Goal: Communication & Community: Answer question/provide support

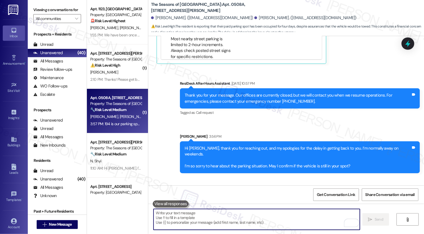
scroll to position [283, 0]
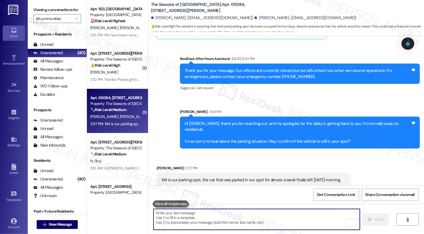
click at [231, 222] on textarea "To enrich screen reader interactions, please activate Accessibility in Grammarl…" at bounding box center [257, 219] width 206 height 21
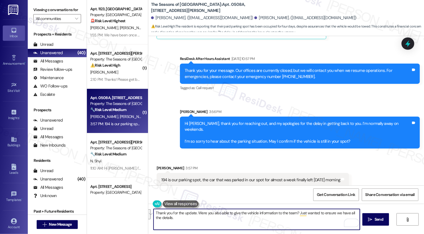
paste textarea "! Were you also able to share the vehicle information with the team? I just wan…"
click at [213, 222] on textarea "Thank you for the update! Were you also able to share the vehicle information w…" at bounding box center [257, 219] width 206 height 21
drag, startPoint x: 152, startPoint y: 218, endPoint x: 188, endPoint y: 218, distance: 35.6
click at [188, 218] on textarea "Thank you for the update! Were you also able to share the vehicle information w…" at bounding box center [257, 219] width 206 height 21
click at [154, 219] on textarea "Thank you for the update! Were you also able to share the vehicle information w…" at bounding box center [257, 219] width 206 height 21
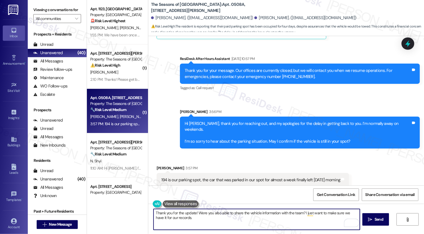
click at [156, 218] on textarea "Thank you for the update! Were you also able to share the vehicle information w…" at bounding box center [257, 219] width 206 height 21
click at [157, 219] on textarea "Thank you for the update! Were you also able to share the vehicle information w…" at bounding box center [257, 219] width 206 height 21
type textarea "Thank you for the update! Were you also able to share the vehicle information w…"
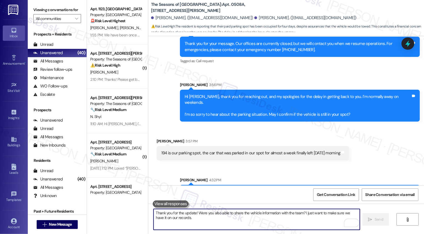
scroll to position [327, 0]
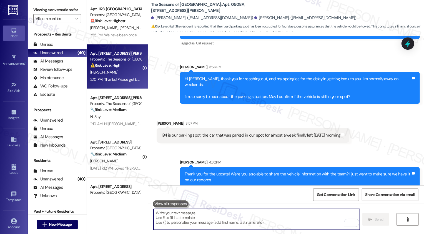
click at [113, 65] on strong "⚠️ Risk Level: High" at bounding box center [105, 65] width 30 height 5
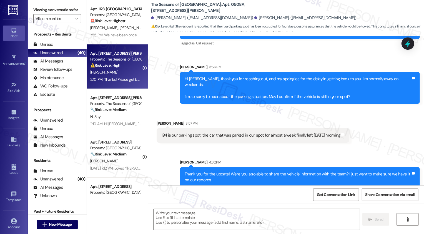
click at [113, 65] on strong "⚠️ Risk Level: High" at bounding box center [105, 65] width 30 height 5
type textarea "Fetching suggested responses. Please feel free to read through the conversation…"
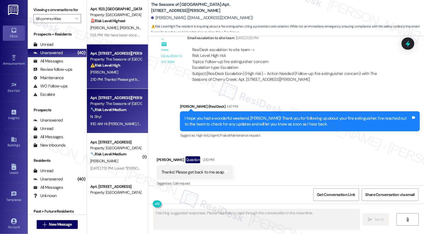
scroll to position [27, 0]
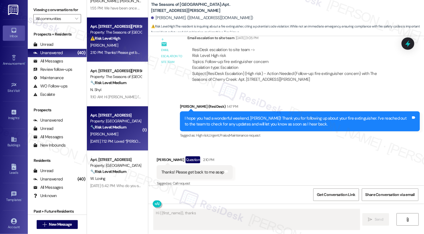
type textarea "Hi {{first_name}}, thanks"
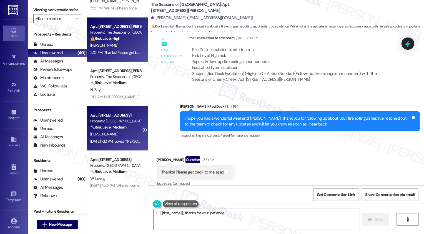
click at [121, 124] on div "Property: [GEOGRAPHIC_DATA]" at bounding box center [115, 121] width 51 height 6
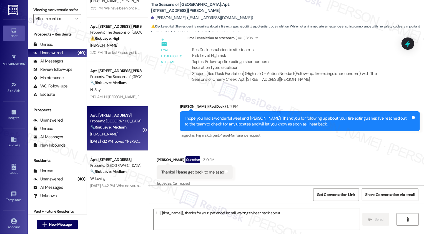
click at [121, 124] on div "Property: [GEOGRAPHIC_DATA]" at bounding box center [115, 121] width 51 height 6
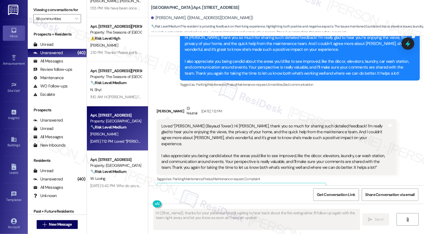
scroll to position [346, 0]
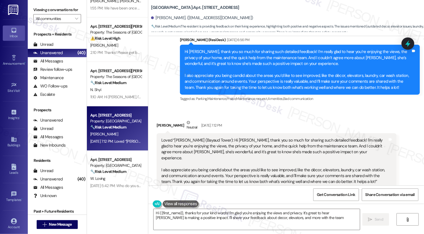
type textarea "Hi {{first_name}}, thanks for your kind words! I'm glad you're enjoying the vie…"
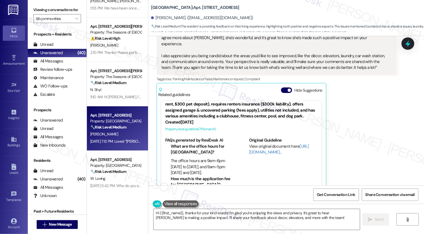
scroll to position [27, 0]
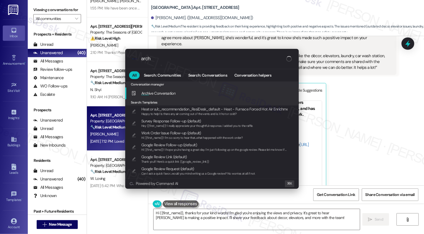
type input "archi"
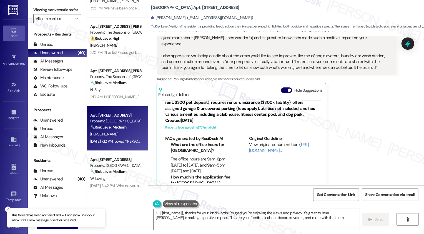
scroll to position [66, 0]
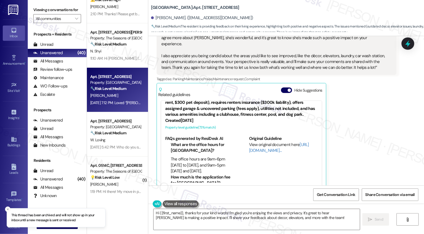
click at [125, 132] on div "🔧 Risk Level: Medium The resident is following up on a previously reported main…" at bounding box center [115, 133] width 51 height 6
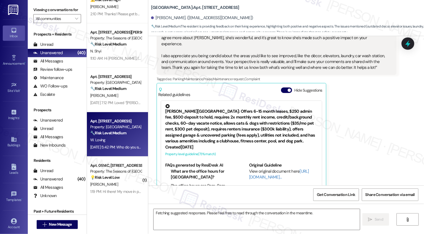
click at [125, 132] on div "🔧 Risk Level: Medium The resident is following up on a previously reported main…" at bounding box center [115, 133] width 51 height 6
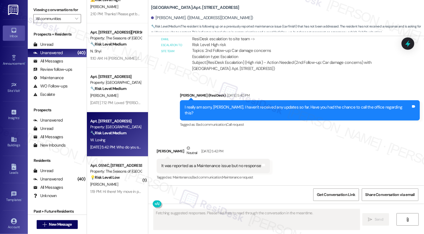
scroll to position [1266, 0]
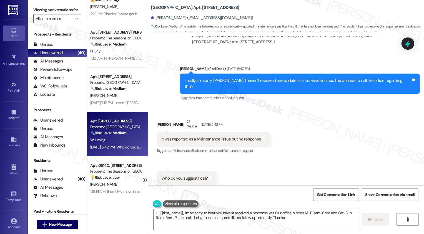
type textarea "Hi {{first_name}}, I'm so sorry to hear you haven't received a response yet. Ou…"
drag, startPoint x: 175, startPoint y: 7, endPoint x: 229, endPoint y: 8, distance: 53.9
click at [229, 8] on div "Bayaud Tower: Apt. 702, 1001 E. Bayaud Ave" at bounding box center [206, 7] width 111 height 7
click at [162, 14] on div "[PERSON_NAME]. ([EMAIL_ADDRESS][DOMAIN_NAME])" at bounding box center [287, 18] width 273 height 11
drag, startPoint x: 148, startPoint y: 8, endPoint x: 254, endPoint y: 8, distance: 105.6
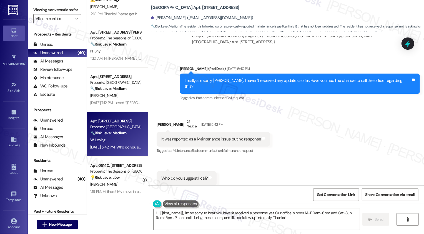
click at [254, 8] on div "Bayaud Tower: Apt. 702, 1001 E. Bayaud Ave" at bounding box center [206, 7] width 111 height 7
copy b "Bayaud Tower: Apt. 702, 1001 E. Bayaud Ave"
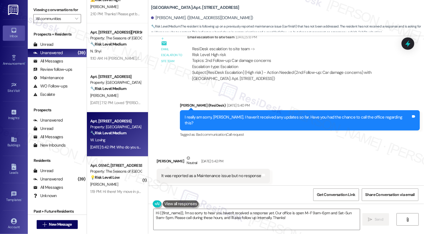
copy b "Bayaud Tower: Apt. 702, 1001 E. Bayaud Ave"
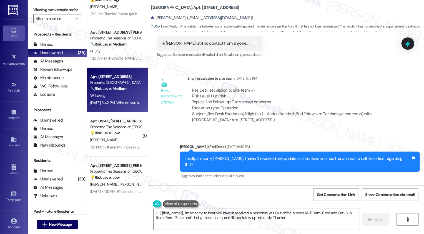
scroll to position [1186, 0]
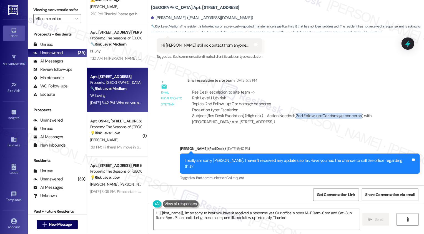
drag, startPoint x: 291, startPoint y: 109, endPoint x: 355, endPoint y: 110, distance: 64.8
click at [355, 113] on div "Subject: [ResiDesk Escalation] (High risk) - Action Needed (2nd Follow-up: Car …" at bounding box center [292, 119] width 200 height 12
copy div "2nd Follow-up: Car damage concerns"
click at [344, 133] on div "Sent via SMS Sarah (ResiDesk) Aug 22, 2025 at 5:40 PM I really am sorry, Wil. I…" at bounding box center [286, 159] width 276 height 53
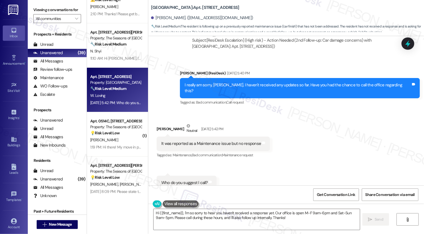
scroll to position [1266, 0]
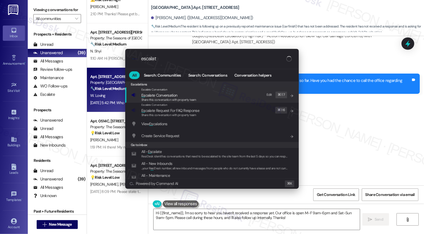
type input "escalate"
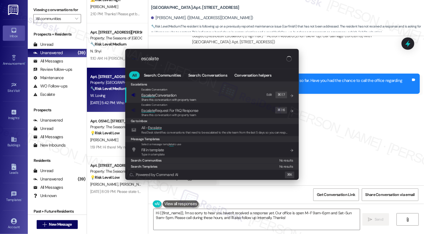
click at [360, 133] on div ".cls-1{fill:#0a055f;}.cls-2{fill:#0cc4c4;} resideskLogoBlueOrange escalate All …" at bounding box center [212, 117] width 424 height 234
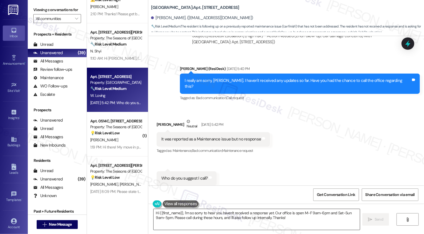
click at [223, 219] on textarea "Hi {{first_name}}, I'm so sorry to hear you haven't received a response yet. Ou…" at bounding box center [257, 219] width 206 height 21
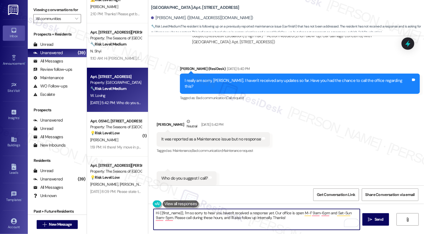
click at [201, 219] on textarea "Hi {{first_name}}, I'm so sorry to hear you haven't received a response yet. Ou…" at bounding box center [257, 219] width 206 height 21
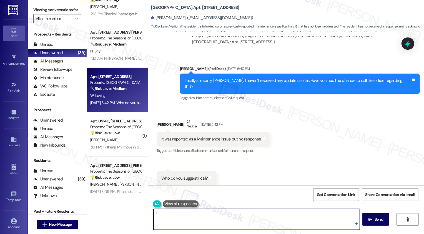
type textarea "I"
paste textarea "shahn@broerealestate.commail"
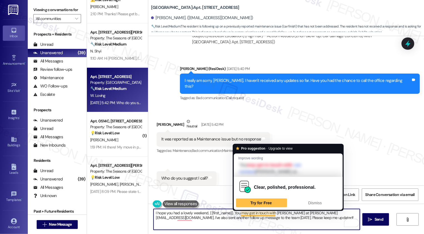
click at [295, 217] on textarea "I hope you had a lovely weekend, {{first_name}}. You may get in touch with Step…" at bounding box center [257, 219] width 206 height 21
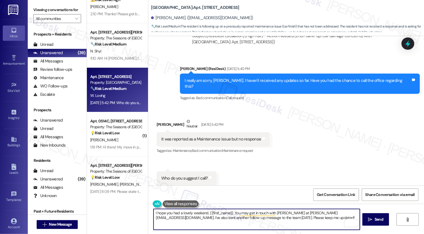
click at [306, 217] on textarea "I hope you had a lovely weekend, {{first_name}}. You may get in touch with Step…" at bounding box center [257, 219] width 206 height 21
type textarea "I hope you had a lovely weekend, {{first_name}}. You may get in touch with Step…"
click at [375, 219] on span "Send" at bounding box center [379, 220] width 9 height 6
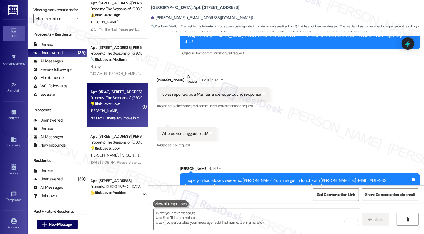
scroll to position [81, 0]
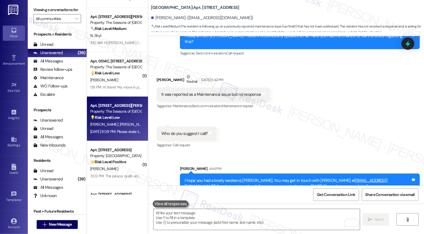
click at [124, 130] on div "Aug 19, 2025 at 8:09 PM: Please state the parking policy regarding the Portes-C…" at bounding box center [246, 131] width 312 height 5
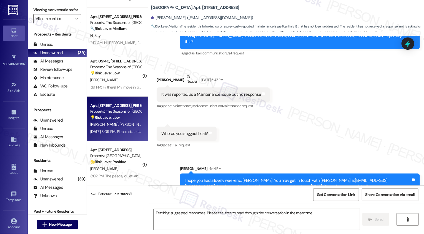
click at [124, 130] on div "Aug 19, 2025 at 8:09 PM: Please state the parking policy regarding the Portes-C…" at bounding box center [246, 131] width 312 height 5
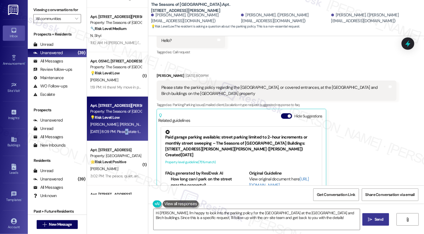
scroll to position [392, 0]
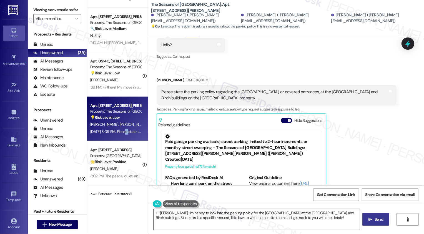
click at [168, 221] on textarea "Hi Andrew, I'm happy to look into the parking policy for the Portes-Cochères at…" at bounding box center [257, 219] width 206 height 21
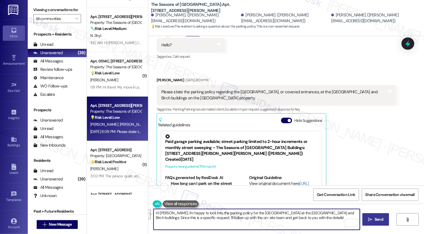
drag, startPoint x: 171, startPoint y: 213, endPoint x: 322, endPoint y: 230, distance: 151.8
click at [322, 231] on div "Hi Andrew, I'm happy to look into the parking policy for the Portes-Cochères at…" at bounding box center [286, 225] width 276 height 42
click at [195, 219] on textarea "Hi Andrew, I hope you enjoyed your weekend! My apologies for missing your messa…" at bounding box center [257, 219] width 206 height 21
click at [227, 218] on textarea "Hi Andrew, I hope you enjoyed your weekend! My apologies for missing your messa…" at bounding box center [257, 219] width 206 height 21
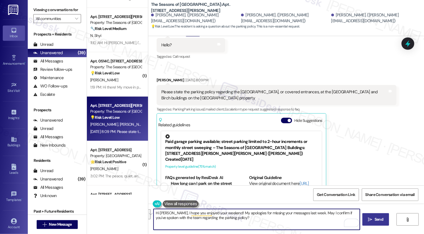
paste textarea "had a great weekend! My apologies for missing your messages last week. May I co…"
click at [263, 217] on textarea "Hi Andrew, I hope you had a great weekend! My apologies for missing your messag…" at bounding box center [257, 219] width 206 height 21
click at [254, 217] on textarea "Hi Andrew, I hope you had a great weekend! My apologies for missing your messag…" at bounding box center [257, 219] width 206 height 21
click at [195, 215] on textarea "Hi Andrew, I hope you had a great weekend! My apologies for missing your messag…" at bounding box center [257, 219] width 206 height 21
paste textarea "you’re inquiring about"
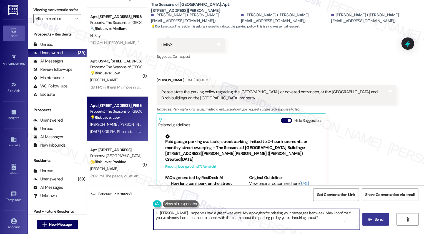
click at [210, 219] on textarea "Hi Andrew, I hope you had a great weekend! My apologies for missing your messag…" at bounding box center [257, 219] width 206 height 21
click at [233, 220] on textarea "Hi Andrew, I hope you had a great weekend! My apologies for missing your messag…" at bounding box center [257, 219] width 206 height 21
click at [295, 219] on textarea "Hi Andrew, I hope you had a great weekend! My apologies for missing your messag…" at bounding box center [257, 219] width 206 height 21
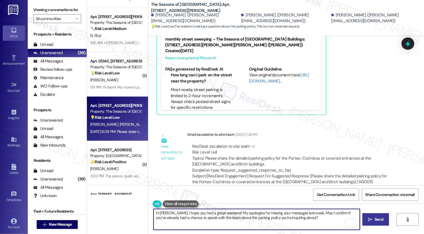
scroll to position [503, 0]
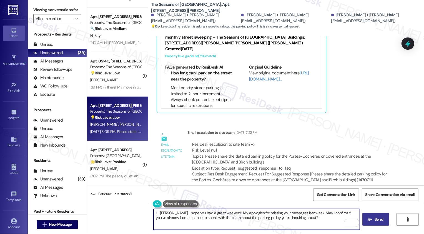
click at [196, 218] on textarea "Hi Andrew, I hope you had a great weekend! My apologies for missing your messag…" at bounding box center [257, 219] width 206 height 21
click at [222, 218] on textarea "Hi Andrew, I hope you had a great weekend! My apologies for missing your messag…" at bounding box center [257, 219] width 206 height 21
click at [273, 218] on textarea "Hi Andrew, I hope you had a great weekend! My apologies for missing your messag…" at bounding box center [257, 219] width 206 height 21
click at [306, 220] on textarea "Hi Andrew, I hope you had a great weekend! My apologies for missing your messag…" at bounding box center [257, 219] width 206 height 21
type textarea "Hi Andrew, I hope you had a great weekend! My apologies for missing your messag…"
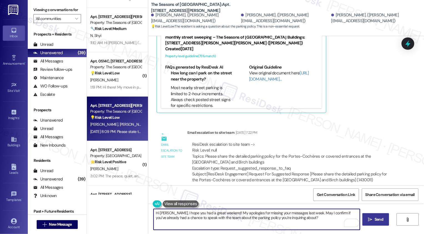
click at [375, 220] on span "Send" at bounding box center [379, 220] width 9 height 6
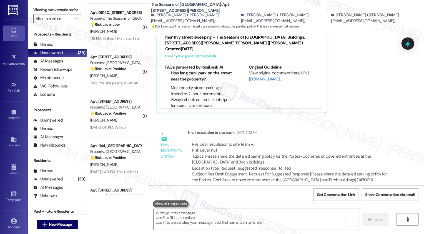
scroll to position [178, 0]
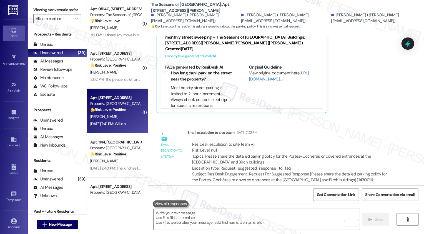
click at [121, 116] on div "[PERSON_NAME]" at bounding box center [116, 116] width 53 height 7
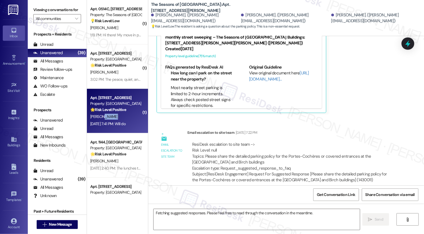
click at [121, 116] on div "[PERSON_NAME]" at bounding box center [116, 116] width 53 height 7
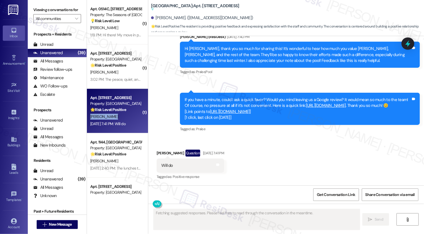
scroll to position [307, 0]
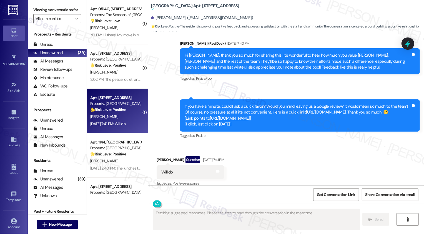
click at [121, 116] on div "A. Ward" at bounding box center [116, 116] width 53 height 7
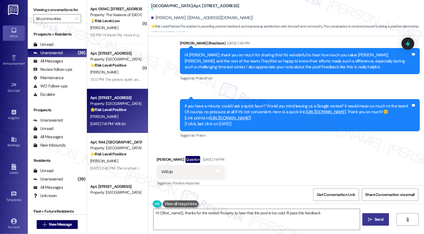
click at [230, 115] on link "https://search.google.com/local/writereview?placeid=ChIJV0gRDOZ-bIcRoh7OizkueyU" at bounding box center [230, 118] width 40 height 6
click at [236, 76] on div "Sent via SMS Sarah (ResiDesk) Aug 22, 2025 at 7:40 PM Hi Anne, thank you so muc…" at bounding box center [286, 86] width 276 height 116
click at [336, 194] on span "Get Conversation Link" at bounding box center [336, 195] width 38 height 6
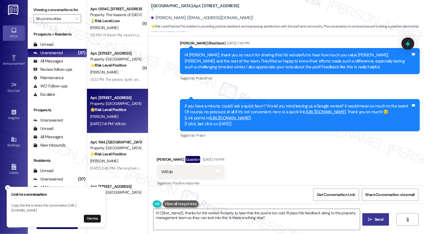
click at [8, 185] on button "Close toast" at bounding box center [8, 188] width 6 height 6
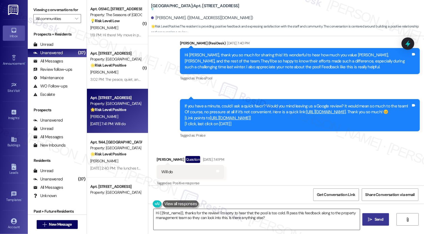
click at [191, 214] on textarea "Hi {{first_name}}, thanks for the review! I'm sorry to hear that the pool is to…" at bounding box center [257, 219] width 206 height 21
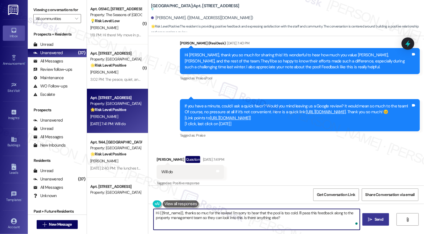
type textarea "Hi {{first_name}}, thanks so much for the review! I'm sorry to hear that the po…"
click at [265, 211] on textarea "Hi {{first_name}}, thanks so much for the review! I'm sorry to hear that the po…" at bounding box center [257, 219] width 206 height 21
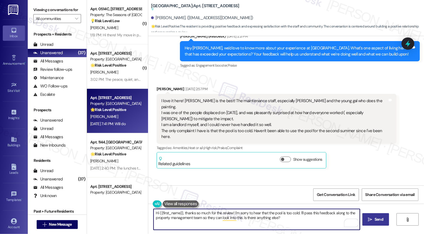
scroll to position [149, 0]
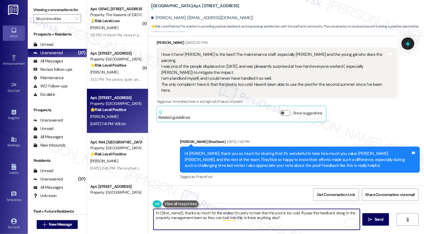
scroll to position [307, 0]
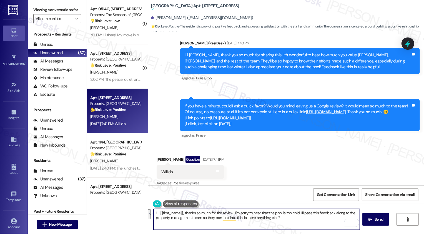
drag, startPoint x: 231, startPoint y: 213, endPoint x: 279, endPoint y: 218, distance: 47.8
click at [279, 219] on textarea "Hi {{first_name}}, thanks so much for the review! I'm sorry to hear that the po…" at bounding box center [257, 219] width 206 height 21
click at [322, 218] on textarea "Hi {{first_name}}, thanks so much for the review! Please don't hesitate to reac…" at bounding box center [257, 219] width 206 height 21
click at [316, 211] on textarea "Hi {{first_name}}, thanks so much for the review! Please don't hesitate to reac…" at bounding box center [257, 219] width 206 height 21
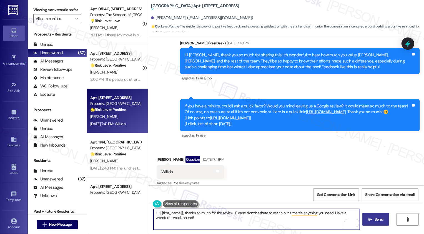
type textarea "Hi {{first_name}}, thanks so much for the review! Please don't hesitate to reac…"
click at [370, 218] on icon "" at bounding box center [371, 220] width 4 height 4
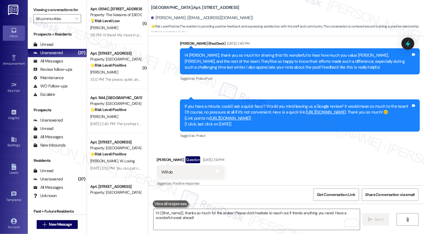
scroll to position [352, 0]
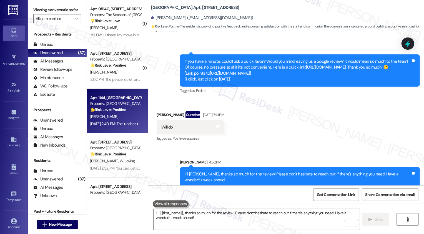
click at [132, 124] on div "[DATE] 2:40 PM: The lunches that chef makes, they are the best !!! ?? [DATE] 2:…" at bounding box center [145, 123] width 110 height 5
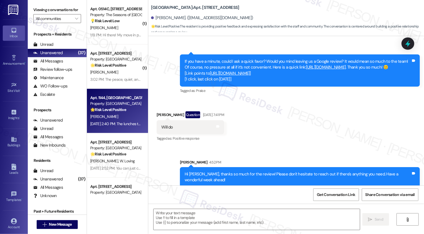
click at [132, 124] on div "[DATE] 2:40 PM: The lunches that chef makes, they are the best !!! ?? [DATE] 2:…" at bounding box center [145, 123] width 110 height 5
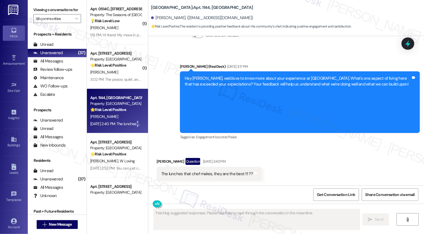
scroll to position [132, 0]
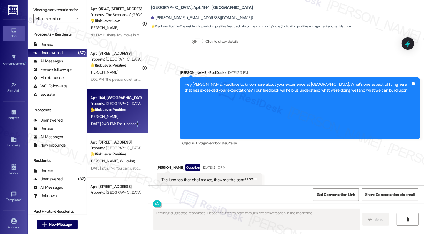
click at [132, 124] on div "[DATE] 2:40 PM: The lunches that chef makes, they are the best !!! ?? [DATE] 2:…" at bounding box center [145, 123] width 110 height 5
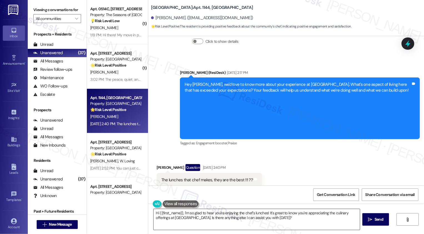
drag, startPoint x: 248, startPoint y: 216, endPoint x: 291, endPoint y: 219, distance: 42.7
click at [291, 220] on textarea "Hi {{first_name}}, I'm so glad to hear you're enjoying the chef's lunches! It's…" at bounding box center [257, 219] width 206 height 21
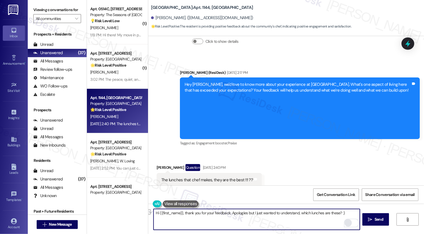
click at [345, 223] on div "Rewrite with Grammarly" at bounding box center [348, 223] width 6 height 6
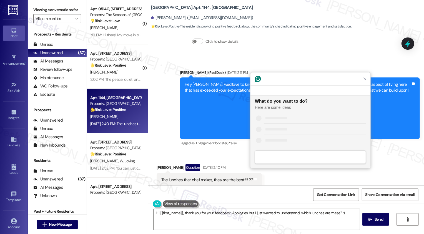
scroll to position [0, 0]
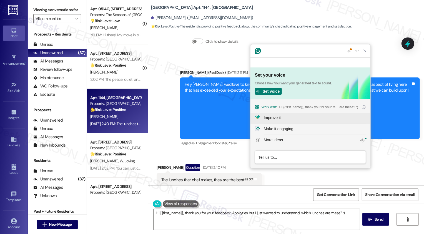
click at [276, 118] on div "Improve it" at bounding box center [272, 118] width 17 height 6
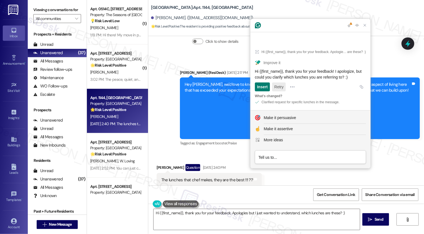
click at [279, 88] on button "Retry" at bounding box center [279, 87] width 14 height 9
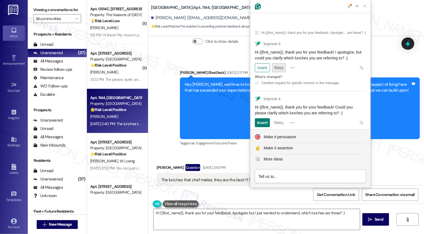
scroll to position [7, 0]
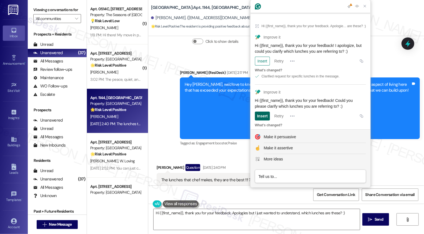
click at [265, 112] on div "Insert" at bounding box center [262, 116] width 11 height 9
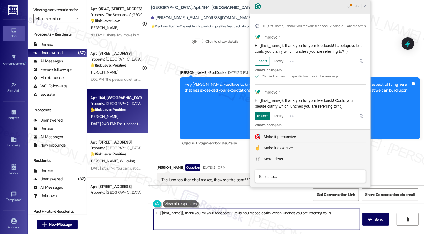
type textarea "Hi {{first_name}}, thank you for your feedback! Could you please clarify which …"
click at [365, 6] on icon "Close Grammarly Assistant" at bounding box center [365, 6] width 2 height 2
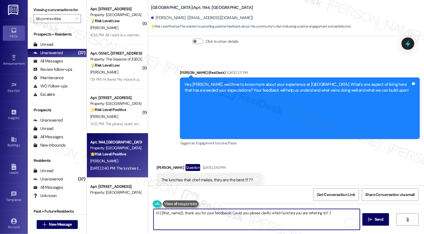
click at [218, 212] on textarea "Hi {{first_name}}, thank you for your feedback! Could you please clarify which …" at bounding box center [257, 219] width 206 height 21
click at [378, 218] on span "Send" at bounding box center [379, 220] width 9 height 6
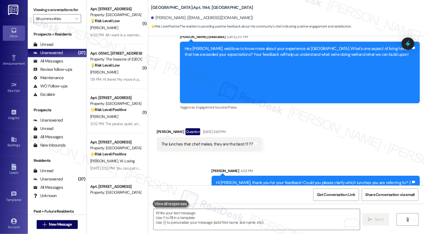
scroll to position [171, 0]
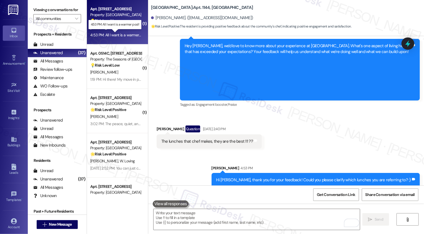
click at [113, 36] on div "4:53 PM: All I want is a warmer pool! 4:53 PM: All I want is a warmer pool!" at bounding box center [119, 35] width 58 height 5
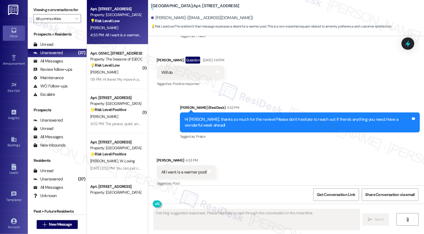
scroll to position [407, 0]
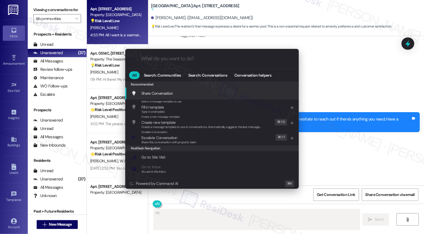
type textarea "Hi"
type input "es"
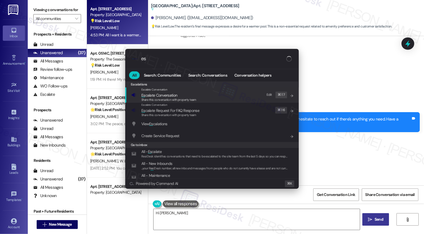
type textarea "Hi [PERSON_NAME],"
type input "esc"
type textarea "Hi [PERSON_NAME]"
type input "esca"
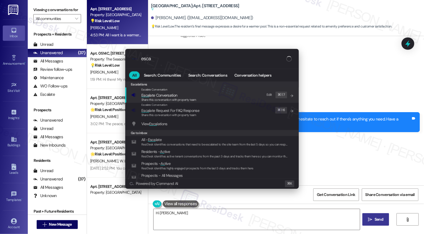
type textarea "Hi [PERSON_NAME], I understand"
type input "escal"
type textarea "Hi [PERSON_NAME], I understand your"
type input "escala"
type textarea "Hi [PERSON_NAME], I understand your"
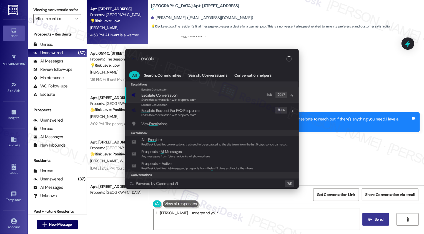
type input "escalat"
type textarea "Hi [PERSON_NAME], I understand your frustration"
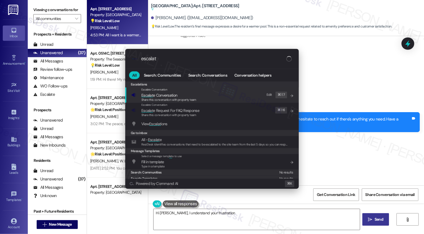
type input "escalate"
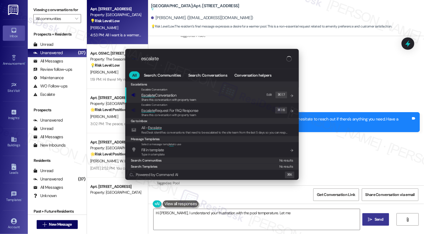
type textarea "Hi [PERSON_NAME], I understand your frustration with the pool temperature. Let …"
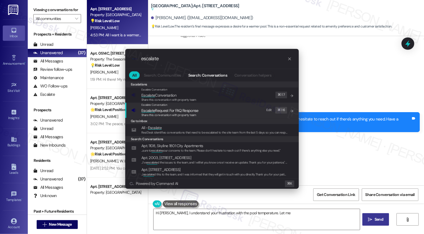
type input "escalate"
click at [159, 96] on span "Escalate Conversation" at bounding box center [158, 95] width 35 height 5
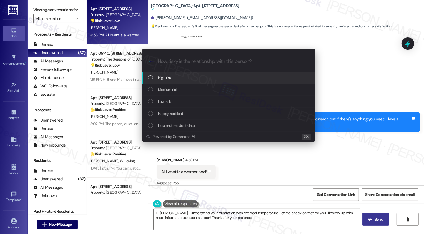
type textarea "Hi [PERSON_NAME], I understand your frustration with the pool temperature. Let …"
click at [164, 102] on span "Low risk" at bounding box center [164, 102] width 13 height 6
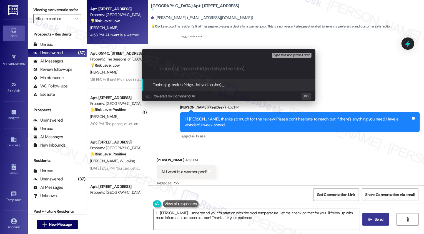
click at [247, 150] on div "Escalate Conversation Low risk Topics (e.g. broken fridge, delayed service) Any…" at bounding box center [212, 117] width 424 height 234
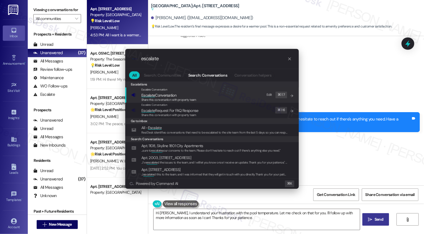
type input "escalate"
click at [169, 96] on span "Escalate Conversation" at bounding box center [158, 95] width 35 height 5
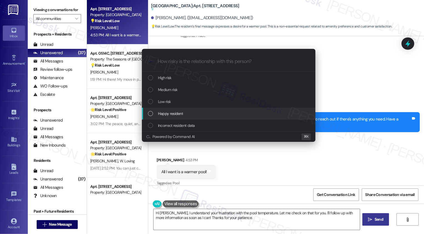
click at [172, 114] on span "Happy resident" at bounding box center [170, 114] width 25 height 6
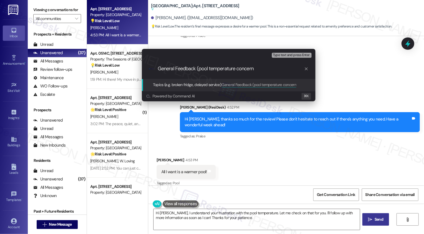
type input "General Feedback (pool temperature concern)"
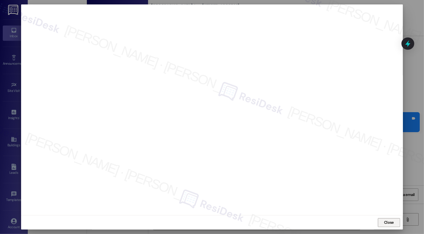
click at [392, 225] on button "Close" at bounding box center [389, 222] width 22 height 9
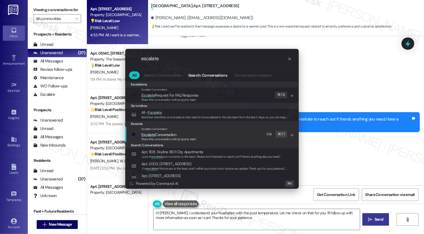
type input "escalate"
click at [171, 139] on span "Share this conversation with property team" at bounding box center [168, 139] width 55 height 4
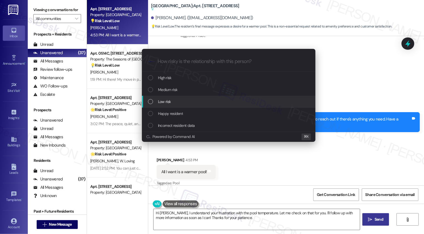
click at [164, 103] on span "Low risk" at bounding box center [164, 102] width 13 height 6
paste input "General Feedback (pool temperature concern)"
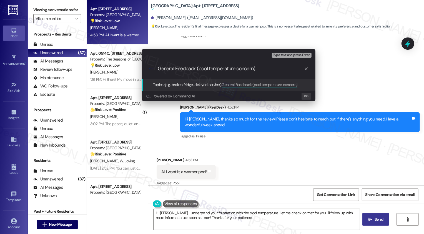
type input "General Feedback (pool temperature concern)"
click at [211, 127] on div "Escalate Conversation Low risk Topics (e.g. broken fridge, delayed service) Any…" at bounding box center [212, 117] width 424 height 234
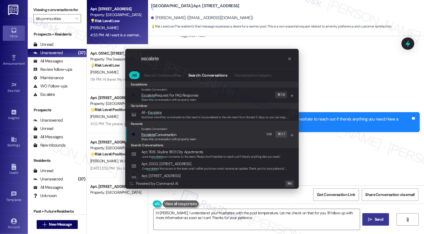
type input "escalate"
click at [141, 134] on span "Escalate" at bounding box center [148, 134] width 14 height 5
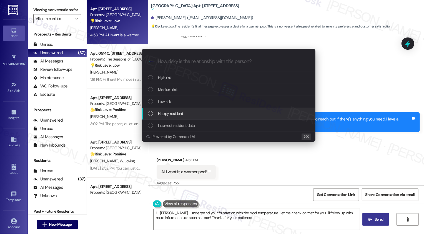
click at [168, 116] on span "Happy resident" at bounding box center [170, 114] width 25 height 6
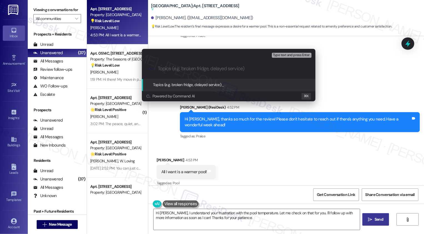
paste input "General Feedback (pool temperature concern)"
type input "General Feedback (pool temperature concern)"
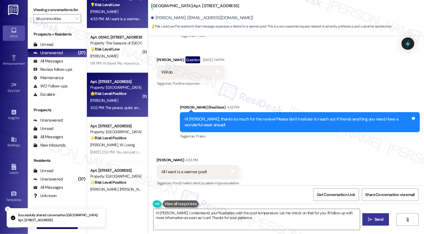
scroll to position [211, 0]
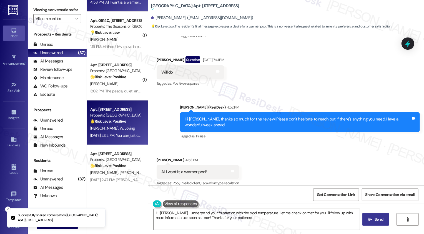
click at [119, 136] on div "Aug 20, 2025 at 2:52 PM: You can just call me Jill Aug 20, 2025 at 2:52 PM: You…" at bounding box center [133, 135] width 86 height 5
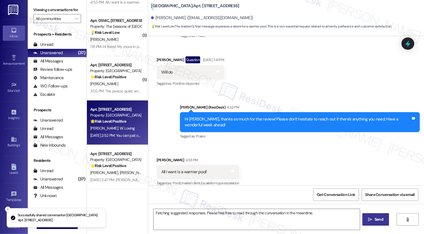
click at [119, 136] on div "Aug 20, 2025 at 2:52 PM: You can just call me Jill Aug 20, 2025 at 2:52 PM: You…" at bounding box center [133, 135] width 86 height 5
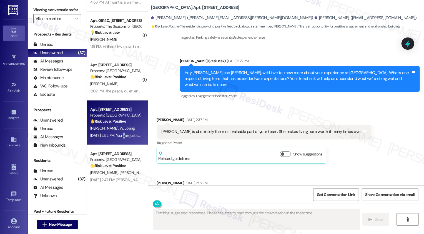
scroll to position [642, 0]
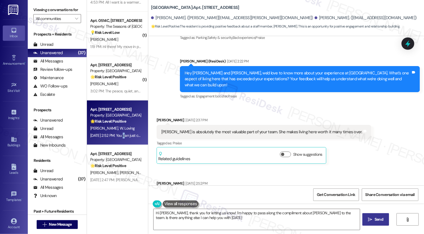
type textarea "Hi Jill, thank you for letting us know! I'm happy to pass along the compliment …"
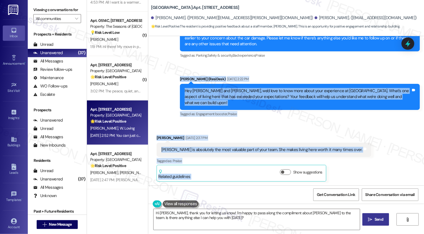
scroll to position [645, 0]
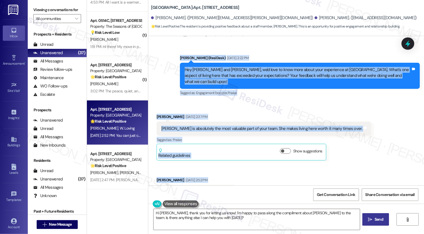
drag, startPoint x: 177, startPoint y: 86, endPoint x: 218, endPoint y: 177, distance: 99.8
click at [218, 178] on div "Lease started Sep 05, 2024 at 8:00 PM Announcement, sent via SMS Sarah (ResiDes…" at bounding box center [286, 111] width 276 height 150
copy div "Sarah (ResiDesk) Aug 20, 2025 at 2:22 PM Hey Jillian and William, we'd love to …"
click at [203, 215] on textarea "Hi Jill, thank you for letting us know! I'm happy to pass along the compliment …" at bounding box center [257, 219] width 206 height 21
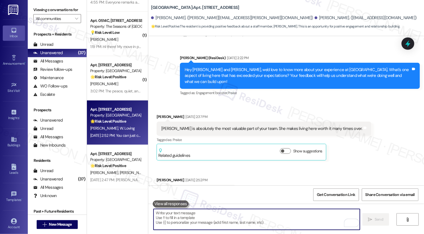
paste textarea "Hi Jill, thank you for letting me know! I’m so glad to hear how much Caitlin ha…"
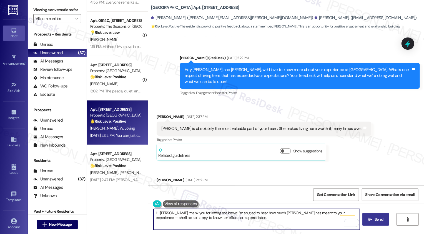
click at [241, 222] on textarea "Hi Jill, thank you for letting me know! I’m so glad to hear how much Caitlin ha…" at bounding box center [257, 219] width 206 height 21
click at [322, 213] on textarea "Hi Jill, thank you for letting me know! I’m so glad to hear how much Caitlin ha…" at bounding box center [257, 219] width 206 height 21
click at [289, 224] on textarea "Hi Jill, thank you for letting me know! I’m so glad to hear how much Caitlin ha…" at bounding box center [257, 219] width 206 height 21
type textarea "Hi Jill, thank you for letting me know! I’m so glad to hear how much Caitlin ha…"
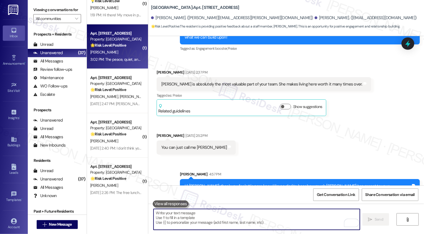
scroll to position [295, 0]
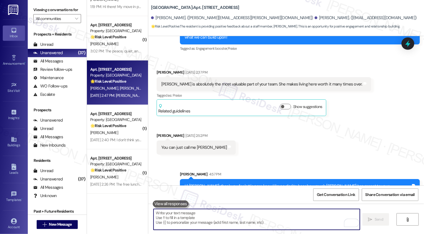
click at [118, 78] on div "Property: [GEOGRAPHIC_DATA]" at bounding box center [115, 76] width 51 height 6
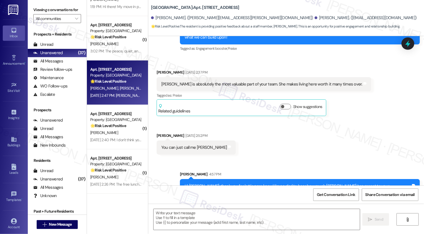
click at [118, 78] on div "Property: [GEOGRAPHIC_DATA]" at bounding box center [115, 76] width 51 height 6
type textarea "Fetching suggested responses. Please feel free to read through the conversation…"
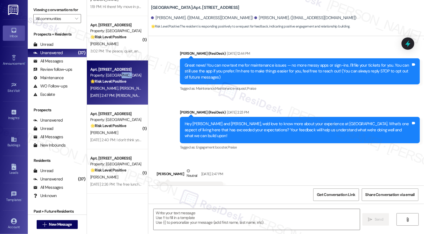
type textarea "Fetching suggested responses. Please feel free to read through the conversation…"
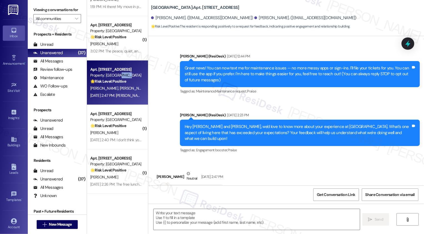
scroll to position [44, 0]
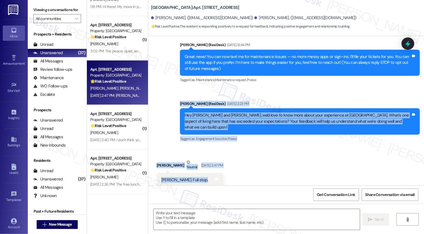
drag, startPoint x: 176, startPoint y: 103, endPoint x: 207, endPoint y: 178, distance: 81.0
click at [207, 178] on div "Lease started Feb 14, 2025 at 7:00 PM Announcement, sent via SMS Sarah (ResiDes…" at bounding box center [286, 111] width 276 height 150
copy div "Sarah (ResiDesk) Aug 20, 2025 at 2:23 PM Hey Janae and Nicholai, we'd love to k…"
click at [198, 208] on div " Send " at bounding box center [286, 225] width 276 height 42
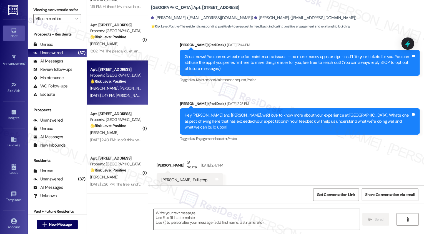
click at [198, 218] on textarea at bounding box center [257, 219] width 206 height 21
paste textarea "Hi Nicholai, thank you for sharing that! Caitlin will love to hear how much of …"
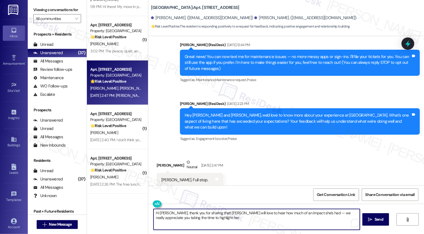
click at [172, 213] on textarea "Hi Nicholai, thank you for sharing that! Caitlin will love to hear how much of …" at bounding box center [257, 219] width 206 height 21
click at [307, 213] on textarea "Hi Nicholai, thank you for sharing that! Caitlin will love to hear how much of …" at bounding box center [257, 219] width 206 height 21
click at [294, 218] on textarea "Hi Nicholai, thank you for sharing that! Caitlin will love to hear how much of …" at bounding box center [257, 219] width 206 height 21
click at [213, 221] on textarea "Hi Nicholai, thank you for sharing that! Caitlin will love to hear how much of …" at bounding box center [257, 219] width 206 height 21
click at [207, 217] on textarea "Hi Nicholai, thank you for sharing that! Caitlin will love to hear how much of …" at bounding box center [257, 219] width 206 height 21
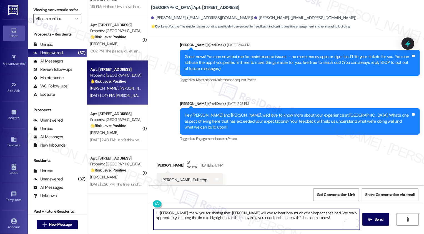
click at [199, 216] on textarea "Hi Nicholai, thank you for sharing that! Caitlin will love to hear how much of …" at bounding box center [257, 219] width 206 height 21
click at [223, 220] on textarea "Hi Nicholai, thank you for sharing that! Caitlin will love to hear how much of …" at bounding box center [257, 219] width 206 height 21
click at [253, 218] on textarea "Hi Nicholai, thank you for sharing that! Caitlin will love to hear how much of …" at bounding box center [257, 219] width 206 height 21
type textarea "Hi Nicholai, thank you for sharing that! Caitlin will love to hear how much of …"
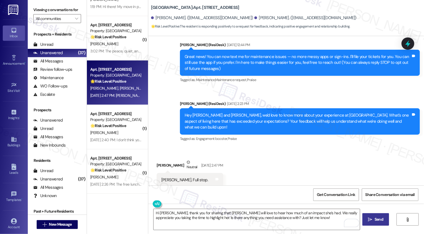
click at [371, 221] on icon "" at bounding box center [371, 220] width 4 height 4
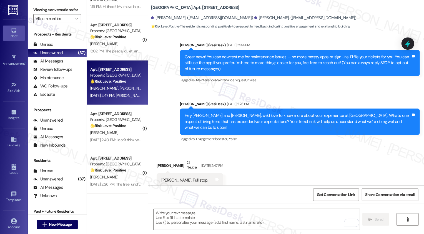
scroll to position [89, 0]
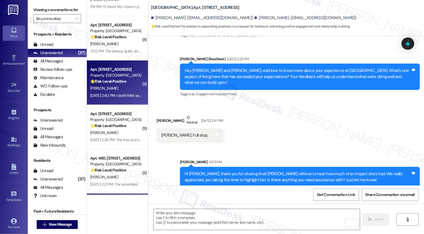
click at [123, 85] on div "D. Siebers" at bounding box center [116, 88] width 53 height 7
type textarea "Fetching suggested responses. Please feel free to read through the conversation…"
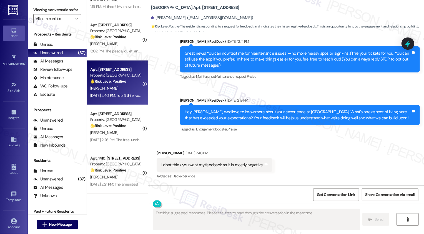
click at [123, 85] on div "D. Siebers" at bounding box center [116, 88] width 53 height 7
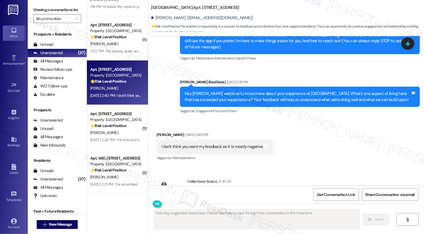
scroll to position [97, 0]
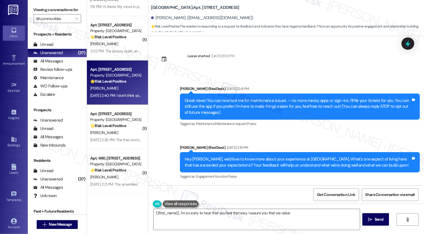
scroll to position [39, 0]
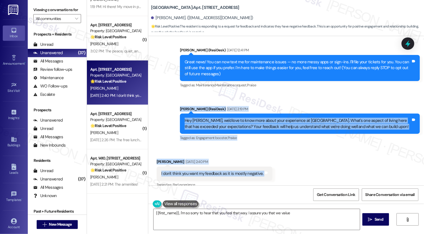
drag, startPoint x: 177, startPoint y: 109, endPoint x: 263, endPoint y: 168, distance: 104.1
click at [263, 168] on div "Lease started Jun 22, 2025 at 8:00 PM Announcement, sent via SMS Sarah (ResiDes…" at bounding box center [286, 111] width 276 height 150
copy div "Sarah (ResiDesk) Aug 20, 2025 at 2:19 PM Hey Debra, we'd love to know more abou…"
click at [223, 226] on textarea "{{first_name}}, I'm so sorry to hear that you feel that way. I assure you that …" at bounding box center [257, 219] width 206 height 21
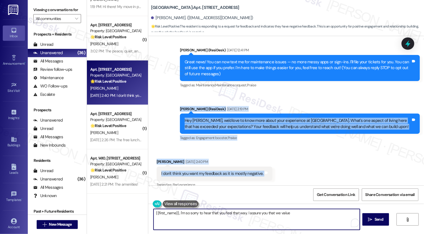
click at [215, 221] on textarea "{{first_name}}, I'm so sorry to hear that you feel that way. I assure you that …" at bounding box center [257, 219] width 206 height 21
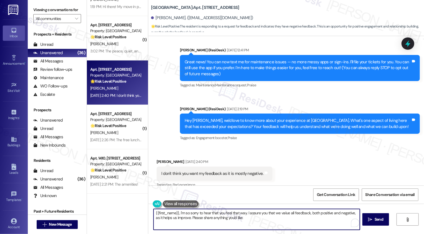
paste textarea "Hi Debra, thank you for being honest with me. I value all feedback, even if it’…"
click at [168, 212] on textarea "Hi Debra, thank you for being honest with me. I value all feedback, even if it’…" at bounding box center [257, 219] width 206 height 21
click at [154, 213] on textarea "Hi Debra, thank you for being honest with me. I value all feedback, even if it’…" at bounding box center [257, 219] width 206 height 21
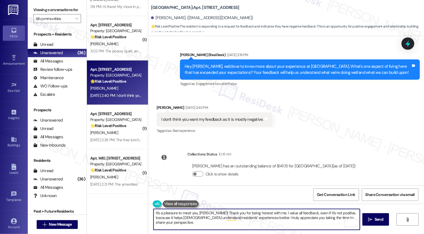
scroll to position [97, 0]
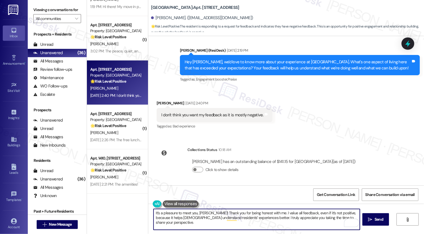
click at [246, 219] on textarea "It's a pleasure to meet you, Debra! Thank you for being honest with me. I value…" at bounding box center [257, 219] width 206 height 21
click at [339, 219] on textarea "It's a pleasure to meet you, Debra! Thank you for being honest with me. I value…" at bounding box center [257, 219] width 206 height 21
click at [270, 223] on textarea "It's a pleasure to meet you, Debra! Thank you for being honest with me. I value…" at bounding box center [257, 219] width 206 height 21
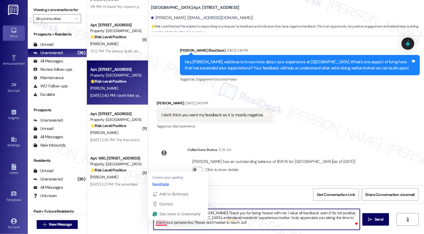
click at [156, 224] on textarea "It's a pleasure to meet you, Debra! Thank you for being honest with me. I value…" at bounding box center [257, 219] width 206 height 21
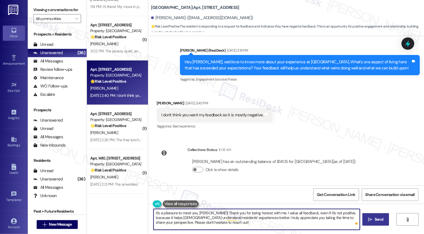
type textarea "It's a pleasure to meet you, Debra! Thank you for being honest with me. I value…"
click at [372, 216] on button " Send" at bounding box center [376, 219] width 27 height 13
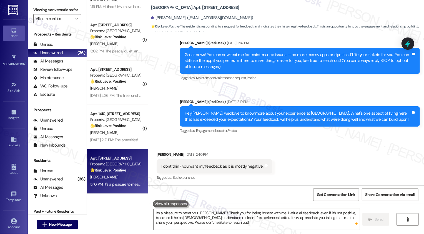
scroll to position [148, 0]
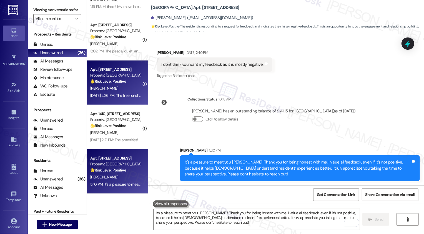
click at [129, 76] on div "Property: [GEOGRAPHIC_DATA]" at bounding box center [115, 76] width 51 height 6
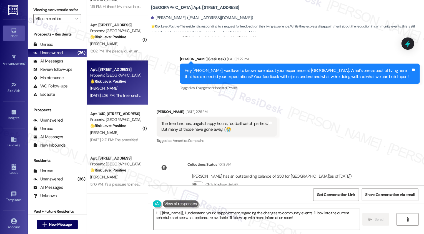
scroll to position [70, 0]
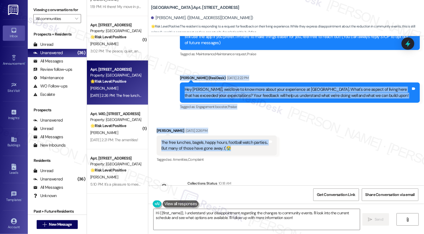
drag, startPoint x: 177, startPoint y: 77, endPoint x: 251, endPoint y: 147, distance: 101.6
click at [251, 147] on div "Lease started Jan 12, 2025 at 7:00 PM Announcement, sent via SMS Sarah (ResiDes…" at bounding box center [286, 111] width 276 height 150
copy div "Sarah (ResiDesk) Aug 20, 2025 at 2:22 PM Hey Daniel, we'd love to know more abo…"
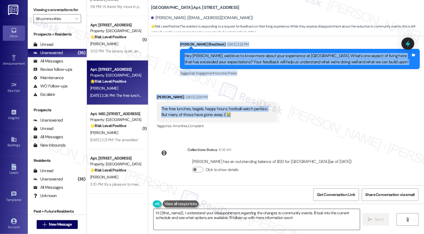
click at [181, 213] on textarea "Hi {{first_name}}, I understand your disappointment regarding the changes to co…" at bounding box center [257, 219] width 206 height 21
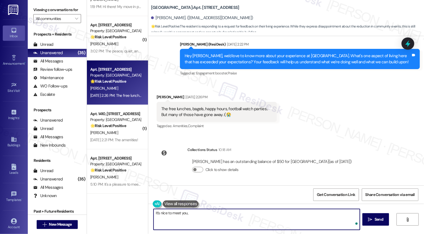
paste textarea "Hi Daniel, thank you for sharing this! It’s great to hear how much you enjoyed …"
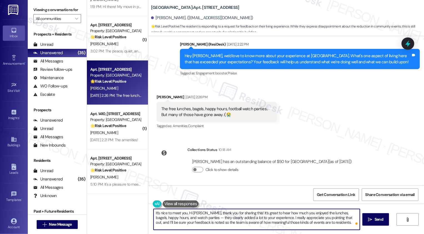
click at [189, 214] on textarea "It's nice to meet you, Hi Daniel, thank you for sharing this! It’s great to hea…" at bounding box center [257, 219] width 206 height 21
click at [196, 211] on textarea "It's nice to meet you, Daniel, thank you for sharing this! It’s great to hear h…" at bounding box center [257, 219] width 206 height 21
click at [197, 218] on textarea "It's nice to meet you, Daniel! Thank you for sharing this! It’s great to hear h…" at bounding box center [257, 219] width 206 height 21
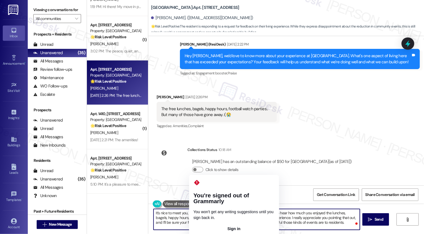
click at [198, 220] on textarea "It's nice to meet you, Daniel! Thank you for sharing this! It’s great to hear h…" at bounding box center [257, 219] width 206 height 21
click at [194, 220] on textarea "It's nice to meet you, Daniel! Thank you for sharing this! It’s great to hear h…" at bounding box center [257, 219] width 206 height 21
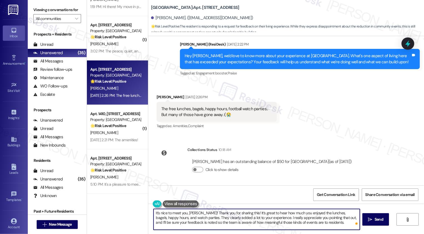
click at [330, 227] on textarea "It's nice to meet you, Daniel! Thank you for sharing this! It’s great to hear h…" at bounding box center [257, 219] width 206 height 21
type textarea "It's nice to meet you, Daniel! Thank you for sharing this! It’s great to hear h…"
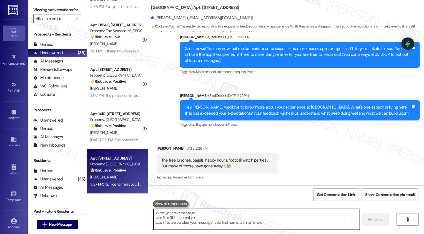
click at [223, 211] on textarea "To enrich screen reader interactions, please activate Accessibility in Grammarl…" at bounding box center [257, 219] width 206 height 21
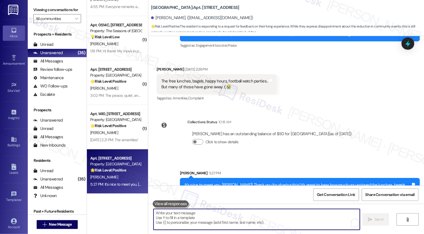
paste textarea "We're always looking to improve. Any ideas on how we can make things better for…"
type textarea "We're always looking to improve. Any ideas on how we can make things better for…"
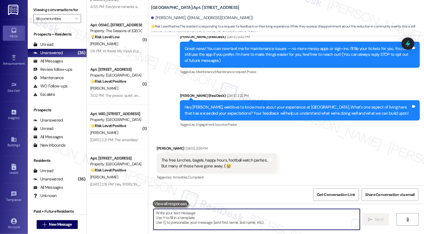
scroll to position [193, 0]
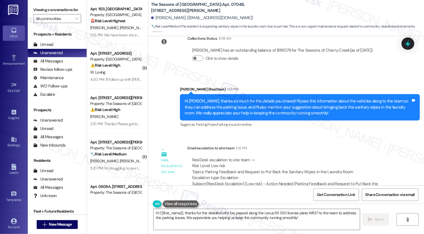
scroll to position [1176, 0]
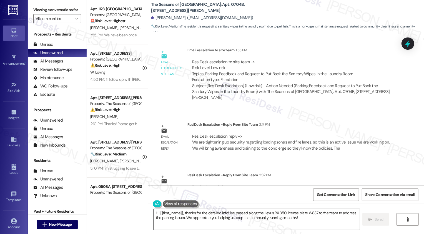
click at [178, 215] on textarea "Hi {{first_name}}, thanks for the detailed info! I've passed along the Lexus RX…" at bounding box center [257, 219] width 206 height 21
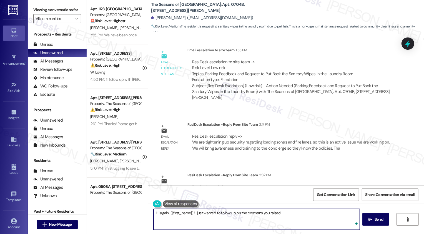
paste textarea "We are tightening up security regarding loading zones and fire lanes, so this i…"
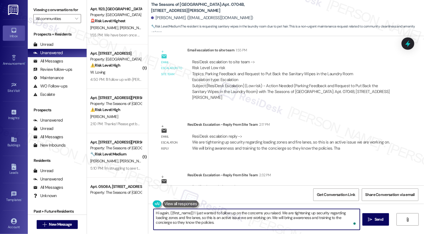
scroll to position [5, 0]
paste textarea "we will be stocking sanitary wipes in the laundry room moving forward. The wipe…"
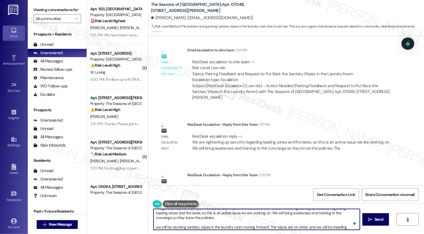
scroll to position [9, 0]
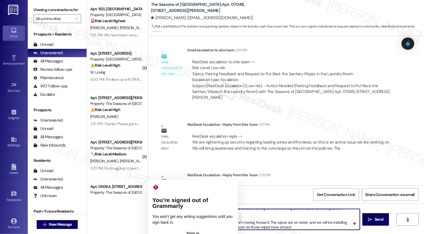
click at [154, 225] on textarea "Hi again, {{first_name}}! I just wanted to follow up on the concerns you raised…" at bounding box center [257, 219] width 206 height 21
click at [175, 230] on button "Sign in" at bounding box center [193, 234] width 81 height 9
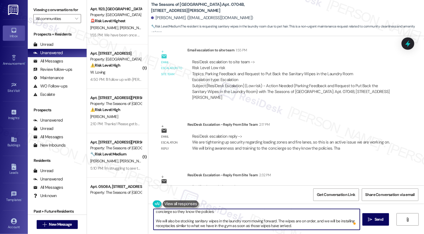
scroll to position [11, 0]
click at [309, 229] on textarea "Hi again, {{first_name}}! I just wanted to follow up on the concerns you raised…" at bounding box center [257, 219] width 206 height 21
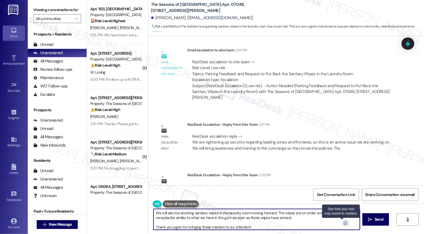
click at [343, 223] on img at bounding box center [346, 223] width 6 height 6
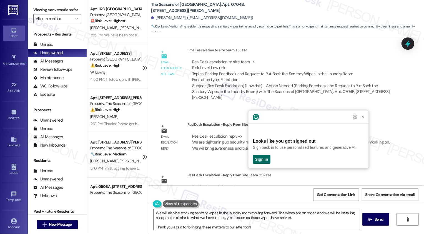
click at [262, 158] on button "Sign in" at bounding box center [262, 159] width 18 height 9
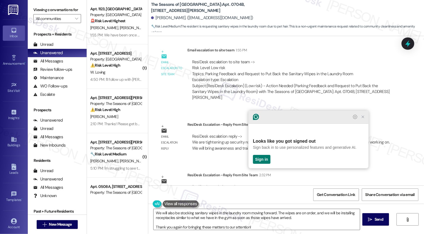
click at [365, 119] on icon "Close Grammarly Assistant" at bounding box center [363, 117] width 4 height 4
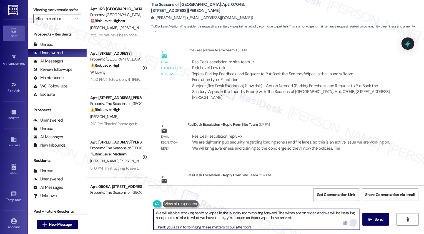
click at [350, 223] on div "Open Grammarly." at bounding box center [353, 223] width 6 height 6
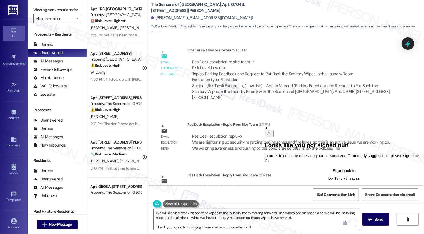
click at [313, 175] on button "Sign back in" at bounding box center [345, 170] width 160 height 9
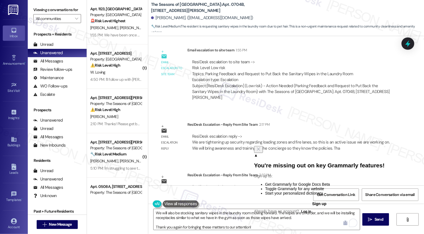
click at [314, 215] on button "Log in" at bounding box center [306, 211] width 14 height 7
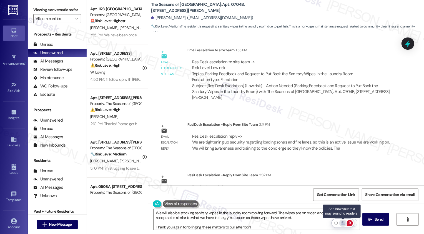
click at [342, 222] on img at bounding box center [343, 223] width 6 height 6
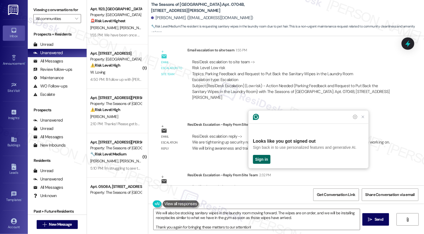
click at [260, 158] on button "Sign in" at bounding box center [262, 159] width 18 height 9
click at [225, 215] on textarea "Hi again, {{first_name}}! I just wanted to follow up on the concerns you raised…" at bounding box center [257, 219] width 206 height 21
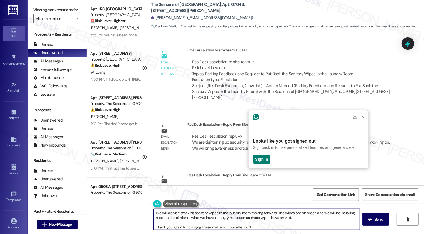
scroll to position [0, 0]
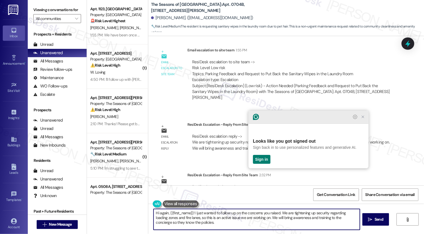
click at [366, 120] on icon "Close Grammarly Assistant" at bounding box center [363, 117] width 7 height 7
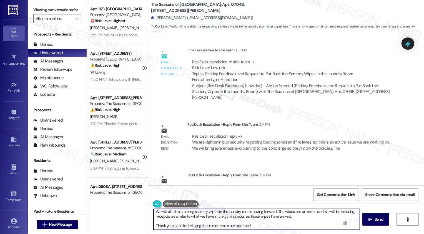
drag, startPoint x: 254, startPoint y: 227, endPoint x: 142, endPoint y: 227, distance: 112.0
click at [142, 227] on div "Apt. 1123, Country Club Gardens Property: Country Club Gardens 🚨 Risk Level: Hi…" at bounding box center [255, 117] width 337 height 234
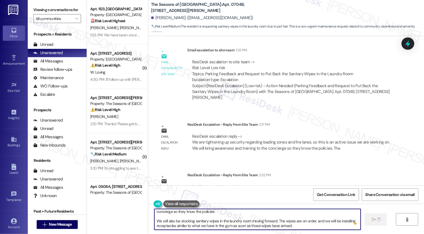
type textarea "Hi again, {{first_name}}! I just wanted to follow up on the concerns you raised…"
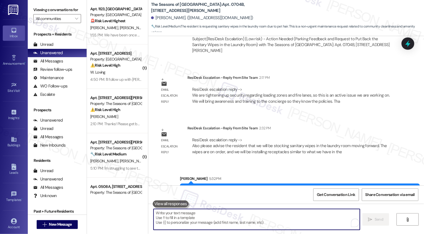
scroll to position [1277, 0]
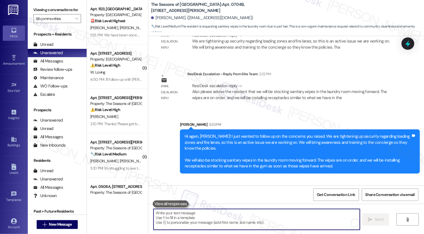
click at [205, 221] on textarea "To enrich screen reader interactions, please activate Accessibility in Grammarl…" at bounding box center [257, 219] width 206 height 21
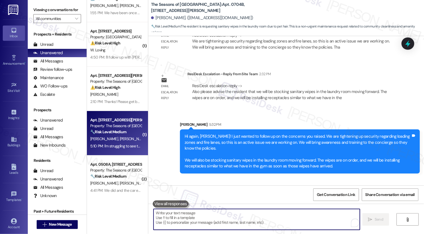
scroll to position [43, 0]
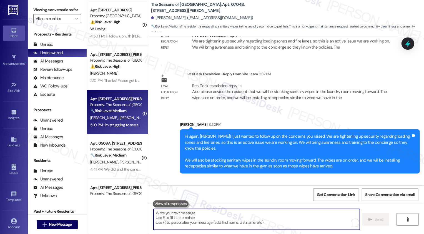
click at [149, 119] on span "G. Claytor" at bounding box center [163, 117] width 28 height 5
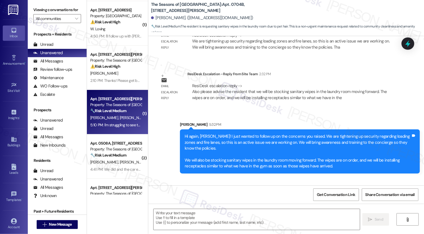
click at [149, 119] on span "G. Claytor" at bounding box center [163, 117] width 28 height 5
type textarea "Fetching suggested responses. Please feel free to read through the conversation…"
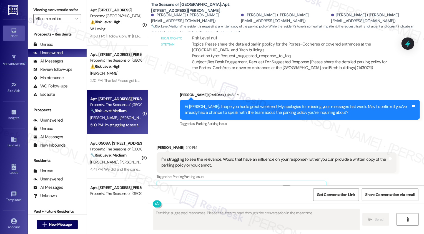
scroll to position [625, 0]
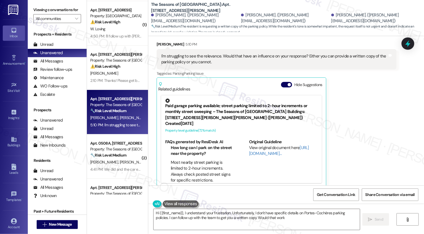
type textarea "Hi {{first_name}}, I understand your frustration. Unfortunately, I don't have s…"
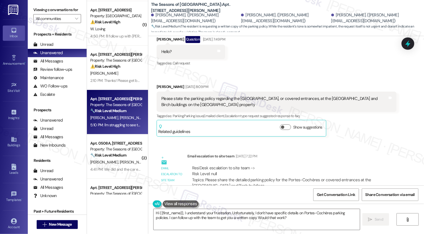
scroll to position [381, 0]
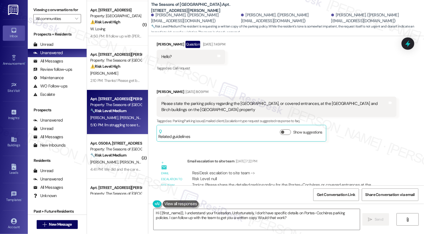
click at [161, 101] on div "Please state the parking policy regarding the Portes-Cochères, or covered entra…" at bounding box center [274, 107] width 227 height 12
drag, startPoint x: 147, startPoint y: 3, endPoint x: 186, endPoint y: 14, distance: 40.2
click at [185, 14] on div "The Seasons of Cherry Creek: Apt. 0905B, 3498 Seasons E Ellsworth Ave Bernard S…" at bounding box center [286, 16] width 276 height 31
copy div "The Seasons of Cherry Creek: Apt. 0905B, 3498 Seasons E Ellsworth Ave"
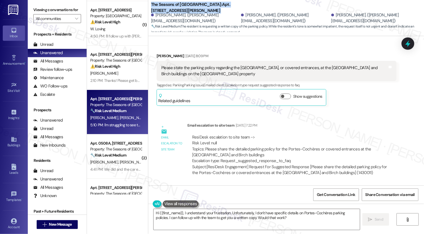
scroll to position [402, 0]
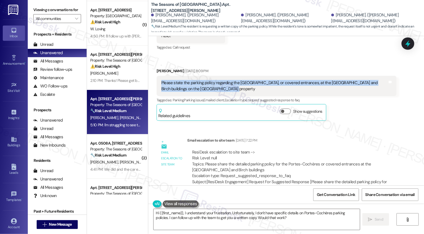
drag, startPoint x: 157, startPoint y: 75, endPoint x: 257, endPoint y: 87, distance: 99.9
click at [257, 87] on div "Please state the parking policy regarding the Portes-Cochères, or covered entra…" at bounding box center [277, 86] width 240 height 20
copy div "Please state the parking policy regarding the Portes-Cochères, or covered entra…"
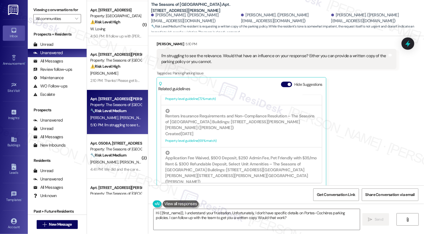
scroll to position [175, 0]
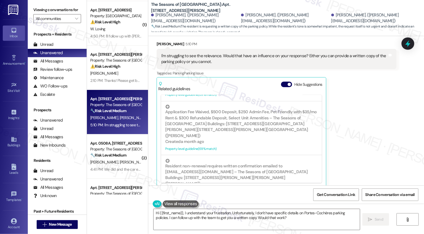
click at [323, 132] on div "Andrew Sykes 5:10 PM I'm struggling to see the relevance. Would that have an in…" at bounding box center [277, 114] width 240 height 146
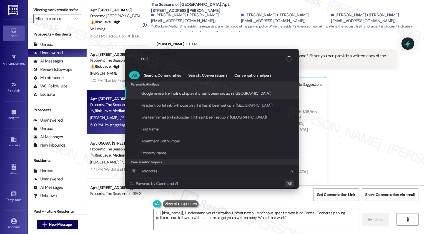
type input "note"
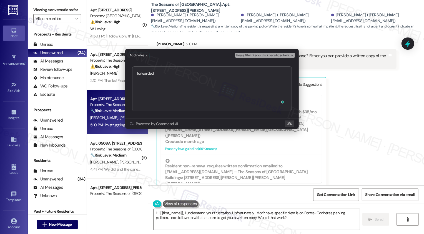
type textarea "forwarded https://residesk.slack.com/archives/C094PQXJKKP/p1756157852617529?thr…"
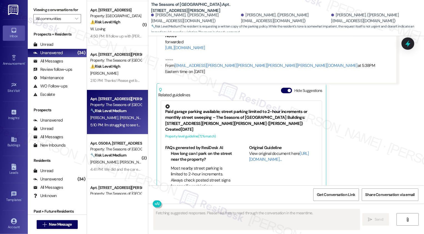
scroll to position [78, 0]
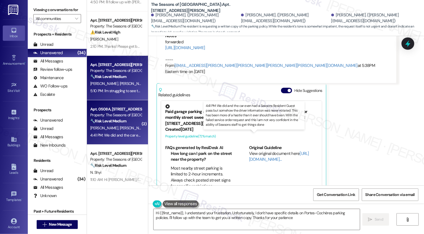
type textarea "Hi {{first_name}}, I understand your frustration. Unfortunately, I don't have s…"
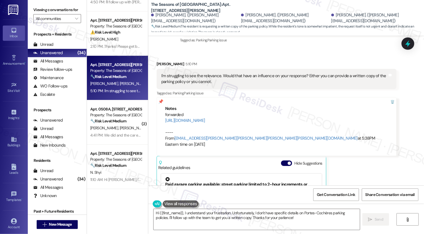
scroll to position [639, 0]
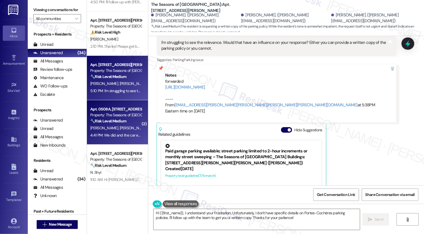
click at [115, 131] on div "G. Lee A. Liebgott" at bounding box center [116, 128] width 53 height 7
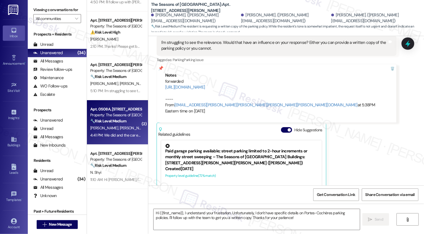
click at [115, 131] on div "G. Lee A. Liebgott" at bounding box center [116, 128] width 53 height 7
type textarea "Fetching suggested responses. Please feel free to read through the conversation…"
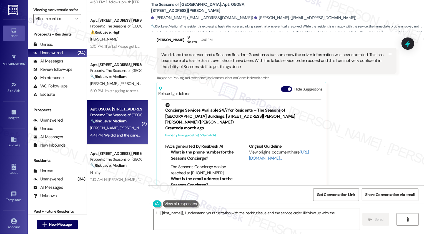
scroll to position [449, 0]
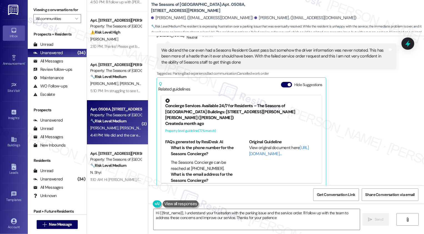
type textarea "Hi {{first_name}}, I understand your frustration with the parking issue and the…"
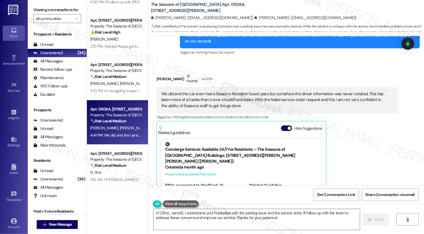
scroll to position [404, 0]
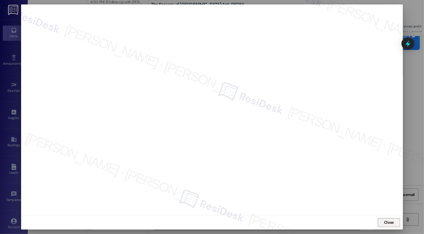
click at [386, 222] on span "Close" at bounding box center [389, 223] width 10 height 6
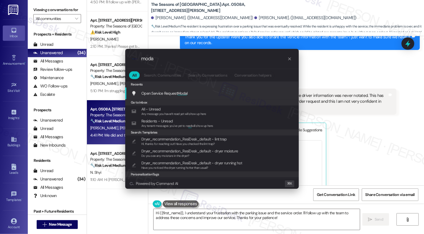
type input "modal"
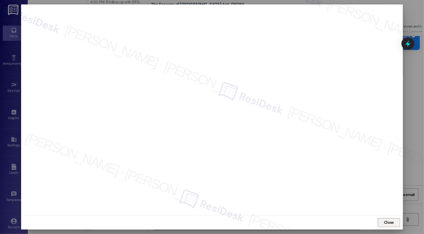
click at [394, 227] on button "Close" at bounding box center [389, 222] width 22 height 9
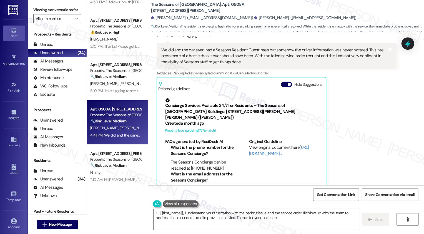
scroll to position [444, 0]
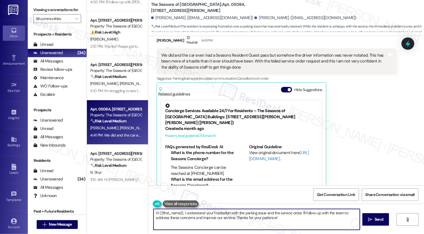
drag, startPoint x: 181, startPoint y: 213, endPoint x: 128, endPoint y: 214, distance: 53.1
click at [128, 214] on div "Apt. 1123, Country Club Gardens Property: Country Club Gardens 🚨 Risk Level: Hi…" at bounding box center [255, 117] width 337 height 234
drag, startPoint x: 271, startPoint y: 211, endPoint x: 279, endPoint y: 222, distance: 12.9
click at [279, 222] on textarea "I understand your frustration with the parking issue and the service order. I'l…" at bounding box center [257, 219] width 206 height 21
click at [190, 213] on textarea "I understand your frustration with the parking issue and the service order. Cou…" at bounding box center [257, 219] width 206 height 21
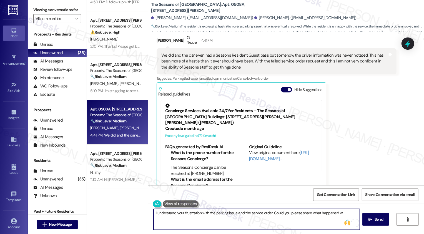
click at [190, 213] on textarea "I understand your frustration with the parking issue and the service order. Cou…" at bounding box center [257, 219] width 206 height 21
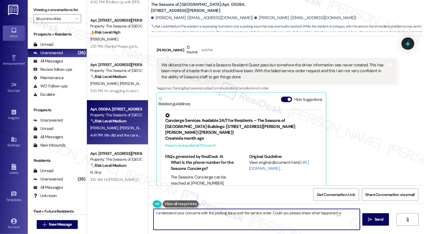
scroll to position [435, 0]
click at [268, 213] on textarea "I understand your concerns with the parking issue and the service order. Could …" at bounding box center [257, 219] width 206 height 21
click at [244, 213] on textarea "I understand your concerns with the parking issue and the service order. Could …" at bounding box center [257, 219] width 206 height 21
click at [292, 214] on textarea "I understand your concerns with the parking issue and your previous service ord…" at bounding box center [257, 219] width 206 height 21
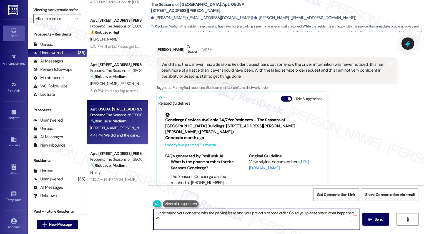
click at [356, 213] on textarea "I understand your concerns with the parking issue and your previous service ord…" at bounding box center [257, 219] width 206 height 21
click at [324, 214] on textarea "I understand your concerns with the parking issue and your previous service ord…" at bounding box center [257, 219] width 206 height 21
paste textarea "share a bit more about"
click at [243, 220] on textarea "I understand your concerns with the parking issue and your previous service ord…" at bounding box center [257, 219] width 206 height 21
click at [198, 214] on textarea "I understand your concerns with the parking issue and your previous service ord…" at bounding box center [257, 219] width 206 height 21
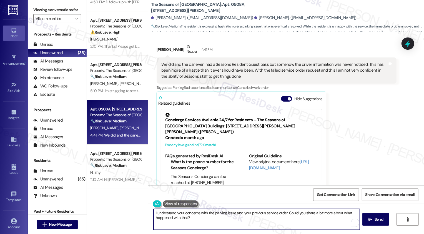
drag, startPoint x: 199, startPoint y: 213, endPoint x: 283, endPoint y: 213, distance: 83.9
click at [283, 213] on textarea "I understand your concerns with the parking issue and your previous service ord…" at bounding box center [257, 219] width 206 height 21
click at [261, 217] on textarea "I understand your concerns with the parking issue and your previous service ord…" at bounding box center [257, 219] width 206 height 21
click at [197, 213] on textarea "I understand your concerns with the parking issue and your previous service ord…" at bounding box center [257, 219] width 206 height 21
click at [234, 213] on textarea "I understand your concerns with the parking issue and your previous service ord…" at bounding box center [257, 219] width 206 height 21
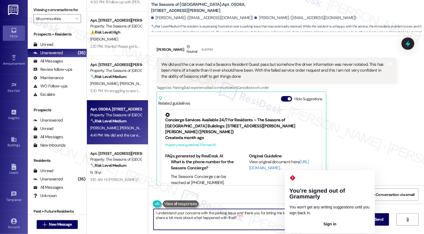
click at [293, 214] on textarea "I understand your concerns with the parking issue and thank you for letting me …" at bounding box center [257, 219] width 206 height 21
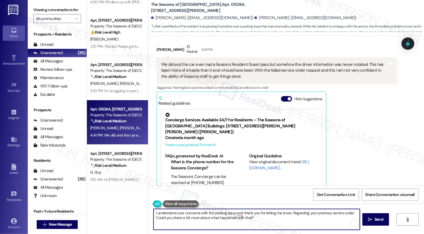
click at [351, 214] on textarea "I understand your concerns with the parking issue and thank you for letting me …" at bounding box center [257, 219] width 206 height 21
click at [155, 220] on textarea "I understand your concerns with the parking issue and thank you for letting me …" at bounding box center [257, 219] width 206 height 21
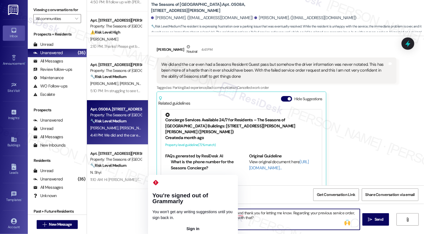
click at [154, 219] on textarea "I understand your concerns with the parking issue and thank you for letting me …" at bounding box center [257, 219] width 206 height 21
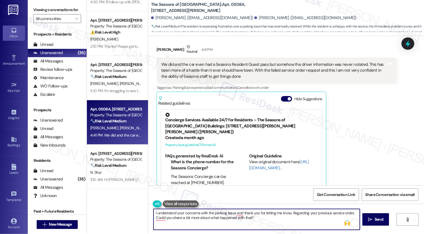
paste textarea ", and I really appreciate you letting me know. Regarding your previous service …"
click at [372, 222] on span " Send" at bounding box center [376, 220] width 18 height 6
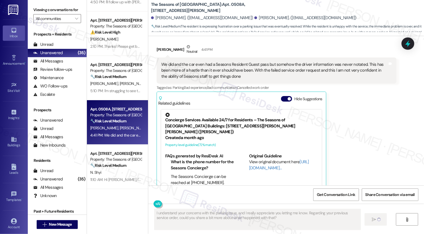
type textarea "Fetching suggested responses. Please feel free to read through the conversation…"
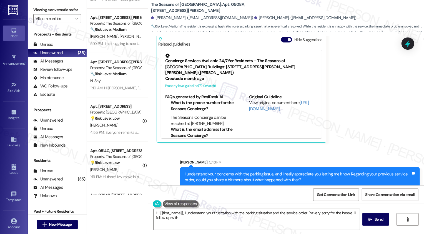
scroll to position [157, 0]
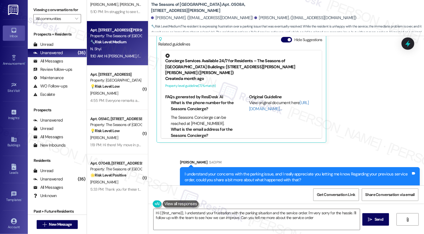
type textarea "Hi {{first_name}}, I understand your frustration with the parking situation and…"
click at [113, 57] on div "11:10 AM: Hi Sarah, I'm having the hardest time getting a hold of someone at Th…" at bounding box center [257, 56] width 335 height 5
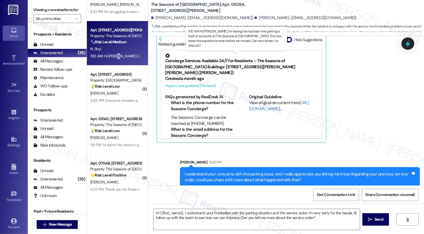
type textarea "Fetching suggested responses. Please feel free to read through the conversation…"
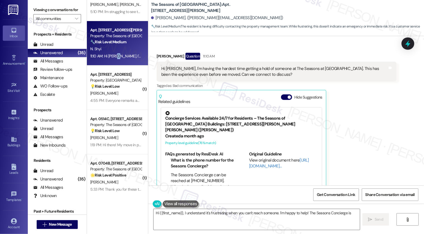
click at [113, 57] on div "11:10 AM: Hi Sarah, I'm having the hardest time getting a hold of someone at Th…" at bounding box center [257, 56] width 335 height 5
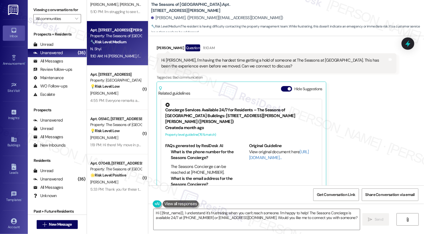
scroll to position [151, 0]
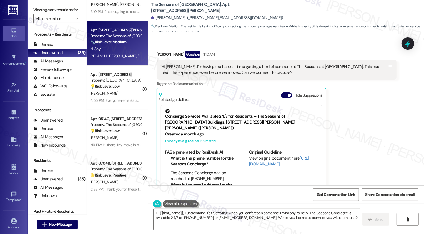
click at [157, 56] on div "Nancy Shyi Question 11:10 AM" at bounding box center [277, 55] width 240 height 9
click at [157, 54] on div "Nancy Shyi Question 11:10 AM" at bounding box center [277, 55] width 240 height 9
copy div "Nancy"
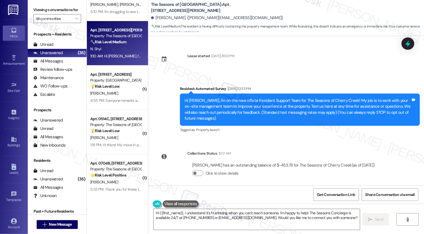
scroll to position [168, 0]
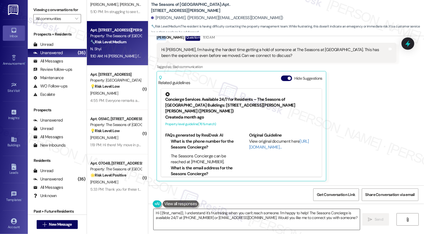
click at [182, 214] on textarea "Hi {{first_name}}, I understand it's frustrating when you can't reach someone. …" at bounding box center [257, 219] width 206 height 21
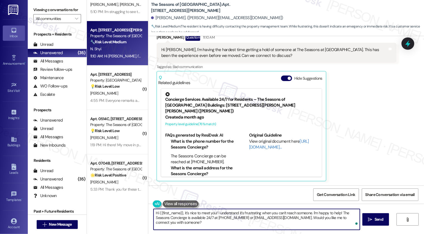
type textarea "Hi {{first_name}}, it's nice to meet you! I understand it's frustrating when yo…"
click at [177, 204] on button at bounding box center [181, 204] width 36 height 7
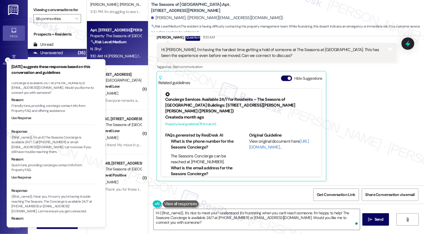
scroll to position [29, 0]
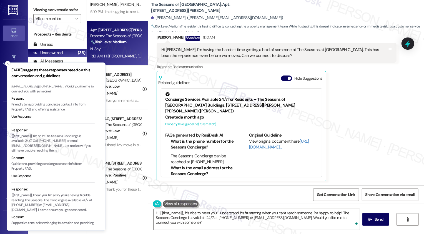
drag, startPoint x: 49, startPoint y: 191, endPoint x: 50, endPoint y: 195, distance: 3.4
click at [50, 195] on p "{{first_name}}, I hear you. I'm sorry you're having trouble reaching The Season…" at bounding box center [52, 202] width 83 height 19
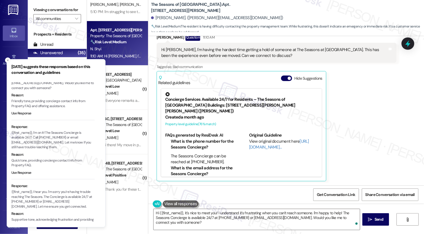
click at [48, 192] on p "{{first_name}}, I hear you. I'm sorry you're having trouble reaching The Season…" at bounding box center [52, 199] width 83 height 19
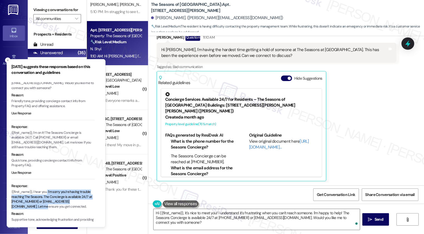
copy p "I'm sorry you're having trouble reaching The Seasons. The Concierge is availabl…"
click at [173, 219] on textarea "Hi {{first_name}}, it's nice to meet you! I understand it's frustrating when yo…" at bounding box center [257, 219] width 206 height 21
click at [208, 216] on textarea "Hi {{first_name}}, it's nice to meet you! I understand it's frustrating when yo…" at bounding box center [257, 219] width 206 height 21
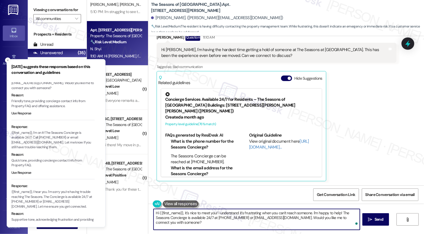
drag, startPoint x: 215, startPoint y: 213, endPoint x: 219, endPoint y: 230, distance: 17.1
click at [219, 230] on textarea "Hi {{first_name}}, it's nice to meet you! I understand it's frustrating when yo…" at bounding box center [257, 219] width 206 height 21
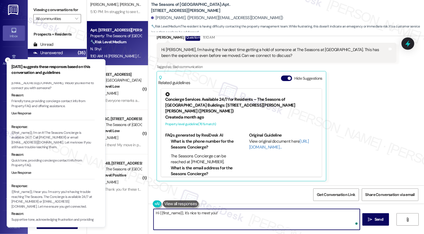
paste textarea "I'm sorry you're having trouble reaching The Seasons. The Concierge is availabl…"
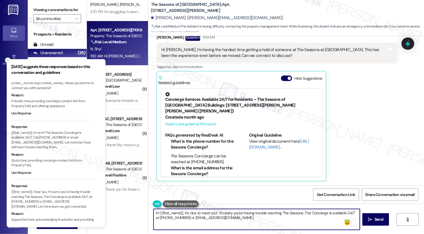
click at [216, 212] on textarea "Hi {{first_name}}, it's nice to meet you! I'm sorry you're having trouble reach…" at bounding box center [257, 219] width 206 height 21
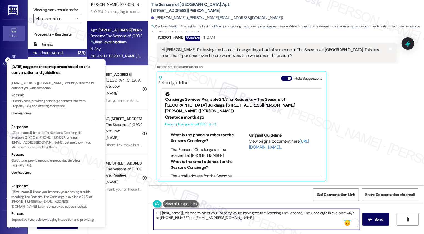
scroll to position [10, 0]
click at [259, 220] on textarea "Hi {{first_name}}, it's nice to meet you! I'm sorry you're having trouble reach…" at bounding box center [257, 219] width 206 height 21
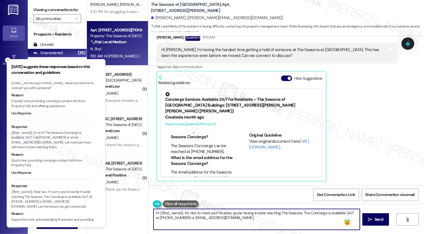
click at [8, 60] on line "Close toast" at bounding box center [8, 60] width 2 height 2
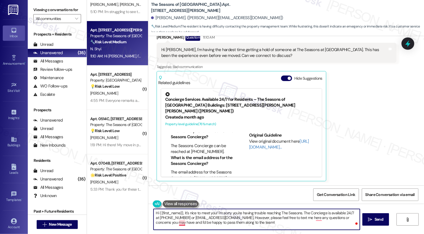
click at [178, 223] on textarea "Hi {{first_name}}, it's nice to meet you! I'm sorry you're having trouble reach…" at bounding box center [257, 219] width 206 height 21
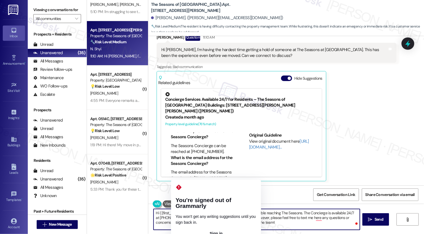
click at [218, 223] on textarea "Hi {{first_name}}, it's nice to meet you! I'm sorry you're having trouble reach…" at bounding box center [257, 219] width 206 height 21
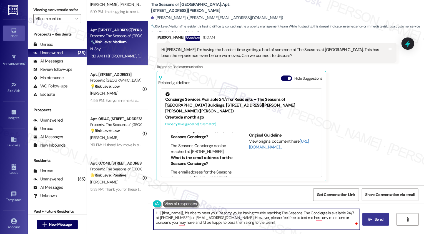
click at [372, 223] on button " Send" at bounding box center [376, 219] width 27 height 13
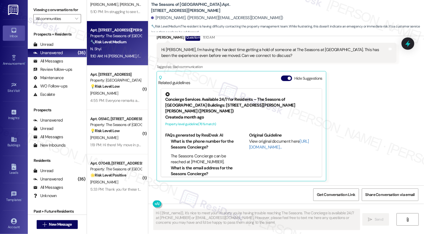
type textarea "Fetching suggested responses. Please feel free to read through the conversation…"
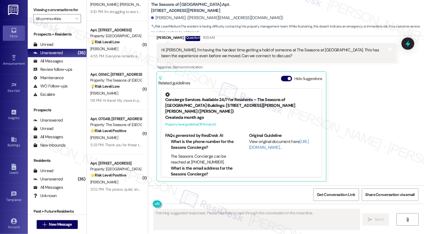
scroll to position [218, 0]
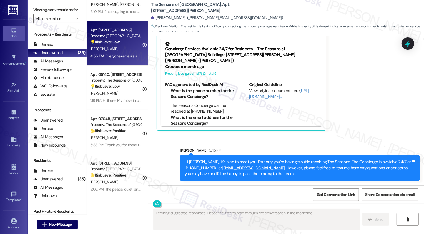
click at [116, 49] on div "[PERSON_NAME]" at bounding box center [116, 49] width 53 height 7
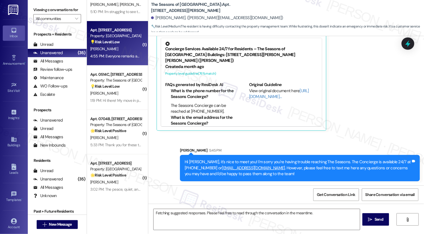
click at [116, 49] on div "[PERSON_NAME]" at bounding box center [116, 49] width 53 height 7
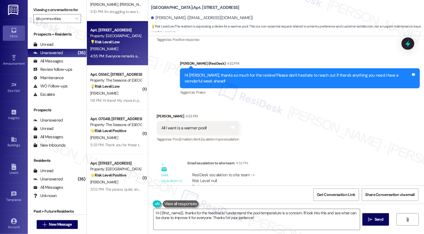
scroll to position [515, 0]
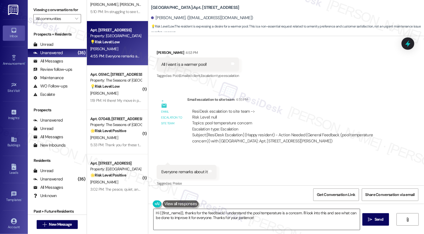
click at [175, 215] on textarea "Hi {{first_name}}, thanks for the feedback! I understand the pool temperature i…" at bounding box center [257, 219] width 206 height 21
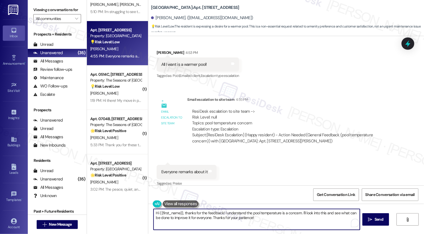
click at [183, 211] on textarea "Hi {{first_name}}, thanks for the feedback! I understand the pool temperature i…" at bounding box center [257, 219] width 206 height 21
drag, startPoint x: 198, startPoint y: 213, endPoint x: 134, endPoint y: 213, distance: 64.2
click at [134, 213] on div "( 1 ) Apt. 702, 1001 E. Bayaud Ave Property: Bayaud Tower ⚠️ Risk Level: High T…" at bounding box center [255, 117] width 337 height 234
click at [223, 213] on textarea "I really appreciate the feedback! I understand the pool temperature is a concer…" at bounding box center [257, 219] width 206 height 21
drag, startPoint x: 204, startPoint y: 213, endPoint x: 277, endPoint y: 220, distance: 73.7
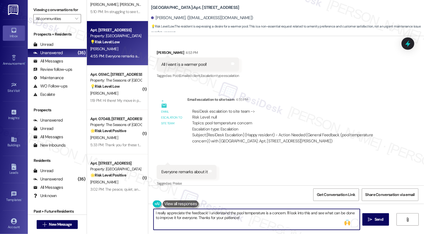
click at [277, 220] on textarea "I really appreciate the feedback! I understand the pool temperature is a concer…" at bounding box center [257, 219] width 206 height 21
click at [204, 216] on textarea "I really appreciate the feedback! I've made sure to share this with the team so…" at bounding box center [257, 219] width 206 height 21
click at [223, 219] on textarea "I really appreciate the feedback! I've made sure to share this with the team so…" at bounding box center [257, 219] width 206 height 21
drag, startPoint x: 205, startPoint y: 213, endPoint x: 227, endPoint y: 231, distance: 28.6
click at [227, 231] on div "I really appreciate the feedback! I've made sure to share this with the team so…" at bounding box center [286, 225] width 276 height 42
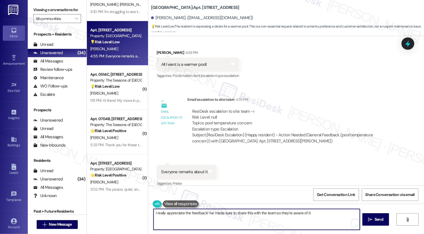
paste textarea "Thanks for letting us know. I'll have our maintenance team take a look and conf…"
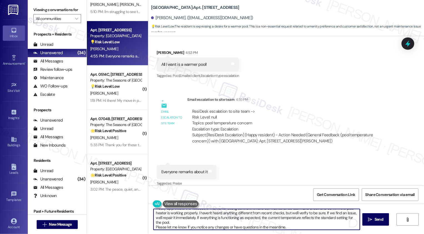
scroll to position [0, 0]
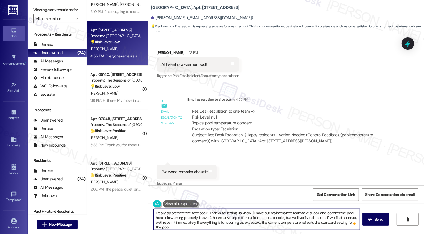
drag, startPoint x: 153, startPoint y: 213, endPoint x: 147, endPoint y: 213, distance: 6.1
click at [151, 213] on div "I really appreciate the feedback! Thanks for letting us know. I'll have our mai…" at bounding box center [254, 219] width 207 height 21
drag, startPoint x: 210, startPoint y: 213, endPoint x: 252, endPoint y: 214, distance: 42.0
click at [252, 214] on textarea "We really appreciate the feedback! Thanks for letting us know. I'll have our ma…" at bounding box center [257, 219] width 206 height 21
click at [210, 211] on textarea "We really appreciate the feedback! I'll have our maintenance team take a look a…" at bounding box center [257, 219] width 206 height 21
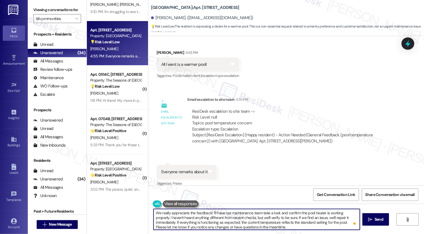
click at [210, 211] on textarea "We really appreciate the feedback! I'll have our maintenance team take a look a…" at bounding box center [257, 219] width 206 height 21
paste textarea "Stephanie"
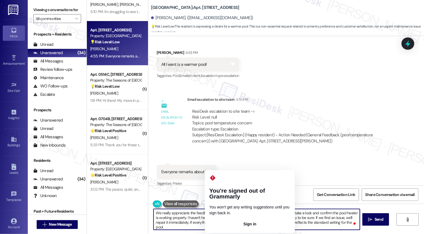
click at [237, 217] on textarea "We really appreciate the feedback! Stephanie will have our maintenance team tak…" at bounding box center [257, 219] width 206 height 21
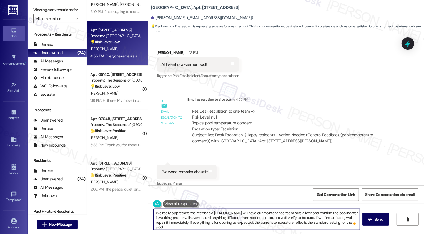
click at [270, 219] on textarea "We really appreciate the feedback! Stephanie will have our maintenance team tak…" at bounding box center [257, 219] width 206 height 21
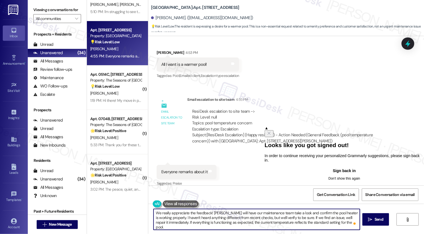
scroll to position [1, 0]
click at [311, 175] on button "Sign back in" at bounding box center [345, 170] width 160 height 9
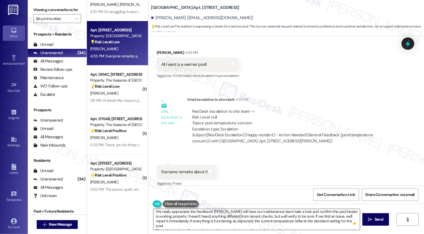
scroll to position [0, 0]
click at [182, 218] on textarea "We really appreciate the feedback! Stephanie will have our maintenance team tak…" at bounding box center [257, 219] width 206 height 21
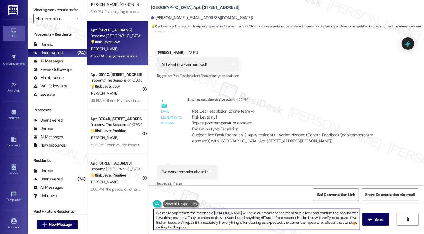
click at [310, 218] on textarea "We really appreciate the feedback! Stephanie will have our maintenance team tak…" at bounding box center [257, 219] width 206 height 21
click at [349, 217] on textarea "We really appreciate the feedback! Stephanie will have our maintenance team tak…" at bounding box center [257, 219] width 206 height 21
click at [212, 227] on textarea "We really appreciate the feedback! Stephanie will have our maintenance team tak…" at bounding box center [257, 219] width 206 height 21
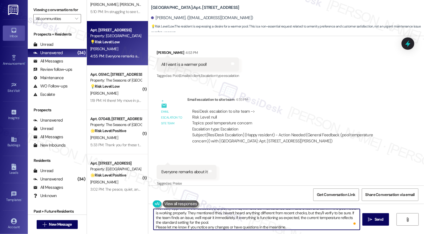
scroll to position [6, 0]
click at [154, 226] on textarea "We really appreciate the feedback! Stephanie will have our maintenance team tak…" at bounding box center [257, 219] width 206 height 21
click at [226, 221] on textarea "We really appreciate the feedback! Stephanie will have our maintenance team tak…" at bounding box center [257, 219] width 206 height 21
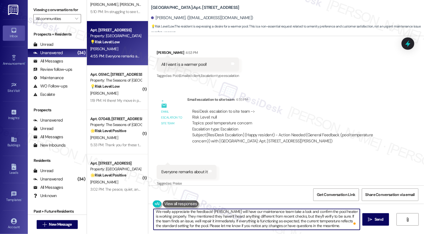
click at [219, 226] on textarea "We really appreciate the feedback! Stephanie will have our maintenance team tak…" at bounding box center [257, 219] width 206 height 21
click at [330, 225] on textarea "We really appreciate the feedback! Stephanie will have our maintenance team tak…" at bounding box center [257, 219] width 206 height 21
click at [258, 220] on textarea "We really appreciate the feedback! Stephanie will have our maintenance team tak…" at bounding box center [257, 219] width 206 height 21
type textarea "We really appreciate the feedback! Stephanie will have our maintenance team tak…"
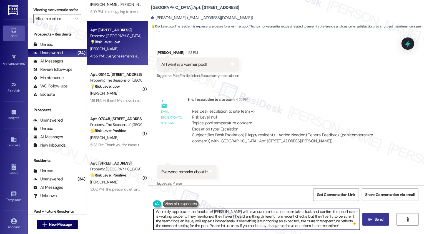
click at [373, 218] on span " Send" at bounding box center [376, 220] width 18 height 6
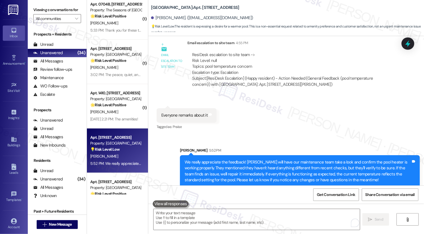
scroll to position [241, 0]
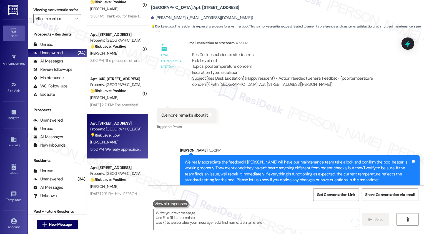
click at [118, 104] on div "Aug 20, 2025 at 2:21 PM: The amenities! Aug 20, 2025 at 2:21 PM: The amenities!" at bounding box center [114, 105] width 48 height 5
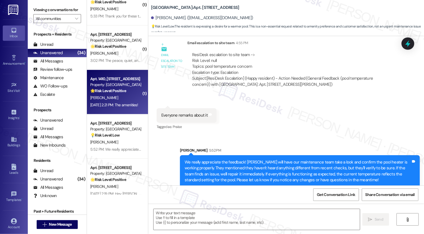
click at [118, 104] on div "Aug 20, 2025 at 2:21 PM: The amenities! Aug 20, 2025 at 2:21 PM: The amenities!" at bounding box center [114, 105] width 48 height 5
type textarea "Fetching suggested responses. Please feel free to read through the conversation…"
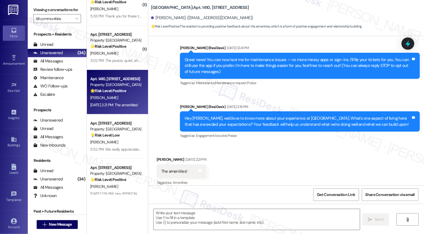
scroll to position [46, 0]
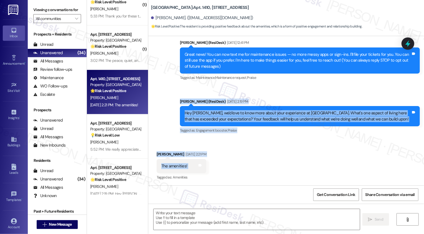
drag, startPoint x: 177, startPoint y: 99, endPoint x: 199, endPoint y: 167, distance: 71.1
click at [200, 167] on div "Lease started Jul 06, 2025 at 8:00 PM Announcement, sent via SMS Sarah (ResiDes…" at bounding box center [286, 111] width 276 height 150
copy div "Sarah (ResiDesk) Aug 20, 2025 at 2:19 PM Hey Kate, we'd love to know more about…"
click at [198, 211] on textarea at bounding box center [257, 219] width 206 height 21
paste textarea "Hi Kate, thank you for sharing that! It’s wonderful to hear you’ve been enjoyin…"
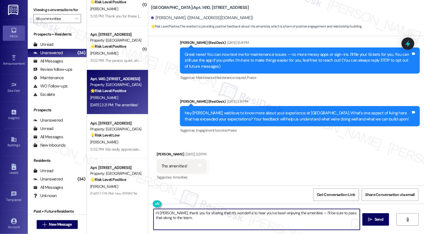
paste textarea "We're always looking to improve. Any ideas on how we can make things better for…"
click at [154, 213] on textarea "Hi Kate, thank you for sharing that! It’s wonderful to hear you’ve been enjoyin…" at bounding box center [257, 219] width 206 height 21
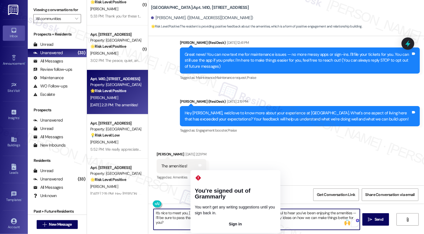
click at [199, 213] on textarea "It's nice to meet you, Kate! thank you for sharing that! It’s wonderful to hear…" at bounding box center [257, 219] width 206 height 21
click at [196, 213] on textarea "It's nice to meet you, Kate! thank you for sharing that! It’s wonderful to hear…" at bounding box center [257, 219] width 206 height 21
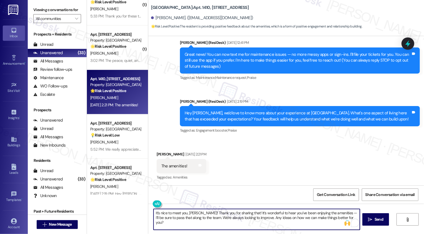
click at [331, 213] on textarea "It's nice to meet you, Kate! Thank you for sharing that! It’s wonderful to hear…" at bounding box center [257, 219] width 206 height 21
click at [204, 218] on textarea "It's nice to meet you, Kate! Thank you for sharing that! It’s wonderful to hear…" at bounding box center [257, 219] width 206 height 21
click at [213, 220] on textarea "It's nice to meet you, Kate! Thank you for sharing that! It’s wonderful to hear…" at bounding box center [257, 219] width 206 height 21
click at [200, 218] on textarea "It's nice to meet you, Kate! Thank you for sharing that! It’s wonderful to hear…" at bounding box center [257, 219] width 206 height 21
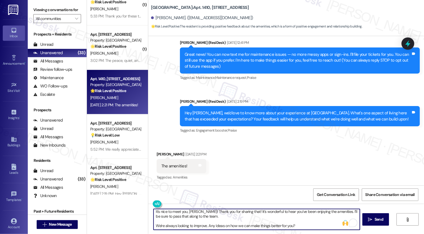
scroll to position [1, 0]
type textarea "It's nice to meet you, Kate! Thank you for sharing that! It’s wonderful to hear…"
click at [367, 224] on button " Send" at bounding box center [376, 219] width 27 height 13
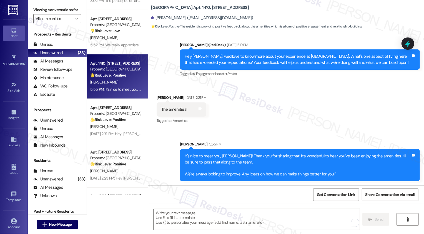
scroll to position [328, 0]
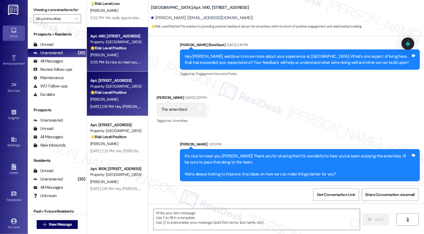
click at [128, 101] on div "[PERSON_NAME]" at bounding box center [116, 99] width 53 height 7
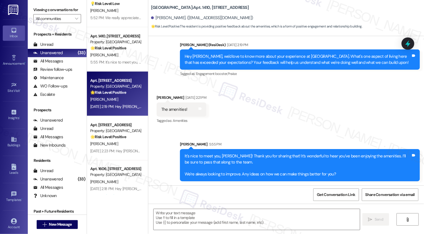
type textarea "Fetching suggested responses. Please feel free to read through the conversation…"
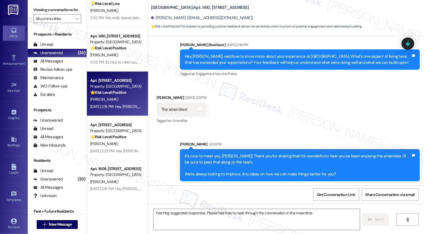
click at [128, 101] on div "[PERSON_NAME]" at bounding box center [116, 99] width 53 height 7
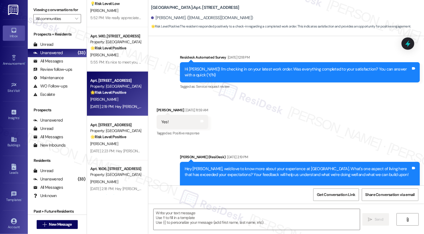
scroll to position [96, 0]
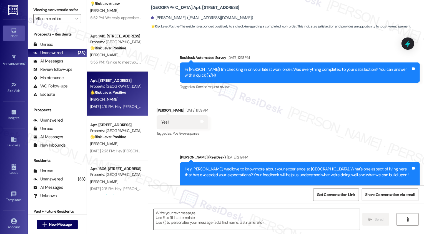
click at [183, 216] on textarea at bounding box center [257, 219] width 206 height 21
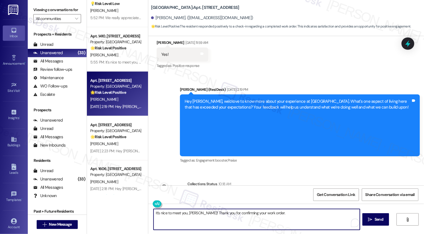
scroll to position [164, 0]
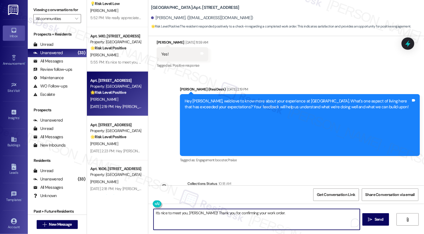
paste textarea "If you don't mind me asking, how has your experience been so far? Has the prope…"
click at [272, 222] on textarea "It's nice to meet you, David! Thank you for confirming your work order. If you …" at bounding box center [257, 219] width 206 height 21
click at [302, 219] on textarea "It's nice to meet you, David! Thank you for confirming your work order. If you …" at bounding box center [257, 219] width 206 height 21
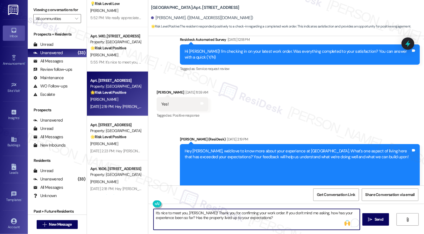
scroll to position [192, 0]
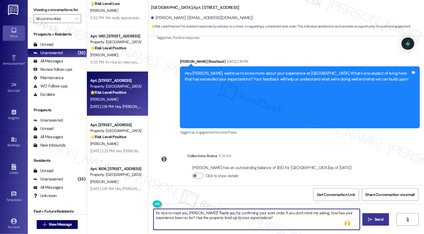
type textarea "It's nice to meet you, David! Thank you for confirming your work order. If you …"
click at [370, 222] on span " Send" at bounding box center [376, 220] width 18 height 6
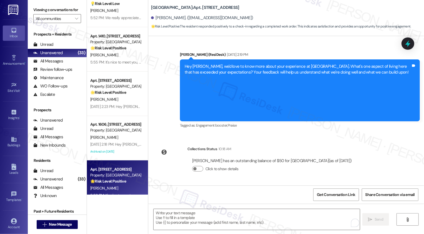
scroll to position [237, 0]
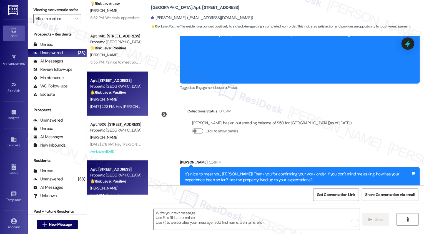
click at [130, 90] on div "🌟 Risk Level: Positive The resident responded positively to a check-in regardin…" at bounding box center [115, 93] width 51 height 6
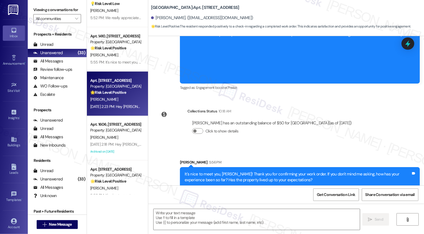
type textarea "Fetching suggested responses. Please feel free to read through the conversation…"
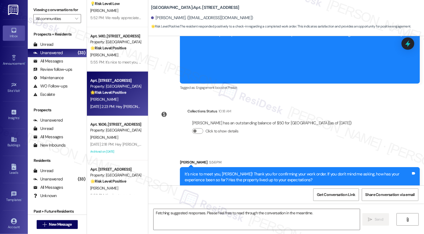
click at [130, 90] on div "🌟 Risk Level: Positive The resident responded positively to a check-in regardin…" at bounding box center [115, 93] width 51 height 6
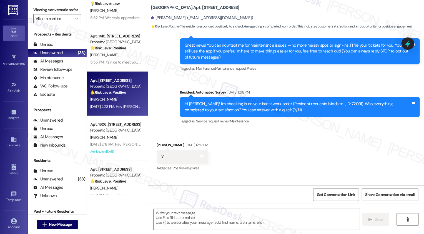
scroll to position [69, 0]
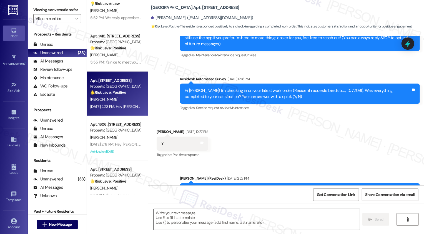
click at [169, 214] on textarea at bounding box center [257, 219] width 206 height 21
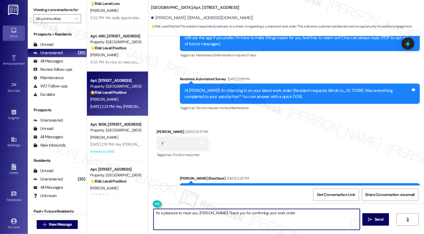
click at [290, 217] on textarea "It's a pleasure to meet you, Jordan! Thank you for confirming your work order." at bounding box center [257, 219] width 206 height 21
type textarea "It's a pleasure to meet you, Jordan! Thank you for confirming your work order. …"
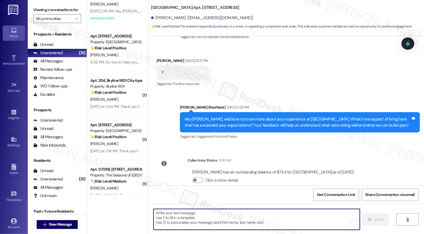
scroll to position [189, 0]
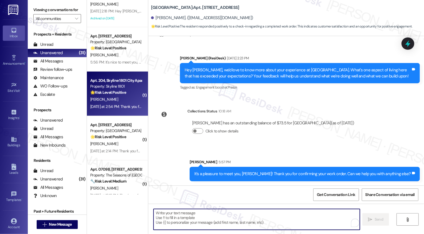
click at [120, 97] on div "S. Lange" at bounding box center [116, 99] width 53 height 7
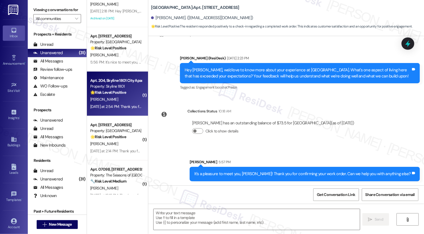
click at [120, 97] on div "[PERSON_NAME]" at bounding box center [116, 99] width 53 height 7
type textarea "Fetching suggested responses. Please feel free to read through the conversation…"
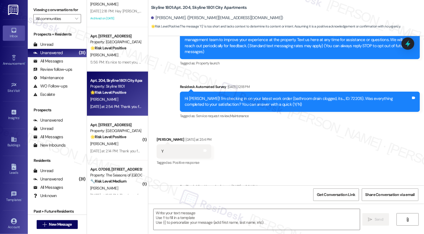
scroll to position [77, 0]
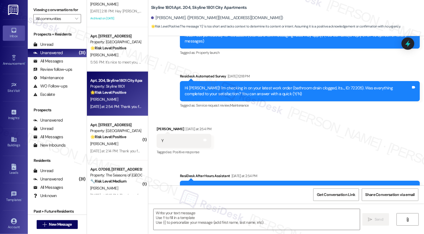
click at [157, 126] on div "Stephen Lange Yesterday at 2:54 PM" at bounding box center [184, 130] width 55 height 8
copy div "Stephen"
click at [187, 220] on textarea at bounding box center [257, 219] width 206 height 21
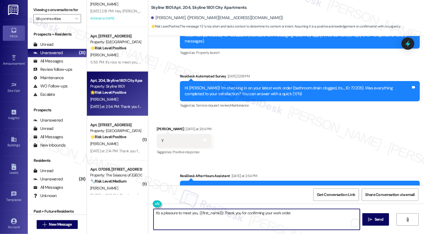
paste textarea "If you don't mind me asking, how has your experience been so far? Has the prope…"
type textarea "It's a pleasure to meet you, {{first_name}}! Thank you for confirming your work…"
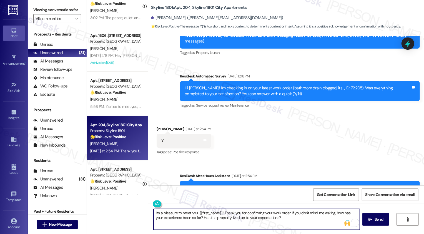
click at [199, 217] on textarea "It's a pleasure to meet you, {{first_name}}! Thank you for confirming your work…" at bounding box center [257, 219] width 206 height 21
click at [236, 226] on textarea "It's a pleasure to meet you, {{first_name}}! Thank you for confirming your work…" at bounding box center [257, 219] width 206 height 21
click at [296, 219] on textarea "It's a pleasure to meet you, {{first_name}}! Thank you for confirming your work…" at bounding box center [257, 219] width 206 height 21
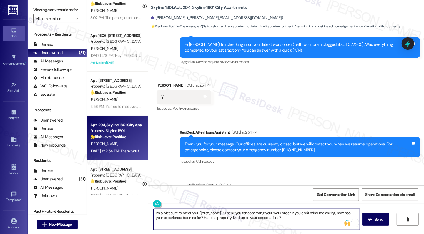
scroll to position [150, 0]
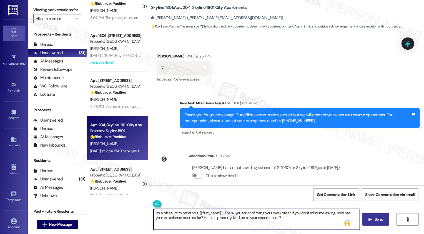
click at [379, 222] on span "Send" at bounding box center [379, 220] width 9 height 6
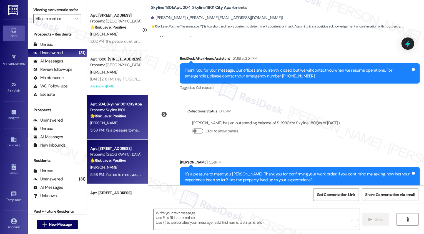
scroll to position [285, 0]
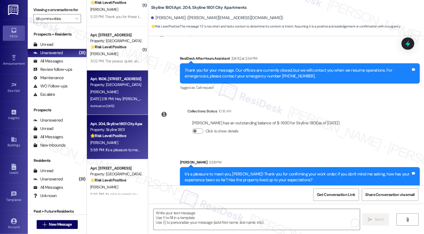
click at [116, 81] on div "Apt. 1606, 1001 E. Bayaud Ave" at bounding box center [115, 79] width 51 height 6
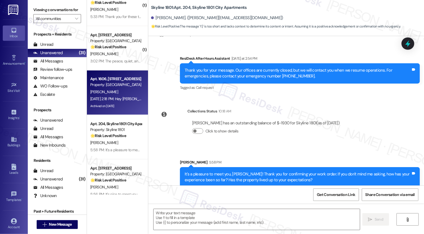
click at [116, 81] on div "Apt. 1606, 1001 E. Bayaud Ave" at bounding box center [115, 79] width 51 height 6
type textarea "Fetching suggested responses. Please feel free to read through the conversation…"
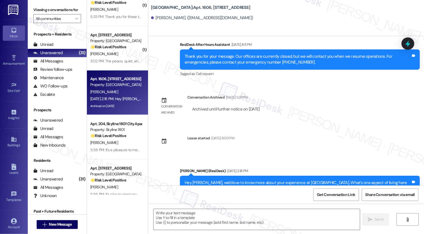
scroll to position [360, 0]
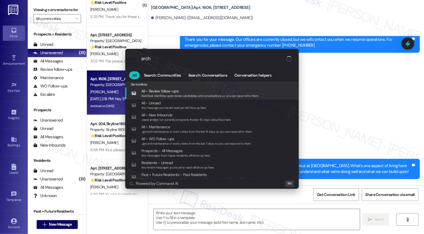
type input "archi"
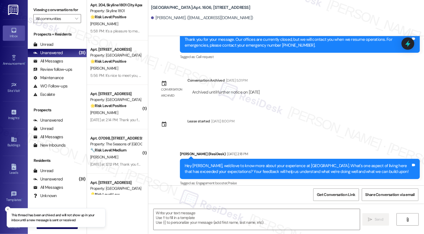
scroll to position [405, 0]
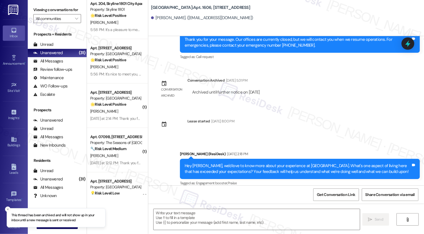
click at [114, 118] on div "Yesterday at 2:14 PM: Thank you for your message. Our offices are currently clo…" at bounding box center [260, 118] width 340 height 5
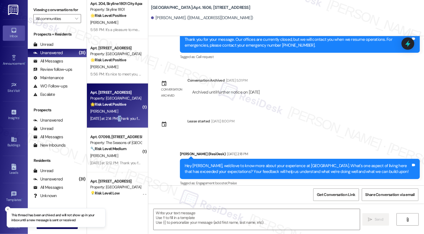
click at [114, 118] on div "Yesterday at 2:14 PM: Thank you for your message. Our offices are currently clo…" at bounding box center [260, 118] width 340 height 5
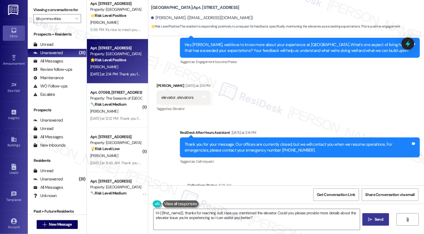
scroll to position [590, 0]
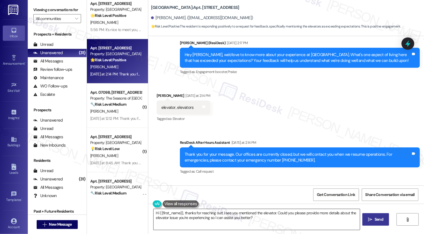
click at [177, 222] on textarea "Hi {{first_name}}, thanks for reaching out! I see you mentioned the elevator. C…" at bounding box center [257, 219] width 206 height 21
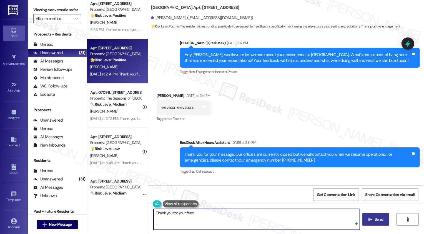
type textarea "Thank you for your feedb"
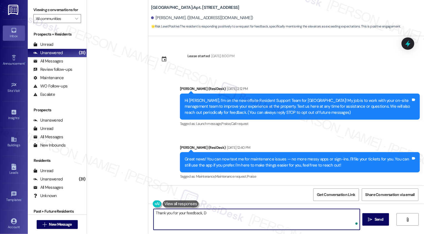
scroll to position [590, 0]
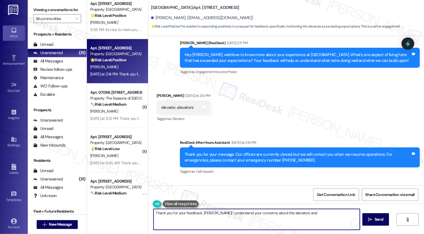
click at [219, 213] on textarea "Thank you for your feedback, [PERSON_NAME]! I understand your concerns about th…" at bounding box center [257, 219] width 206 height 21
click at [294, 211] on textarea "Thank you for your feedback, [PERSON_NAME]! I've noted your concerns about the …" at bounding box center [257, 219] width 206 height 21
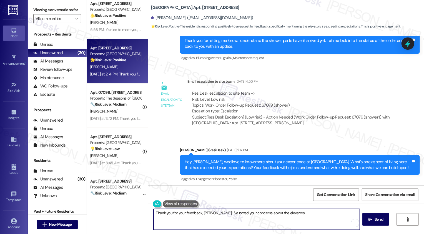
scroll to position [636, 0]
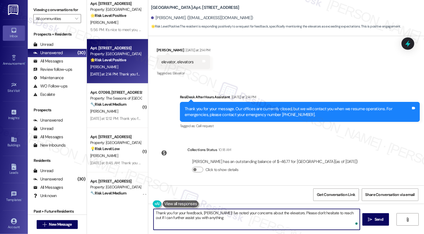
type textarea "Thank you for your feedback, [PERSON_NAME]! I've noted your concerns about the …"
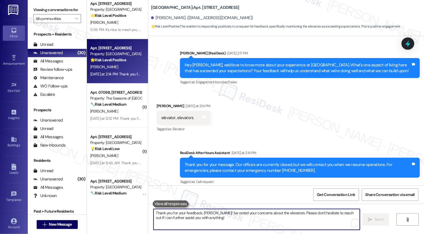
scroll to position [531, 0]
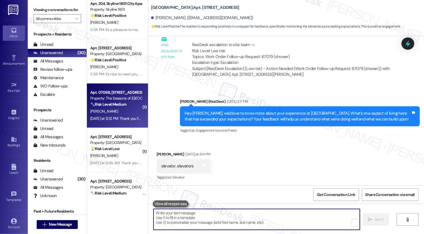
click at [123, 108] on div "[PERSON_NAME]" at bounding box center [116, 111] width 53 height 7
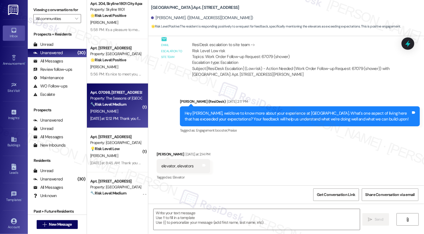
click at [123, 108] on div "[PERSON_NAME]" at bounding box center [116, 111] width 53 height 7
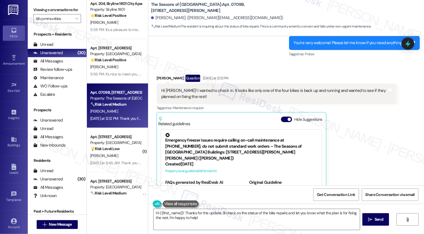
scroll to position [546, 0]
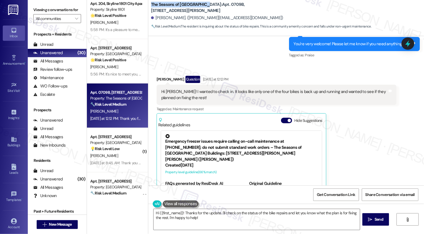
drag, startPoint x: 148, startPoint y: 4, endPoint x: 200, endPoint y: 5, distance: 51.4
click at [200, 5] on b "The Seasons of Cherry Creek: Apt. 0709B, [STREET_ADDRESS][PERSON_NAME]" at bounding box center [206, 8] width 111 height 12
copy b "The Seasons of [GEOGRAPHIC_DATA]"
click at [275, 86] on div "Hi [PERSON_NAME]! I wanted to check in. It looks like only one of the four bike…" at bounding box center [277, 95] width 240 height 20
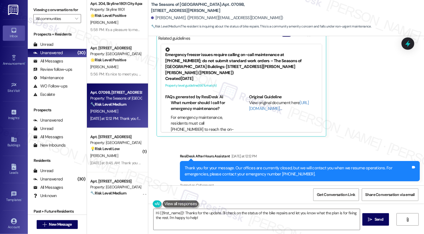
scroll to position [641, 0]
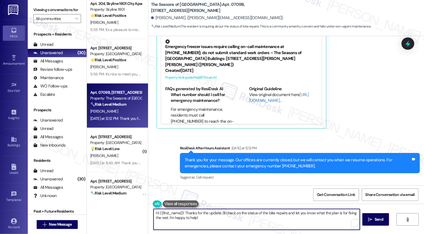
drag, startPoint x: 196, startPoint y: 212, endPoint x: 235, endPoint y: 233, distance: 43.7
click at [235, 233] on div "Hi {{first_name}}! Thanks for the update. I'll check on the status of the bike …" at bounding box center [286, 225] width 276 height 42
paste textarea "have ordered a new wire along with trying to get the logins for them"
click at [268, 213] on textarea "Hi {{first_name}}! Thanks for checking in! The team gave an update that have or…" at bounding box center [257, 219] width 206 height 21
click at [294, 216] on textarea "Hi {{first_name}}! Thanks for checking in! The team gave an update that they ha…" at bounding box center [257, 219] width 206 height 21
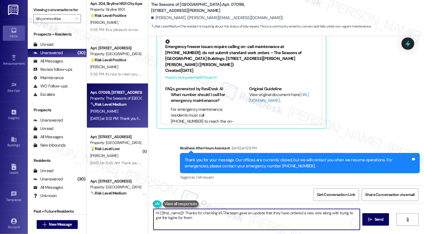
click at [325, 212] on textarea "Hi {{first_name}}! Thanks for checking in! The team gave an update that they ha…" at bounding box center [257, 219] width 206 height 21
click at [316, 212] on textarea "Hi {{first_name}}! Thanks for checking in! The team gave an update that they ha…" at bounding box center [257, 219] width 206 height 21
click at [216, 222] on textarea "Hi {{first_name}}! Thanks for checking in! The team gave an update that they ha…" at bounding box center [257, 219] width 206 height 21
paste textarea "shared that they’ve ordered a new wire for the Pelotons and are also working on…"
click at [273, 218] on textarea "Hi {{first_name}}! Thanks for checking in! The team shared that they’ve ordered…" at bounding box center [257, 219] width 206 height 21
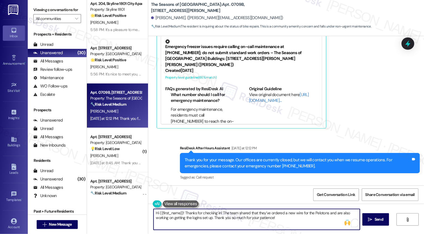
click at [282, 218] on textarea "Hi {{first_name}}! Thanks for checking in! The team shared that they’ve ordered…" at bounding box center [257, 219] width 206 height 21
click at [289, 220] on textarea "Hi {{first_name}}! Thanks for checking in! The team shared that they’ve ordered…" at bounding box center [257, 219] width 206 height 21
type textarea "Hi {{first_name}}! Thanks for checking in! The team shared that they’ve ordered…"
click at [375, 216] on button " Send" at bounding box center [376, 219] width 27 height 13
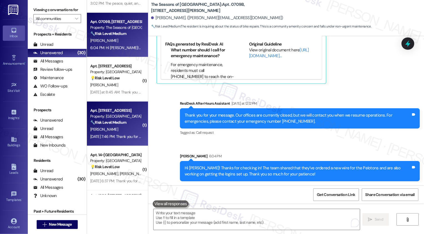
scroll to position [339, 0]
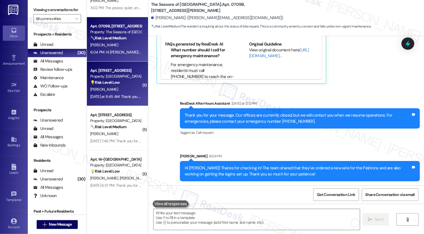
click at [118, 91] on div "J. Sullivan" at bounding box center [116, 89] width 53 height 7
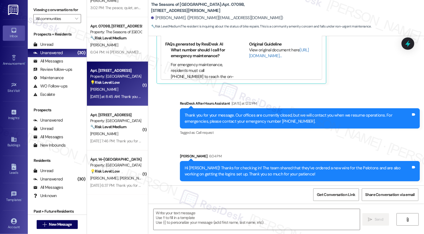
click at [118, 91] on div "J. Sullivan" at bounding box center [116, 89] width 53 height 7
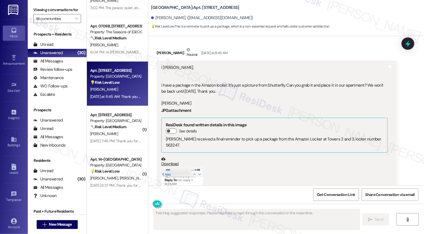
scroll to position [78, 0]
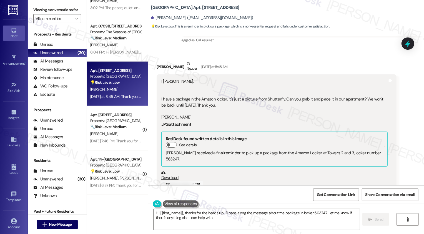
type textarea "Hi {{first_name}}, thanks for the heads up! I'll pass along the message about t…"
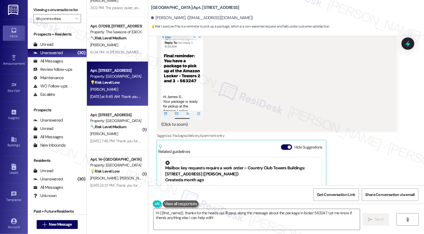
scroll to position [229, 0]
click at [187, 85] on button "Zoom image" at bounding box center [182, 75] width 42 height 90
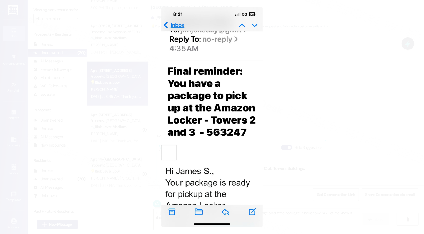
click at [292, 104] on button "Unzoom image" at bounding box center [212, 117] width 424 height 234
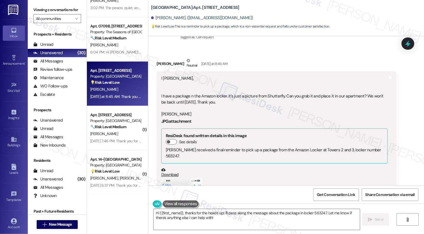
scroll to position [72, 0]
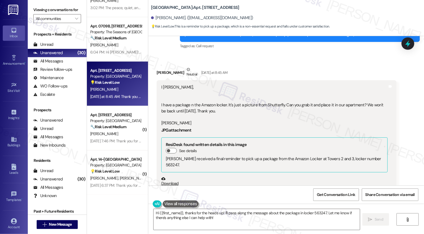
click at [265, 105] on div "I Sarah, I have a package n the Amazon locker. It's just a picture from Shutter…" at bounding box center [274, 105] width 227 height 42
click at [239, 107] on div "I Sarah, I have a package n the Amazon locker. It's just a picture from Shutter…" at bounding box center [274, 105] width 227 height 42
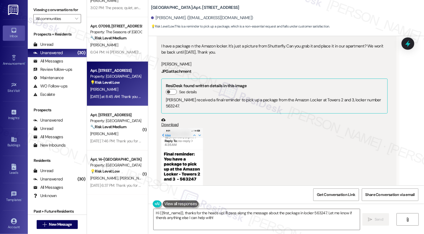
scroll to position [135, 0]
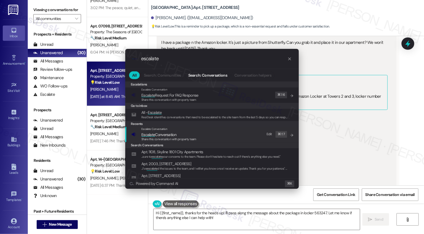
type input "escalate"
click at [153, 137] on span "Share this conversation with property team" at bounding box center [168, 139] width 55 height 4
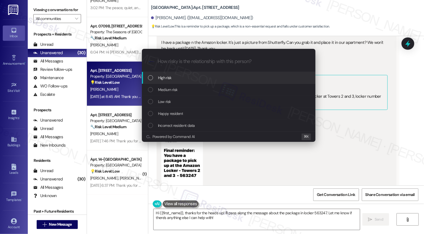
click at [175, 79] on div "High risk" at bounding box center [229, 78] width 163 height 6
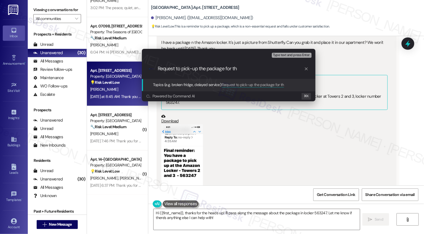
scroll to position [0, 0]
drag, startPoint x: 183, startPoint y: 69, endPoint x: 313, endPoint y: 78, distance: 129.8
click at [313, 79] on div "Escalate Conversation High risk Topics (e.g. broken fridge, delayed service) An…" at bounding box center [229, 64] width 174 height 30
type input "Request to handle the resident's package (they are out until Sept 2nd)"
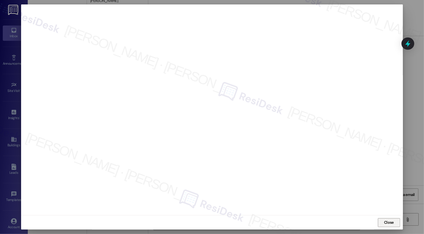
click at [394, 224] on button "Close" at bounding box center [389, 222] width 22 height 9
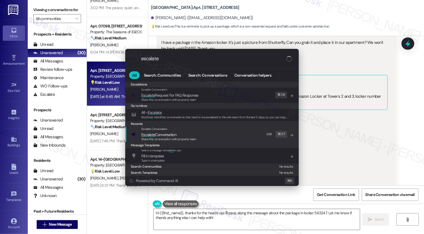
type input "escalate"
click at [170, 133] on span "Escalate Conversation" at bounding box center [158, 134] width 35 height 5
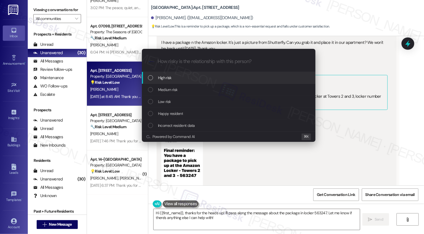
click at [154, 74] on div "High risk" at bounding box center [229, 78] width 174 height 12
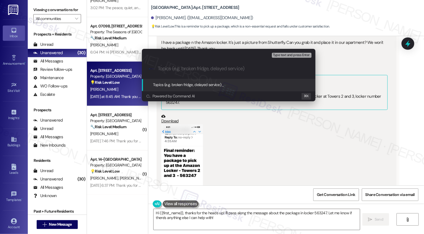
paste input "Request to handle the resident's package (they are out until Sept 2nd)"
type input "Request to handle the resident's package (they are out until Sept 2nd)"
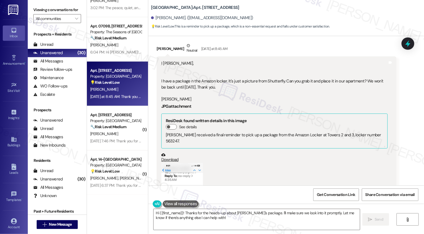
scroll to position [90, 0]
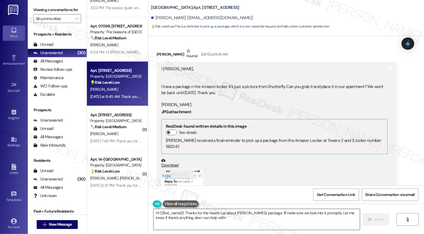
click at [190, 217] on textarea "Hi {{first_name}}! Thanks for the heads-up about James S.'s package. I'll make …" at bounding box center [257, 219] width 206 height 21
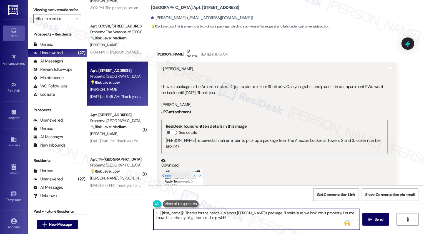
click at [181, 213] on textarea "Hi {{first_name}}! Thanks for the heads-up about James S.'s package. I'll make …" at bounding box center [257, 219] width 206 height 21
click at [189, 218] on textarea "Hi {{first_name}}! Thanks for the heads-up about James S.'s package. I'll make …" at bounding box center [257, 219] width 206 height 21
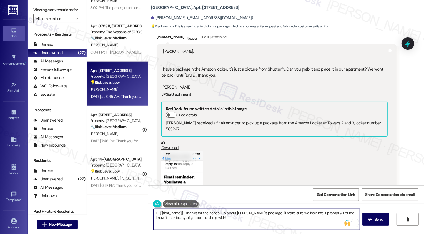
click at [164, 215] on textarea "Hi {{first_name}}! Thanks for the heads-up about James S.'s package. I'll make …" at bounding box center [257, 219] width 206 height 21
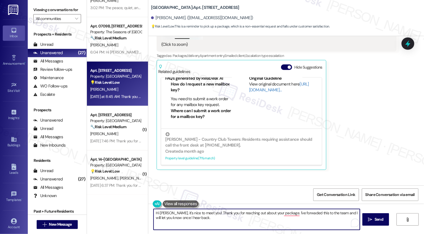
scroll to position [48, 0]
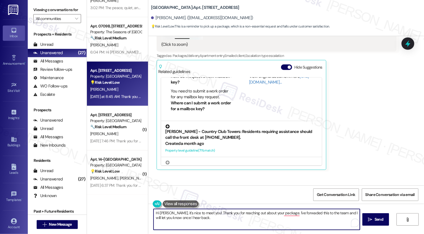
click at [252, 133] on div "Broe - Country Club Towers: Residents requiring assistance should call the fron…" at bounding box center [241, 133] width 153 height 16
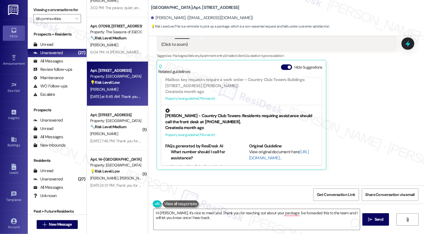
scroll to position [18, 0]
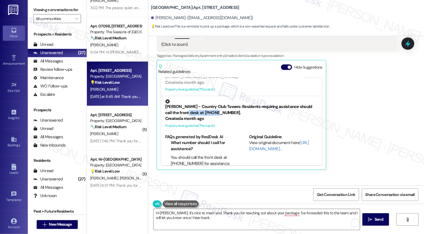
drag, startPoint x: 176, startPoint y: 106, endPoint x: 206, endPoint y: 107, distance: 30.0
click at [206, 107] on div "Broe - Country Club Towers: Residents requiring assistance should call the fron…" at bounding box center [241, 107] width 153 height 16
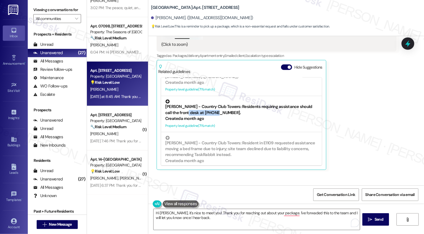
copy div "(720) 625-8462."
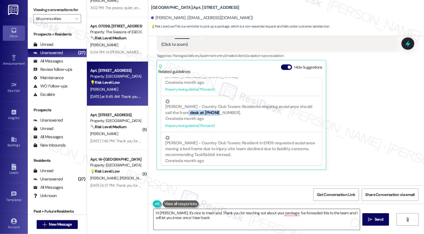
click at [208, 222] on textarea "Hi Jim, it's nice to meet you! Thank you for reaching out about your package. I…" at bounding box center [257, 219] width 206 height 21
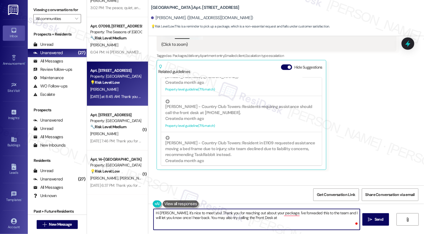
paste textarea "(720) 625-8462."
click at [283, 214] on textarea "Hi Jim, it's nice to meet you! Thank you for reaching out about your package. I…" at bounding box center [257, 219] width 206 height 21
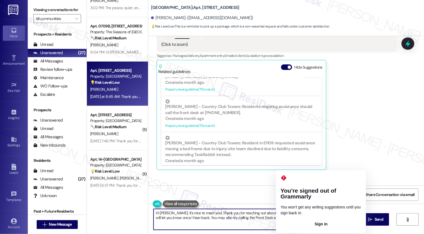
click at [290, 213] on textarea "Hi Jim, it's nice to meet you! Thank you for reaching out about your package. I…" at bounding box center [257, 219] width 206 height 21
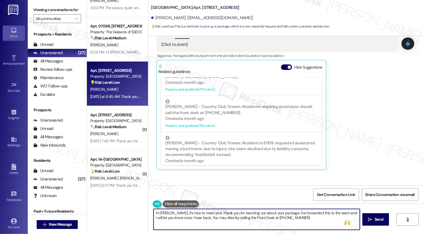
click at [292, 217] on textarea "Hi Jim, it's nice to meet you! Thank you for reaching out about your package. I…" at bounding box center [257, 219] width 206 height 21
click at [329, 213] on textarea "Hi Jim, it's nice to meet you! Thank you for reaching out about your package. I…" at bounding box center [257, 219] width 206 height 21
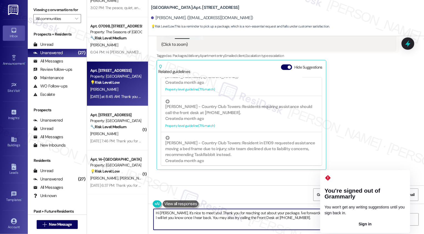
click at [323, 212] on textarea "Hi Jim, it's nice to meet you! Thank you for reaching out about your package. I…" at bounding box center [257, 219] width 206 height 21
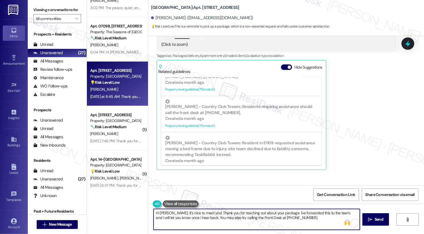
click at [320, 225] on textarea "Hi Jim, it's nice to meet you! Thank you for reaching out about your package. I…" at bounding box center [257, 219] width 206 height 21
click at [211, 219] on textarea "Hi Jim, it's nice to meet you! Thank you for reaching out about your package. I…" at bounding box center [257, 219] width 206 height 21
click at [293, 220] on textarea "Hi Jim, it's nice to meet you! Thank you for reaching out about your package. I…" at bounding box center [257, 219] width 206 height 21
click at [309, 220] on textarea "Hi Jim, it's nice to meet you! Thank you for reaching out about your package. I…" at bounding box center [257, 219] width 206 height 21
drag, startPoint x: 284, startPoint y: 218, endPoint x: 353, endPoint y: 217, distance: 68.9
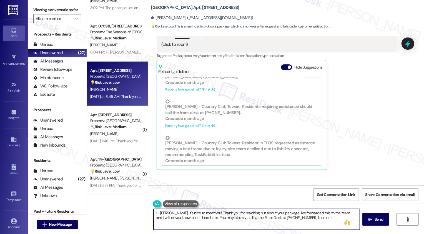
click at [352, 217] on textarea "Hi Jim, it's nice to meet you! Thank you for reaching out about your package. I…" at bounding box center [257, 219] width 206 height 21
click at [185, 220] on textarea "Hi Jim, it's nice to meet you! Thank you for reaching out about your package. I…" at bounding box center [257, 219] width 206 height 21
drag, startPoint x: 303, startPoint y: 218, endPoint x: 385, endPoint y: 216, distance: 82.3
click at [386, 219] on div "Hi Jim, it's nice to meet you! Thank you for reaching out about your package. I…" at bounding box center [286, 225] width 276 height 42
click at [318, 214] on textarea "Hi Jim, it's nice to meet you! Thank you for reaching out about your package. I…" at bounding box center [257, 219] width 206 height 21
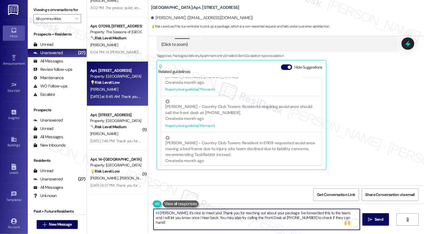
click at [318, 214] on textarea "Hi Jim, it's nice to meet you! Thank you for reaching out about your package. I…" at bounding box center [257, 219] width 206 height 21
click at [337, 219] on textarea "Hi Jim, it's nice to meet you! Thank you for reaching out about your package. I…" at bounding box center [257, 219] width 206 height 21
click at [290, 218] on textarea "Hi Jim, it's nice to meet you! Thank you for reaching out about your package. I…" at bounding box center [257, 219] width 206 height 21
type textarea "Hi Jim, it's nice to meet you! Thank you for reaching out about your package. I…"
click at [371, 220] on icon "" at bounding box center [371, 220] width 4 height 4
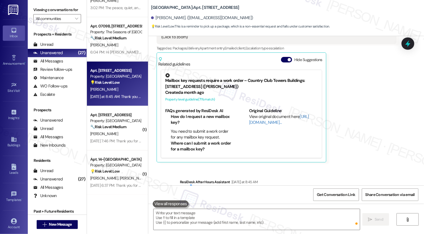
scroll to position [368, 0]
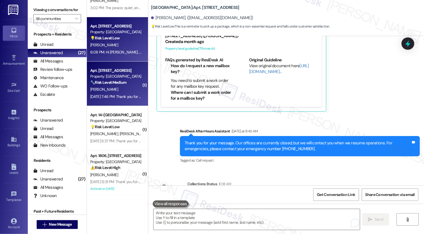
click at [117, 92] on div "R. Strauss" at bounding box center [116, 89] width 53 height 7
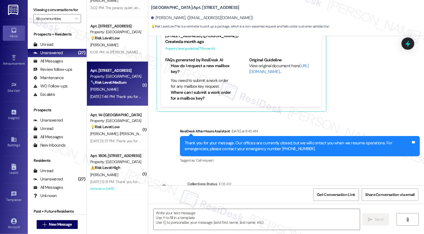
click at [117, 92] on div "R. Strauss" at bounding box center [116, 89] width 53 height 7
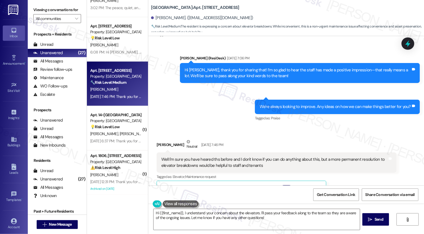
scroll to position [589, 0]
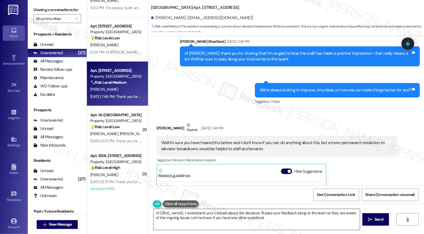
click at [174, 223] on textarea "Hi {{first_name}}, I understand your concern about the elevators. I'll pass you…" at bounding box center [257, 219] width 206 height 21
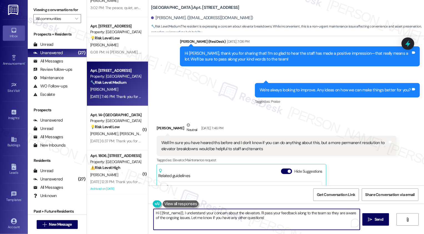
click at [214, 213] on textarea "Hi {{first_name}}, I understand your concern about the elevators. I'll pass you…" at bounding box center [257, 219] width 206 height 21
click at [279, 218] on textarea "Hi {{first_name}}, I understand your concern about the elevators. I'll pass you…" at bounding box center [257, 219] width 206 height 21
drag, startPoint x: 257, startPoint y: 213, endPoint x: 277, endPoint y: 213, distance: 19.5
click at [277, 213] on textarea "Hi {{first_name}}, I understand your concern about the elevators. I'll pass you…" at bounding box center [257, 219] width 206 height 21
drag, startPoint x: 287, startPoint y: 213, endPoint x: 354, endPoint y: 215, distance: 66.7
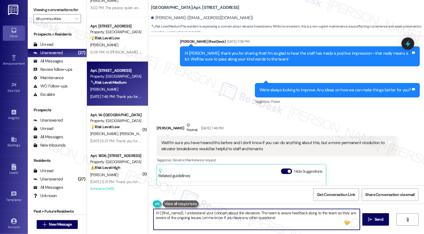
click at [354, 215] on textarea "Hi {{first_name}}, I understand your concern about the elevators. The team is a…" at bounding box center [257, 219] width 206 height 21
click at [322, 214] on textarea "Hi {{first_name}}, I understand your concern about the elevators. The team is a…" at bounding box center [257, 219] width 206 height 21
click at [324, 213] on textarea "Hi {{first_name}}, I understand your concern about the elevators. The team is a…" at bounding box center [257, 219] width 206 height 21
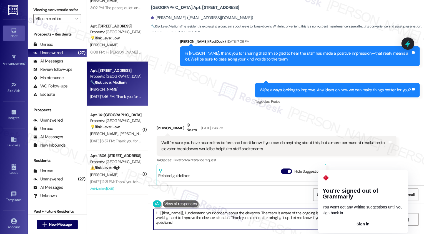
click at [296, 214] on textarea "Hi {{first_name}}, I understand your concern about the elevators. The team is a…" at bounding box center [257, 219] width 206 height 21
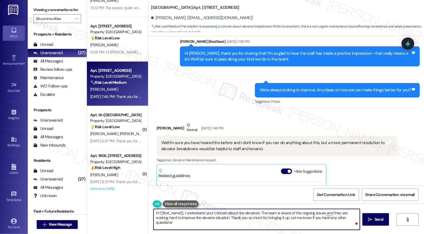
click at [302, 214] on textarea "Hi {{first_name}}, I understand your concern about the elevators. The team is a…" at bounding box center [257, 219] width 206 height 21
type textarea "Hi {{first_name}}, I understand your concern about the elevators. The team is a…"
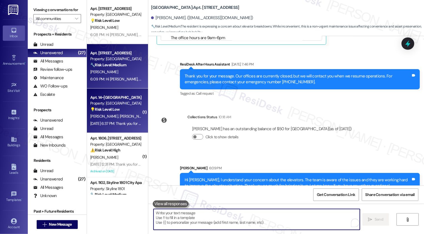
scroll to position [381, 0]
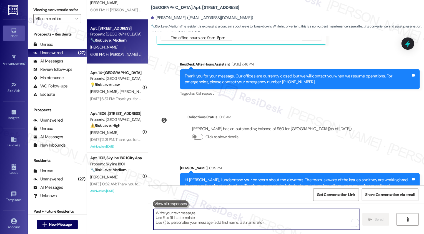
click at [120, 86] on div "💡 Risk Level: Low The resident is asking a question about the pool closure, whi…" at bounding box center [115, 85] width 51 height 6
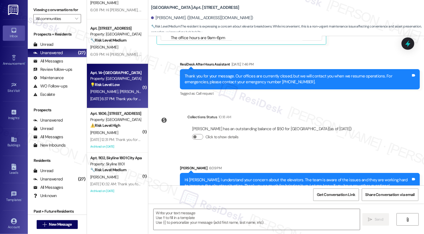
click at [120, 86] on div "💡 Risk Level: Low The resident is asking a question about the pool closure, whi…" at bounding box center [115, 85] width 51 height 6
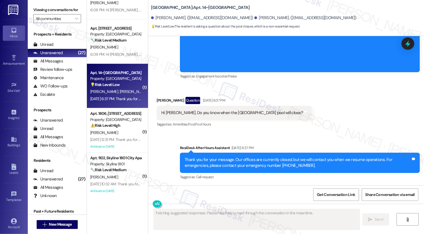
scroll to position [205, 0]
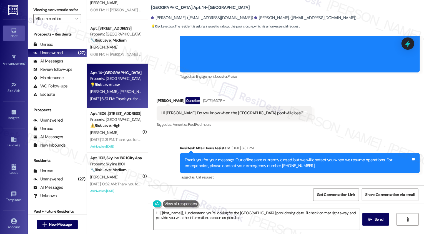
type textarea "Hi {{first_name}}, I understand you're looking for the Bayaud Towers pool closi…"
click at [179, 211] on textarea "Hi {{first_name}}, I understand you're looking for the Bayaud Towers pool closi…" at bounding box center [257, 219] width 206 height 21
drag, startPoint x: 148, startPoint y: 8, endPoint x: 188, endPoint y: 8, distance: 40.6
click at [188, 9] on b "Country Club Gardens: Apt. 14~301, Country Club Gardens" at bounding box center [200, 8] width 99 height 6
copy b "Country Club Gardens"
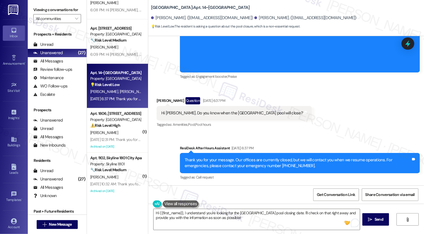
click at [327, 106] on div "Received via SMS Christine Jacquot Question Aug 23, 2025 at 6:37 PM Hi Sarah. D…" at bounding box center [286, 109] width 276 height 48
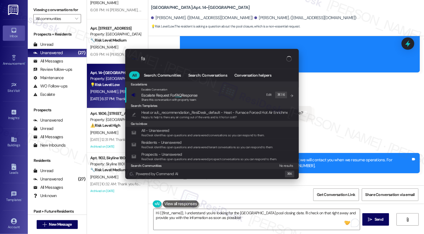
type input "faq"
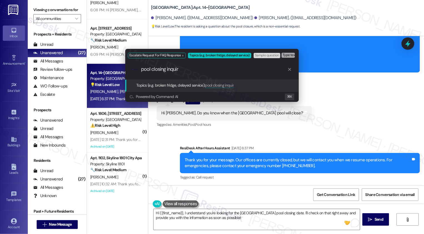
type input "pool closing inquiry"
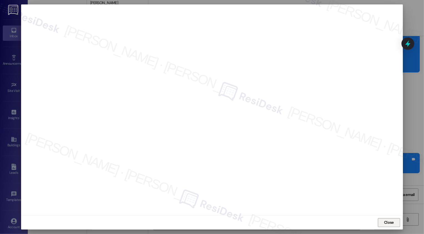
click at [383, 219] on button "Close" at bounding box center [389, 222] width 22 height 9
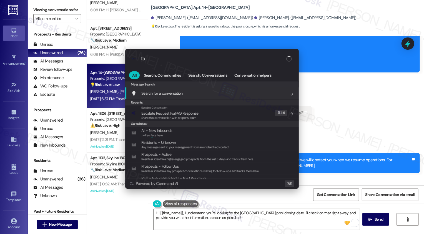
type input "faq"
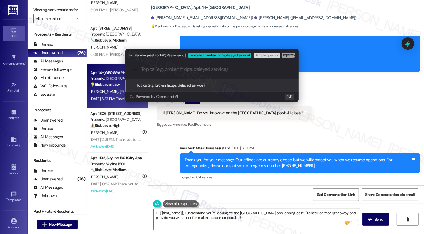
paste input "pool closing inquiry"
type input "pool closing inquiry"
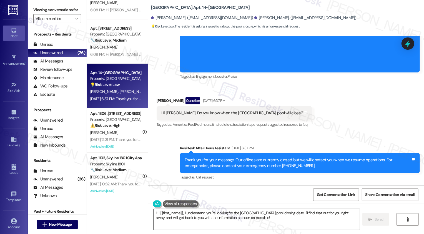
click at [187, 215] on textarea "Hi {{first_name}}, I understand you're looking for the Bayaud Towers pool closi…" at bounding box center [257, 219] width 206 height 21
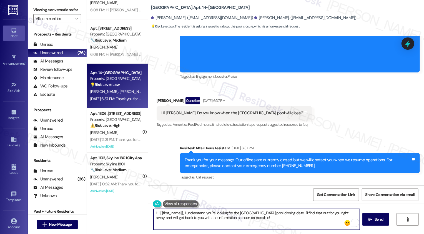
drag, startPoint x: 290, startPoint y: 213, endPoint x: 184, endPoint y: 210, distance: 105.7
click at [184, 210] on textarea "Hi {{first_name}}, I understand you're looking for the Bayaud Towers pool closi…" at bounding box center [257, 219] width 206 height 21
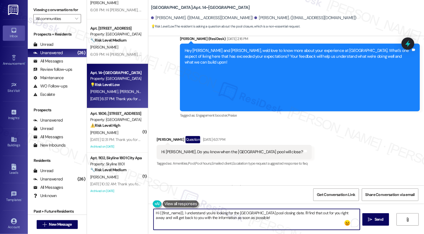
scroll to position [167, 0]
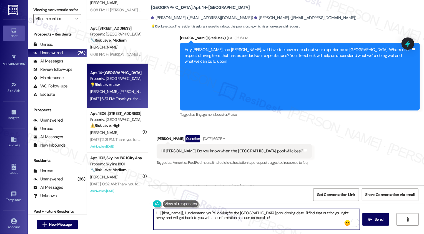
click at [159, 138] on div "Christine Jacquot Question Aug 23, 2025 at 6:37 PM" at bounding box center [234, 139] width 155 height 9
copy div "Christine"
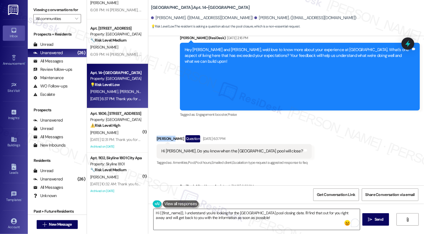
click at [171, 214] on textarea "Hi {{first_name}}, I understand you're looking for the Bayaud Towers pool closi…" at bounding box center [257, 219] width 206 height 21
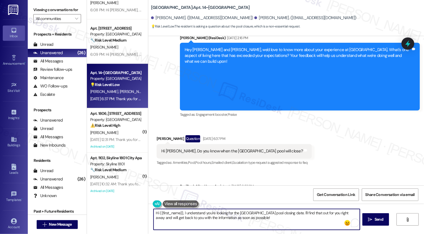
click at [171, 214] on textarea "Hi {{first_name}}, I understand you're looking for the Bayaud Towers pool closi…" at bounding box center [257, 219] width 206 height 21
paste textarea "Christine"
drag, startPoint x: 320, startPoint y: 213, endPoint x: 323, endPoint y: 225, distance: 12.8
click at [323, 225] on textarea "Hi Christine, it's nice to meet you! I understand you're looking for the Bayaud…" at bounding box center [257, 219] width 206 height 21
click at [282, 220] on textarea "Hi Christine, it's nice to meet you! I understand you're looking for the Bayaud…" at bounding box center [257, 219] width 206 height 21
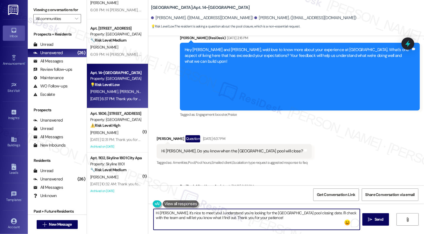
click at [253, 220] on textarea "Hi Christine, it's nice to meet you! I understand you're looking for the Bayaud…" at bounding box center [257, 219] width 206 height 21
click at [265, 220] on textarea "Hi Christine, it's nice to meet you! I understand you're looking for the Bayaud…" at bounding box center [257, 219] width 206 height 21
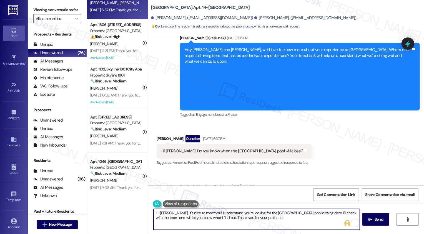
paste textarea "’s nice to meet you! I understand you’re asking about the Bayaud Towers pool cl…"
click at [274, 224] on textarea "Hi Christine, it’s nice to meet you! I understand you’re asking about the Bayau…" at bounding box center [257, 219] width 206 height 21
type textarea "Hi Christine, it’s nice to meet you! I understand you’re asking about the Bayau…"
click at [376, 220] on span "Send" at bounding box center [379, 220] width 9 height 6
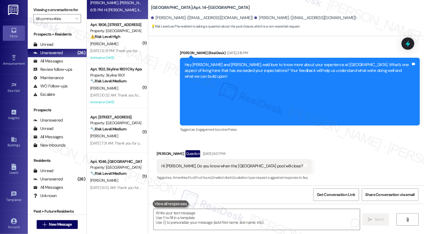
scroll to position [250, 0]
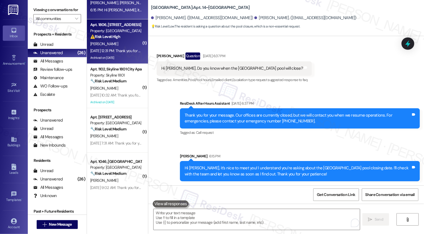
click at [137, 51] on div "Apt. 1806, 1001 E. Bayaud Ave Property: Bayaud Tower ⚠️ Risk Level: High The re…" at bounding box center [117, 41] width 61 height 44
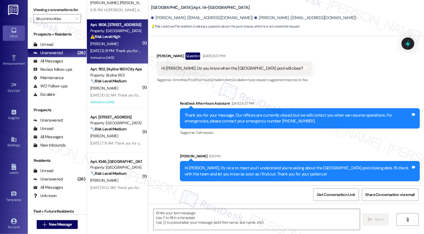
click at [137, 51] on div "Apt. 1806, 1001 E. Bayaud Ave Property: Bayaud Tower ⚠️ Risk Level: High The re…" at bounding box center [117, 41] width 61 height 44
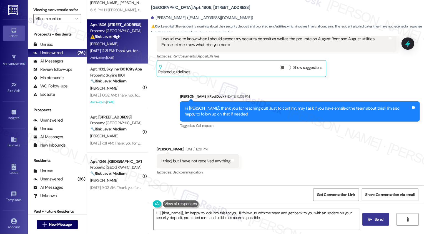
scroll to position [656, 0]
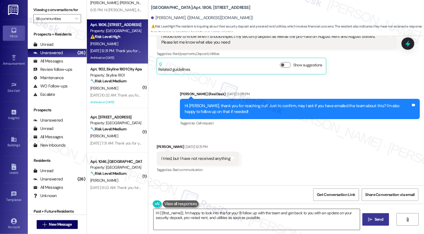
click at [203, 210] on textarea "Hi {{first_name}}, I'm happy to look into this for you! I'll follow up with the…" at bounding box center [257, 219] width 206 height 21
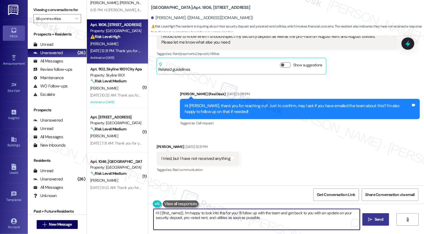
drag, startPoint x: 181, startPoint y: 213, endPoint x: 116, endPoint y: 211, distance: 64.2
click at [118, 211] on div "( 1 ) Apt. 0704B, 3498 Seasons E Ellsworth Ave Property: The Seasons of Cherry …" at bounding box center [255, 117] width 337 height 234
click at [254, 223] on textarea "Got it, I'm happy to look into this for you! I'll follow up with the team and g…" at bounding box center [257, 219] width 206 height 21
drag, startPoint x: 301, startPoint y: 213, endPoint x: 303, endPoint y: 221, distance: 8.8
click at [303, 221] on textarea "Got it, I'm happy to look into this for you! I'll follow up with the team and g…" at bounding box center [257, 219] width 206 height 21
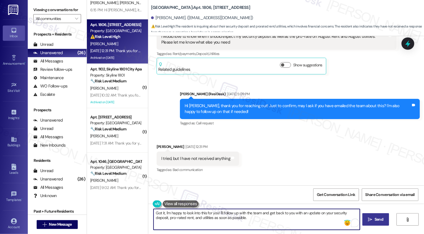
click at [300, 216] on textarea "Got it, I'm happy to look into this for you! I'll follow up with the team and g…" at bounding box center [257, 219] width 206 height 21
drag, startPoint x: 301, startPoint y: 213, endPoint x: 317, endPoint y: 213, distance: 16.4
click at [317, 213] on textarea "Got it, I'm happy to look into this for you! I'll follow up with the team and g…" at bounding box center [257, 219] width 206 height 21
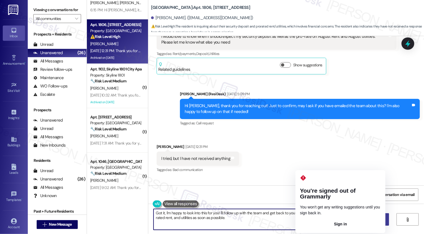
drag, startPoint x: 261, startPoint y: 214, endPoint x: 304, endPoint y: 214, distance: 42.5
click at [304, 214] on textarea "Got it, I'm happy to look into this for you! I'll follow up with the team and g…" at bounding box center [257, 219] width 206 height 21
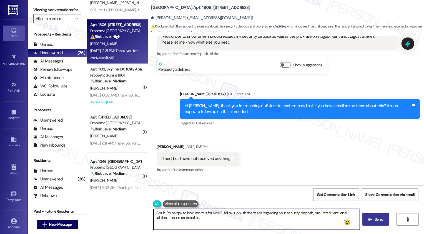
click at [297, 217] on textarea "Got it, I'm happy to look into this for you! I'll follow up with the team regar…" at bounding box center [257, 219] width 206 height 21
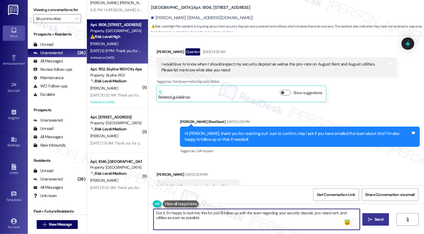
scroll to position [627, 0]
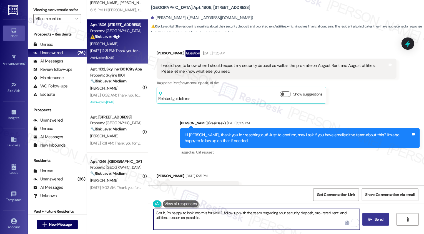
click at [239, 225] on textarea "Got it, I'm happy to look into this for you! I'll follow up with the team regar…" at bounding box center [257, 219] width 206 height 21
drag, startPoint x: 152, startPoint y: 217, endPoint x: 201, endPoint y: 218, distance: 49.2
click at [201, 218] on textarea "Got it, I'm happy to look into this for you! I'll follow up with the team regar…" at bounding box center [257, 219] width 206 height 21
click at [163, 212] on textarea "Got it, I'm happy to look into this for you! I'll follow up with the team regar…" at bounding box center [257, 219] width 206 height 21
type textarea "Got it! I'm happy to look into this for you! I'll follow up with the team regar…"
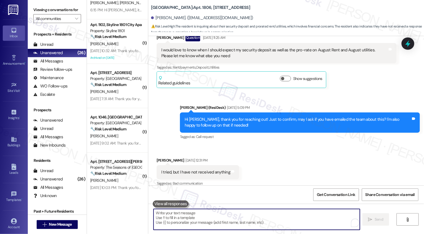
scroll to position [623, 0]
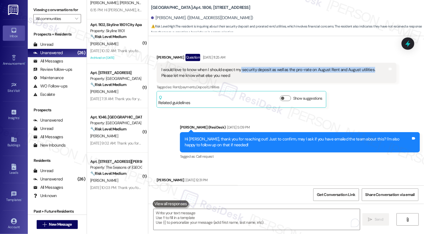
drag, startPoint x: 237, startPoint y: 64, endPoint x: 365, endPoint y: 61, distance: 128.2
click at [366, 67] on div "I would love to know when I should expect my security deposit as well as the pr…" at bounding box center [274, 73] width 227 height 12
copy div "security deposit as well as the pro-rate on August Rent and August utilities."
copy div "security deposit as well as the pro-rate on August Rent and August utilities"
click at [362, 96] on div "Chris Boudreau Question Aug 21, 2025 at 11:25 AM I would love to know when I sh…" at bounding box center [277, 81] width 240 height 54
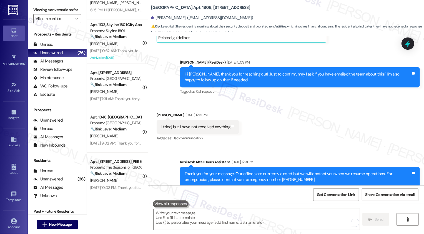
scroll to position [785, 0]
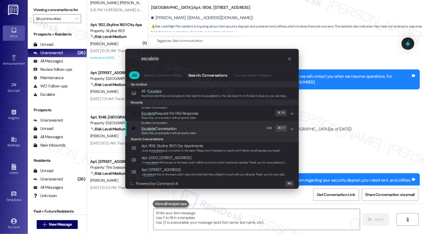
type input "escalate"
click at [193, 129] on span "Escalate Conversation" at bounding box center [168, 129] width 55 height 6
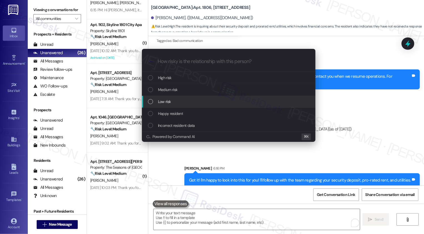
click at [172, 103] on div "Low risk" at bounding box center [229, 102] width 163 height 6
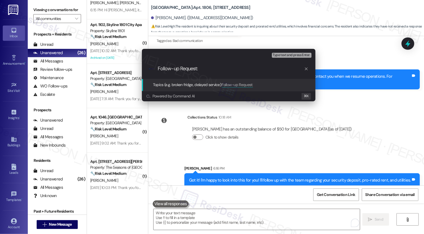
paste input "security deposit as well as the pro-rate on August Rent and August utilities"
drag, startPoint x: 172, startPoint y: 69, endPoint x: 119, endPoint y: 69, distance: 53.1
click at [119, 69] on div "Escalate Conversation Low risk Topics (e.g. broken fridge, delayed service) Any…" at bounding box center [212, 117] width 424 height 234
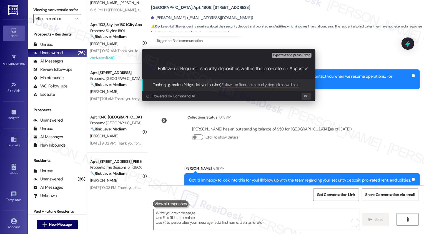
click at [186, 70] on input "Follow-up Request: security deposit as well as the pro-rate on August Rent and …" at bounding box center [231, 69] width 146 height 6
drag, startPoint x: 234, startPoint y: 69, endPoint x: 263, endPoint y: 69, distance: 29.7
click at [263, 69] on input "Follow-up Request: security deposit as well as the pro-rate on August Rent and …" at bounding box center [231, 69] width 146 height 6
drag, startPoint x: 273, startPoint y: 69, endPoint x: 294, endPoint y: 70, distance: 21.2
click at [294, 70] on input "Follow-up Request: security deposit, August pro-rate on August Rent and August …" at bounding box center [231, 69] width 146 height 6
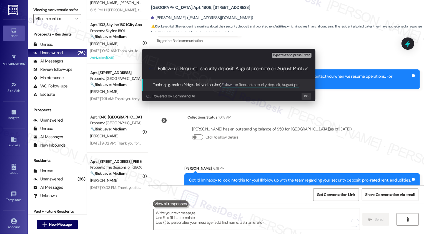
type input "Follow-up Request: security deposit, August pro-rate Rent and August utilities"
drag, startPoint x: 292, startPoint y: 68, endPoint x: 316, endPoint y: 68, distance: 23.9
click at [316, 69] on div "Escalate Conversation Low risk Topics (e.g. broken fridge, delayed service) Any…" at bounding box center [229, 75] width 176 height 52
click at [285, 68] on input "Follow-up Request: security deposit, August pro-rate Rent and August utilities" at bounding box center [231, 69] width 146 height 6
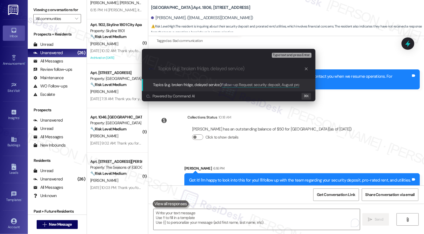
scroll to position [0, 0]
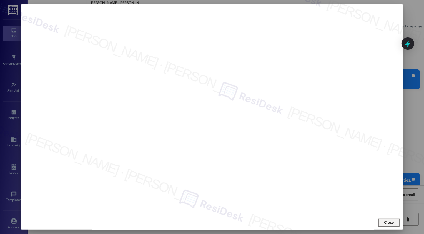
click at [395, 226] on button "Close" at bounding box center [389, 222] width 22 height 9
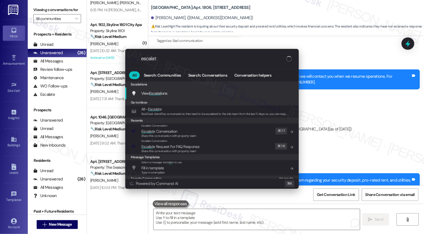
type input "escalate"
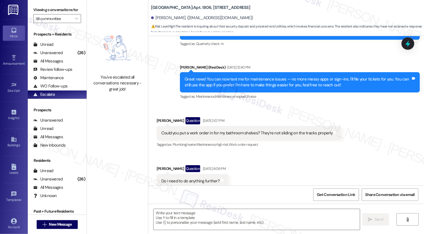
type textarea "Fetching suggested responses. Please feel free to read through the conversation…"
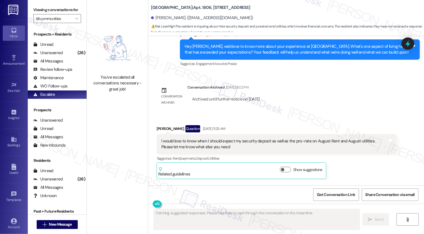
scroll to position [642, 0]
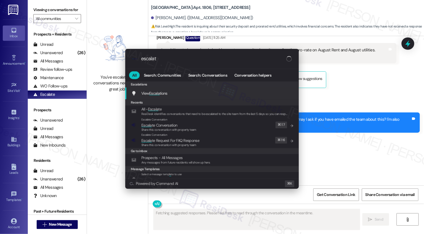
type input "escalate"
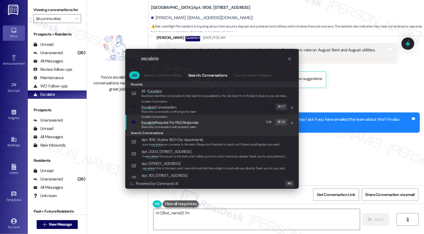
type textarea "Hi {{first_name}}! I'm"
type input "escalate"
click at [188, 106] on span "Escalate Conversation" at bounding box center [168, 107] width 55 height 6
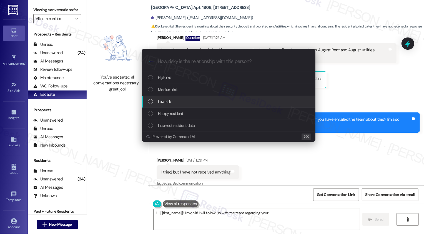
click at [163, 102] on span "Low risk" at bounding box center [164, 102] width 13 height 6
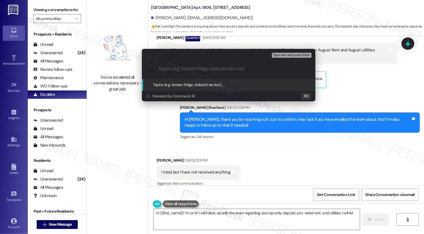
type textarea "Hi {{first_name}}! I'm on it! I will follow up with the team regarding your sec…"
paste input "Follow-up Request: security deposit, August pro-rate Rent and August utilities"
type input "Follow-up Request: security deposit, August pro-rate Rent and August utilities"
type textarea "Hi {{first_name}}! I'm on it! I will follow up with the team regarding your sec…"
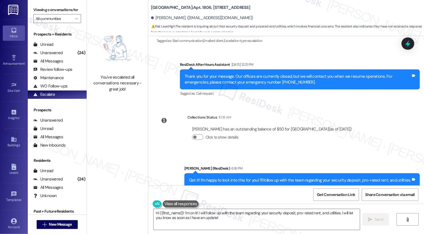
scroll to position [793, 0]
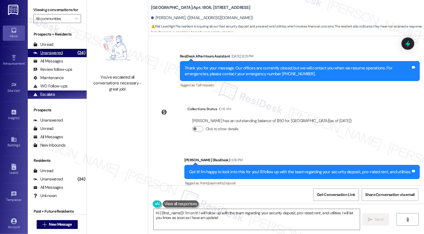
click at [69, 57] on div "Unanswered (24)" at bounding box center [57, 53] width 59 height 8
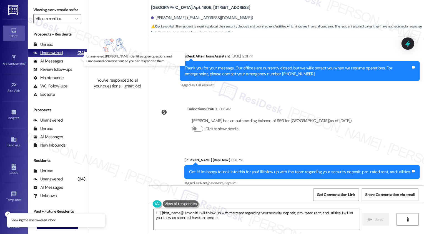
click at [69, 57] on div "Unanswered (24)" at bounding box center [57, 53] width 59 height 8
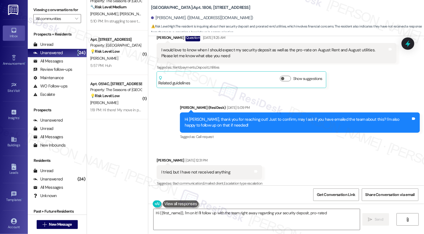
scroll to position [0, 0]
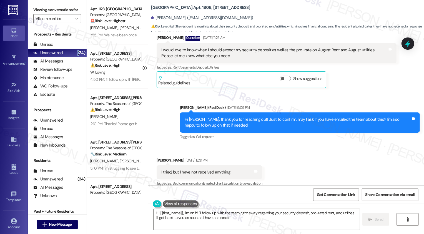
type textarea "Hi {{first_name}}, I'm on it! I'll follow up with the team right away regarding…"
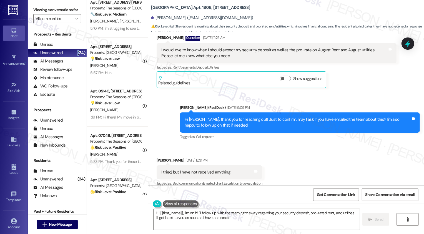
scroll to position [153, 0]
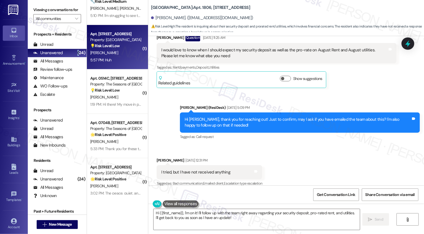
click at [117, 63] on div "5:57 PM: Huh 5:57 PM: Huh" at bounding box center [116, 60] width 53 height 7
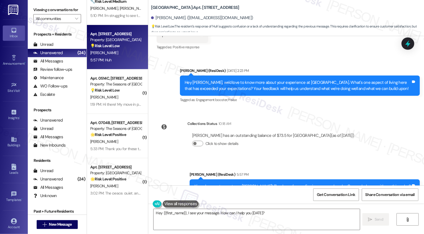
scroll to position [220, 0]
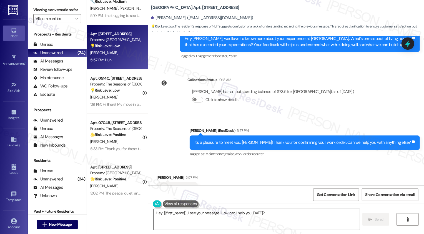
click at [180, 221] on textarea "Hey {{first_name}}, I see your message. How can I help you today?" at bounding box center [257, 219] width 206 height 21
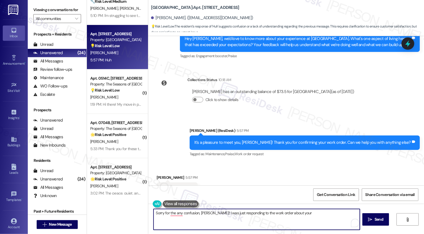
click at [273, 214] on textarea "Sorry for the any confusion, Jordan! I was just responding to the work order ab…" at bounding box center [257, 219] width 206 height 21
click at [314, 216] on textarea "Sorry for the any confusion, Jordan! I was just responding to the work order su…" at bounding box center [257, 219] width 206 height 21
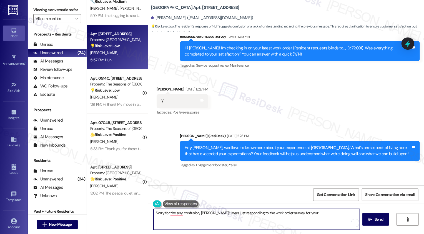
scroll to position [107, 0]
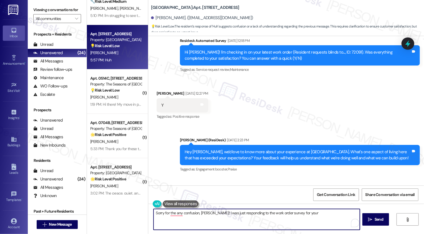
click at [308, 54] on div "Hi Jordan! I'm checking in on your latest work order (Resident requests blinds …" at bounding box center [298, 55] width 227 height 12
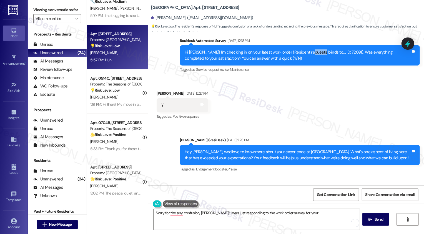
copy div "blinds"
click at [311, 216] on textarea "Sorry for the any confusion, Jordan! I was just responding to the work order su…" at bounding box center [257, 219] width 206 height 21
paste textarea "blinds"
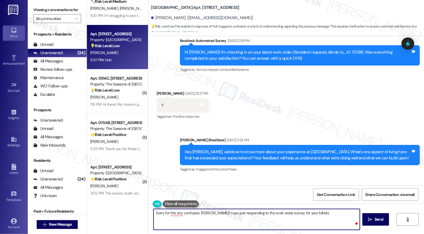
paste textarea "🙂"
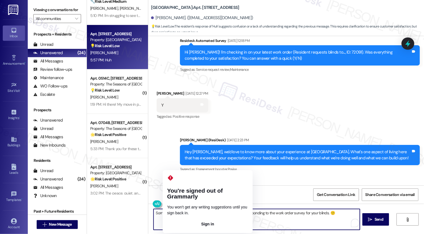
click at [170, 212] on textarea "Sorry for the any confusion, Jordan! I was just responding to the work order su…" at bounding box center [257, 219] width 206 height 21
click at [171, 213] on textarea "Sorry for the any confusion, Jordan! I was just responding to the work order su…" at bounding box center [257, 219] width 206 height 21
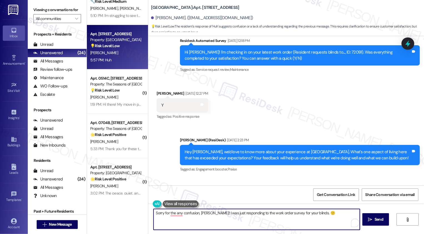
drag, startPoint x: 180, startPoint y: 213, endPoint x: 111, endPoint y: 211, distance: 69.0
click at [111, 211] on div "( 1 ) Apt. 702, 1001 E. Bayaud Ave Property: Bayaud Tower ⚠️ Risk Level: High T…" at bounding box center [255, 117] width 337 height 234
click at [195, 216] on textarea "Apologies for the confusion, Jordan! I was just responding to the work order su…" at bounding box center [257, 219] width 206 height 21
paste textarea "following up on"
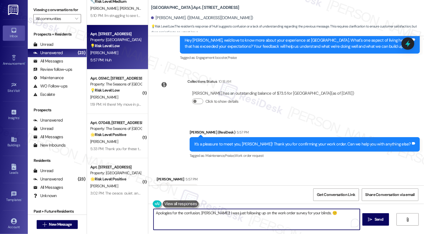
scroll to position [236, 0]
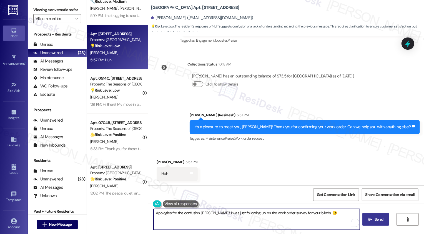
type textarea "Apologies for the confusion, Jordan! I was just following up on the work order …"
click at [371, 220] on icon "" at bounding box center [371, 220] width 4 height 4
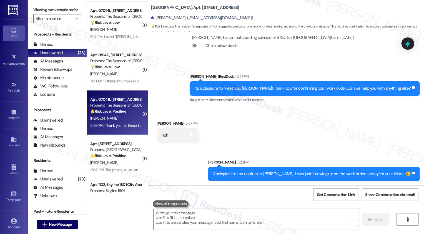
scroll to position [180, 0]
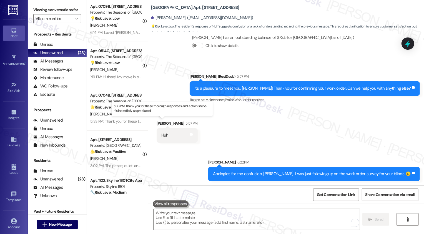
click at [121, 123] on div "5:33 PM: Thank you for these thorough responses and action steps. It's incredib…" at bounding box center [166, 121] width 152 height 5
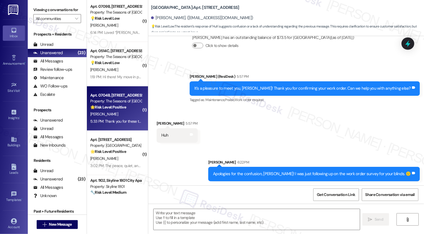
click at [121, 123] on div "5:33 PM: Thank you for these thorough responses and action steps. It's incredib…" at bounding box center [166, 121] width 152 height 5
type textarea "Fetching suggested responses. Please feel free to read through the conversation…"
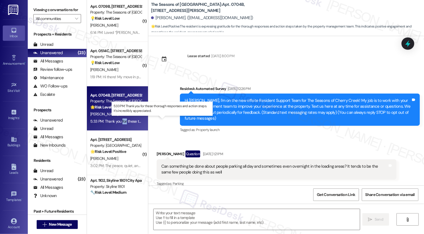
scroll to position [1200, 0]
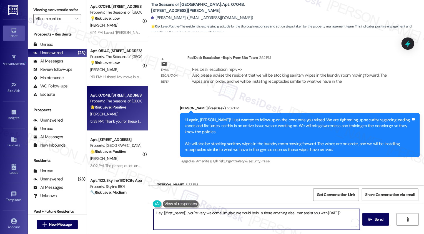
drag, startPoint x: 187, startPoint y: 213, endPoint x: 147, endPoint y: 213, distance: 39.5
click at [151, 213] on div "Hey {{first_name}}, you're very welcome! I'm glad we could help. Is there anyth…" at bounding box center [254, 219] width 207 height 21
click at [232, 212] on textarea "You're very welcome! I'm glad we could help. Is there anything else I can assis…" at bounding box center [257, 219] width 206 height 21
click at [295, 214] on textarea "You're very welcome! I'm glad we could help. Is there anything else I can assis…" at bounding box center [257, 219] width 206 height 21
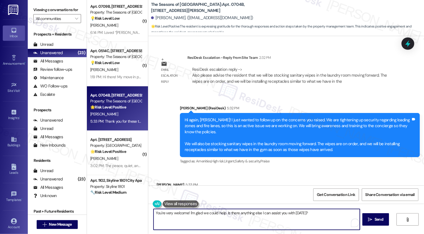
type textarea "You're very welcome! I'm glad we could help. Is there anything else I can assis…"
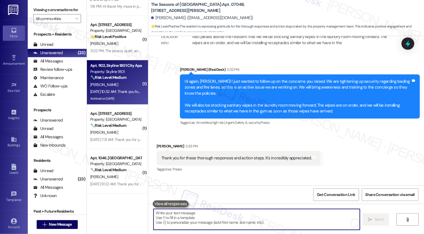
scroll to position [258, 0]
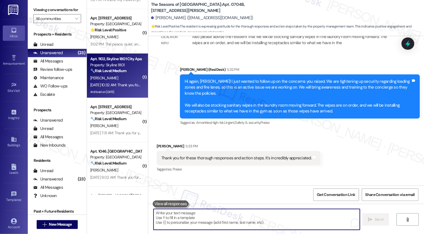
click at [125, 75] on div "T. Mckinney" at bounding box center [116, 78] width 53 height 7
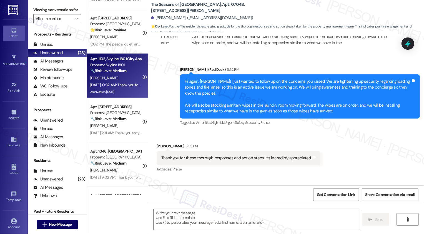
click at [125, 75] on div "T. Mckinney" at bounding box center [116, 78] width 53 height 7
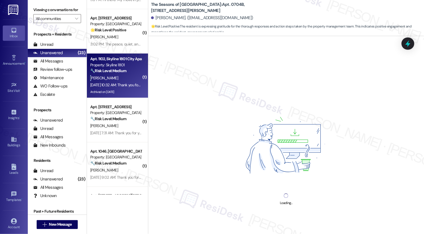
click at [125, 75] on div "T. Mckinney" at bounding box center [116, 78] width 53 height 7
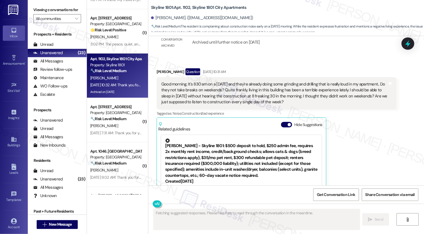
scroll to position [508, 0]
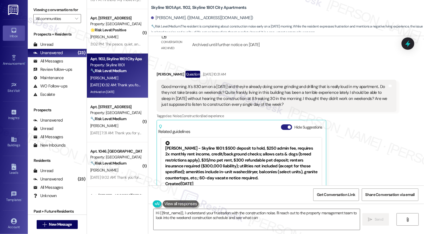
click at [283, 125] on button "Hide Suggestions" at bounding box center [286, 128] width 11 height 6
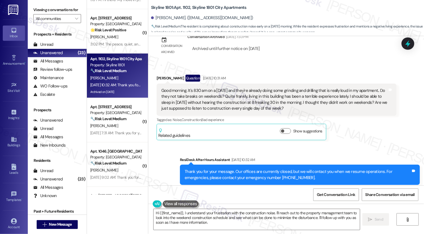
click at [186, 90] on div "Good morning. It's 830 am on a Saturday and they're already doing some grinding…" at bounding box center [274, 100] width 227 height 24
click at [195, 213] on textarea "Hi {{first_name}}, I understand your frustration with the construction noise. I…" at bounding box center [257, 219] width 206 height 21
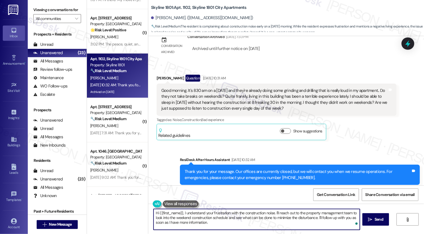
click at [273, 213] on textarea "Hi {{first_name}}, I understand your frustration with the construction noise. I…" at bounding box center [257, 219] width 206 height 21
type textarea "Hi {{first_name}}, I understand your frustration with the construction noise la…"
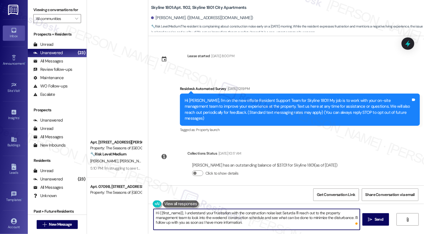
scroll to position [504, 0]
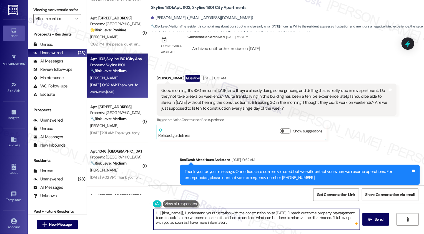
drag, startPoint x: 326, startPoint y: 214, endPoint x: 175, endPoint y: 218, distance: 151.2
click at [175, 218] on textarea "Hi {{first_name}}, I understand your frustration with the construction noise [D…" at bounding box center [257, 219] width 206 height 21
click at [207, 220] on textarea "Hi {{first_name}}, I understand your frustration with the construction noise [D…" at bounding box center [257, 219] width 206 height 21
click at [214, 219] on textarea "Hi {{first_name}}, I understand your frustration with the construction noise [D…" at bounding box center [257, 219] width 206 height 21
click at [239, 221] on textarea "Hi {{first_name}}, I understand your frustration with the construction noise [D…" at bounding box center [257, 219] width 206 height 21
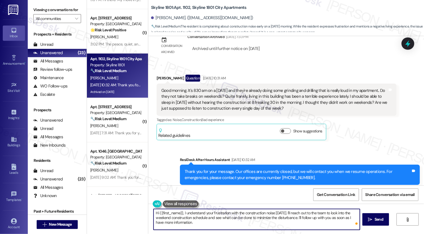
drag, startPoint x: 211, startPoint y: 219, endPoint x: 295, endPoint y: 219, distance: 84.5
click at [295, 219] on textarea "Hi {{first_name}}, I understand your frustration with the construction noise la…" at bounding box center [257, 219] width 206 height 21
drag, startPoint x: 301, startPoint y: 218, endPoint x: 210, endPoint y: 217, distance: 90.9
click at [210, 217] on textarea "Hi {{first_name}}, I understand your frustration with the construction noise la…" at bounding box center [257, 219] width 206 height 21
click at [307, 220] on textarea "Hi {{first_name}}, I understand your frustration with the construction noise la…" at bounding box center [257, 219] width 206 height 21
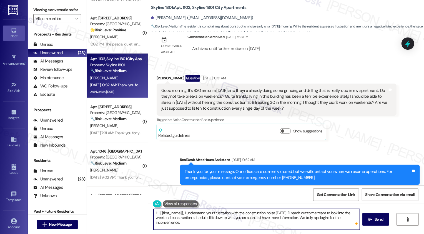
click at [251, 224] on textarea "Hi {{first_name}}, I understand your frustration with the construction noise la…" at bounding box center [257, 219] width 206 height 21
click at [304, 221] on textarea "Hi {{first_name}}, I understand your frustration with the construction noise la…" at bounding box center [257, 219] width 206 height 21
drag, startPoint x: 303, startPoint y: 218, endPoint x: 305, endPoint y: 223, distance: 5.4
click at [305, 223] on textarea "Hi {{first_name}}, I understand your frustration with the construction noise la…" at bounding box center [257, 219] width 206 height 21
paste textarea "’re truly sorry for the inconvenience and appreciate your pat"
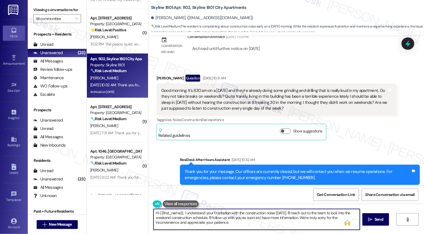
click at [232, 222] on textarea "Hi {{first_name}}, I understand your frustration with the construction noise la…" at bounding box center [257, 219] width 206 height 21
click at [241, 225] on textarea "Hi {{first_name}}, I understand your frustration with the construction noise la…" at bounding box center [257, 219] width 206 height 21
type textarea "Hi {{first_name}}, I understand your frustration with the construction noise la…"
click at [374, 223] on button " Send" at bounding box center [376, 219] width 27 height 13
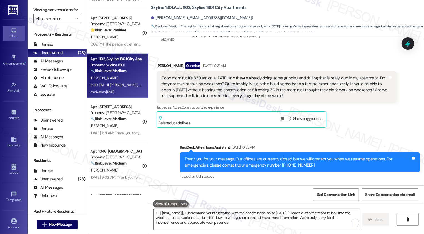
scroll to position [555, 0]
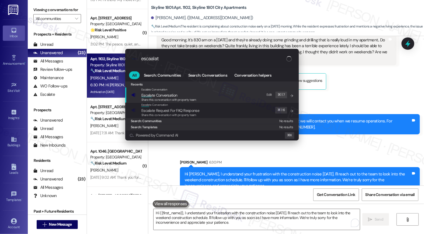
type input "escaalate"
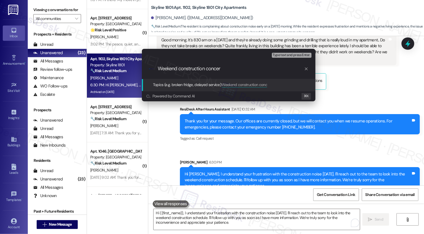
type input "Weekend construction concern"
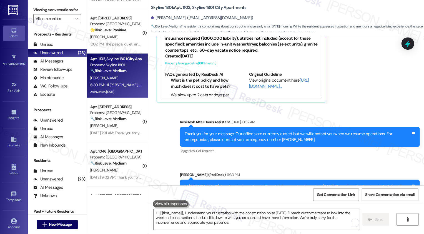
scroll to position [654, 0]
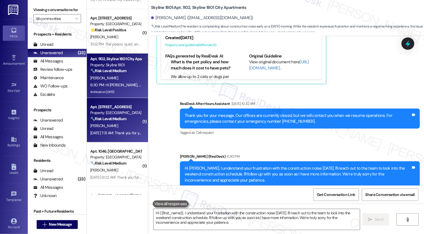
click at [130, 106] on div "Apt. W0701, 1101 East Bayaud Avenue" at bounding box center [115, 107] width 51 height 6
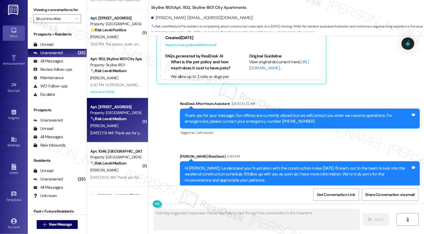
click at [130, 106] on div "Apt. W0701, 1101 East Bayaud Avenue" at bounding box center [115, 107] width 51 height 6
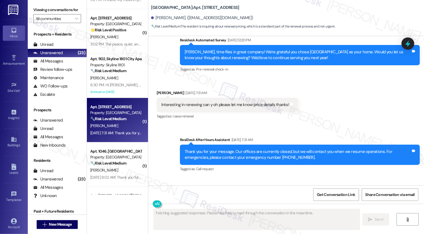
scroll to position [103, 0]
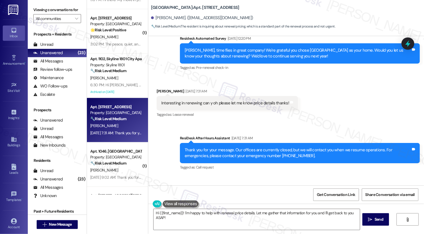
click at [162, 91] on div "Jacqueline Bollinger Aug 23, 2025 at 7:31 AM" at bounding box center [227, 92] width 141 height 8
copy div "Jacqueline"
click at [165, 216] on textarea "Hi {{first_name}}! I'm happy to help with renewal price details. Let me gather …" at bounding box center [257, 219] width 206 height 21
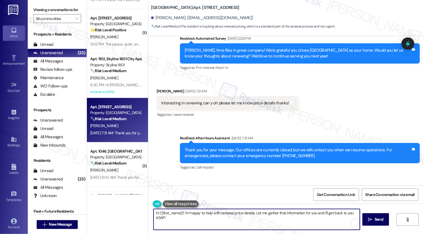
drag, startPoint x: 182, startPoint y: 212, endPoint x: 201, endPoint y: 234, distance: 29.9
click at [201, 234] on div "Hi {{first_name}}! I'm happy to help with renewal price details. Let me gather …" at bounding box center [286, 225] width 276 height 42
click at [278, 213] on textarea "Hi {{first_name}}, it's nice to meet you! Thank you for your interest in renewi…" at bounding box center [257, 219] width 206 height 21
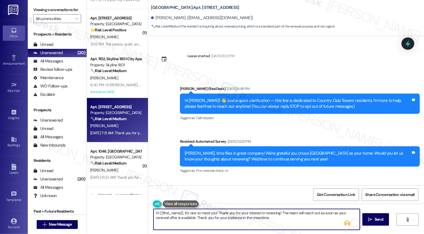
scroll to position [144, 0]
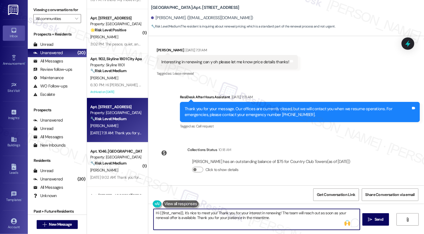
click at [263, 223] on textarea "Hi {{first_name}}, it's nice to meet you! Thank you for your interest in renewi…" at bounding box center [257, 219] width 206 height 21
paste textarea "If you don't mind me asking, how has your experience been so far? Has the prope…"
paste textarea "’s nice to meet you! Thank you for your interest in renewing. The team will rea…"
click at [240, 221] on textarea "Hi {{first_name}}, it’s nice to meet you! Thank you for your interest in renewi…" at bounding box center [257, 219] width 206 height 21
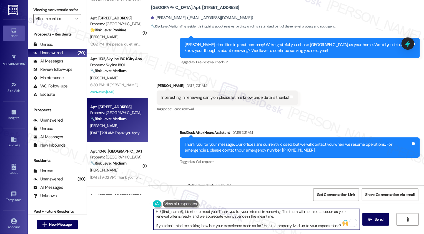
scroll to position [111, 0]
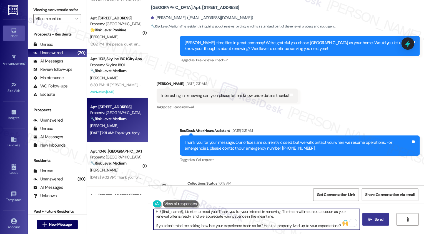
type textarea "Hi {{first_name}}, it’s nice to meet you! Thank you for your interest in renewi…"
click at [373, 224] on button " Send" at bounding box center [376, 219] width 27 height 13
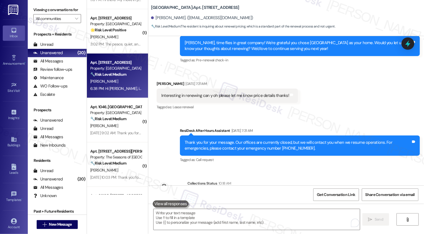
scroll to position [40, 0]
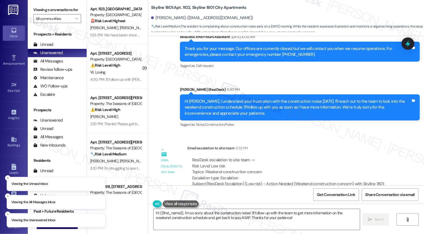
scroll to position [776, 0]
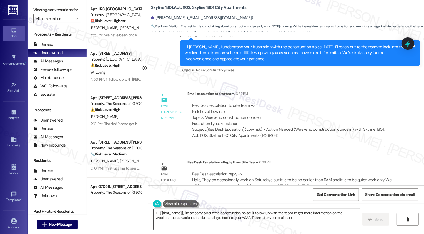
click at [173, 223] on textarea "Hi {{first_name}}, I'm so sorry about the construction noise! I'll follow up wi…" at bounding box center [257, 219] width 206 height 21
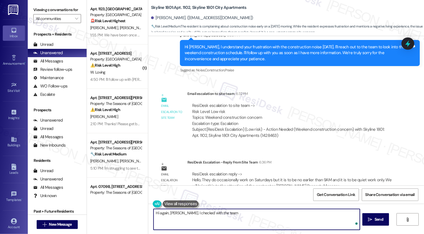
paste textarea "They do occasionally work on Saturdays but it is to be no earlier than 9AM and …"
click at [218, 213] on textarea "Hi again, [PERSON_NAME]. I checked with the team They do occasionally work on S…" at bounding box center [257, 219] width 206 height 21
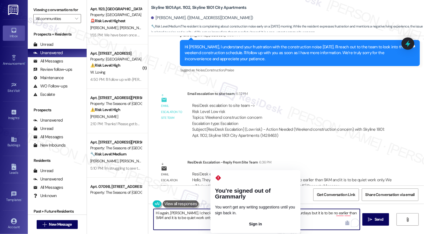
click at [214, 212] on textarea "Hi again, [PERSON_NAME]. I checked with the team and they do occasionally work …" at bounding box center [257, 219] width 206 height 21
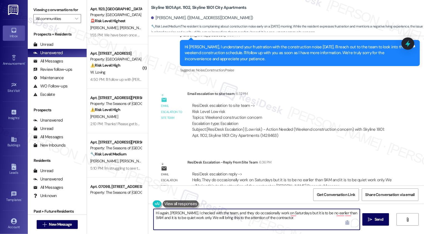
click at [228, 212] on textarea "Hi again, [PERSON_NAME]. I checked with the team, and they do occasionally work…" at bounding box center [257, 219] width 206 height 21
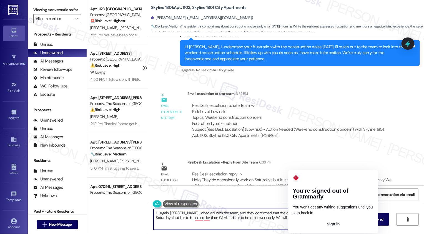
click at [297, 213] on textarea "Hi again, [PERSON_NAME]. I checked with the team, and they confirmed that the c…" at bounding box center [257, 219] width 206 height 21
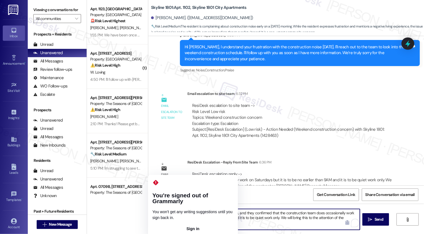
click at [154, 218] on textarea "Hi again, [PERSON_NAME]. I checked with the team, and they confirmed that the c…" at bounding box center [257, 219] width 206 height 21
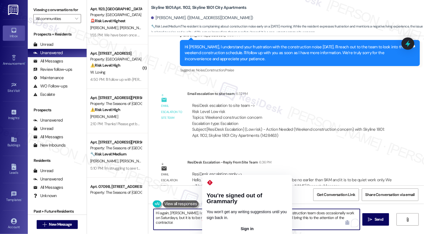
click at [233, 219] on textarea "Hi again, [PERSON_NAME]. I checked with the team, and they confirmed that the c…" at bounding box center [257, 219] width 206 height 21
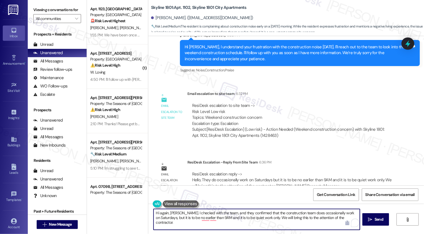
click at [259, 217] on textarea "Hi again, [PERSON_NAME]. I checked with the team, and they confirmed that the c…" at bounding box center [257, 219] width 206 height 21
paste textarea "crew does occasionally work on Saturdays, but never earlier than 9 AM and limit…"
click at [186, 219] on textarea "Hi again, [PERSON_NAME]. I checked with the team, and they confirmed that the c…" at bounding box center [257, 219] width 206 height 21
click at [191, 219] on textarea "Hi again, [PERSON_NAME]. I checked with the team, and they confirmed that the c…" at bounding box center [257, 219] width 206 height 21
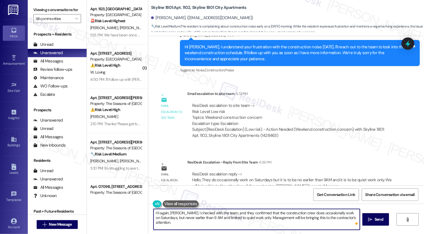
click at [165, 219] on textarea "Hi again, [PERSON_NAME]. I checked with the team, and they confirmed that the c…" at bounding box center [257, 219] width 206 height 21
click at [211, 219] on textarea "Hi again, [PERSON_NAME]. I checked with the team, and they confirmed that the c…" at bounding box center [257, 219] width 206 height 21
click at [222, 220] on textarea "Hi again, [PERSON_NAME]. I checked with the team, and they confirmed that the c…" at bounding box center [257, 219] width 206 height 21
click at [238, 222] on textarea "Hi again, [PERSON_NAME]. I checked with the team, and they confirmed that the c…" at bounding box center [257, 219] width 206 height 21
click at [249, 222] on textarea "Hi again, [PERSON_NAME]. I checked with the team, and they confirmed that the c…" at bounding box center [257, 219] width 206 height 21
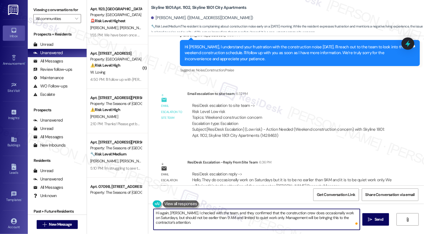
click at [265, 221] on textarea "Hi again, [PERSON_NAME]. I checked with the team, and they confirmed that the c…" at bounding box center [257, 219] width 206 height 21
click at [255, 224] on textarea "Hi again, [PERSON_NAME]. I checked with the team, and they confirmed that the c…" at bounding box center [257, 219] width 206 height 21
drag, startPoint x: 191, startPoint y: 223, endPoint x: 302, endPoint y: 230, distance: 110.8
click at [302, 230] on textarea "Hi again, [PERSON_NAME]. I checked with the team, and they confirmed that the c…" at bounding box center [257, 219] width 206 height 21
type textarea "Hi again, [PERSON_NAME]. I checked with the team, and they confirmed that the c…"
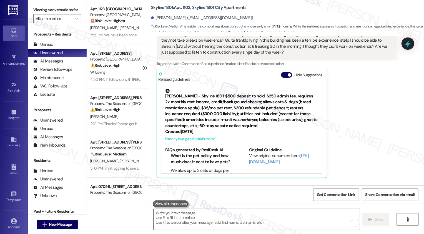
scroll to position [545, 0]
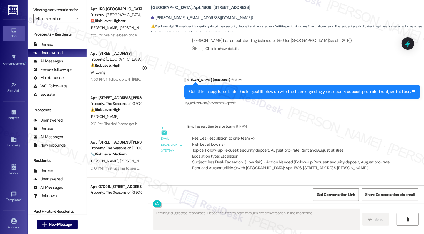
scroll to position [913, 0]
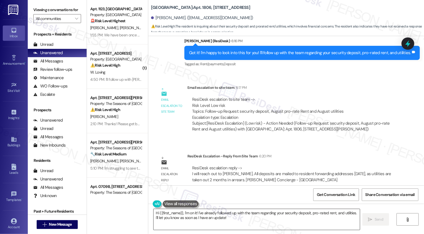
click at [176, 218] on textarea "Hi {{first_name}}, I'm on it! I've already followed up with the team regarding …" at bounding box center [257, 219] width 206 height 21
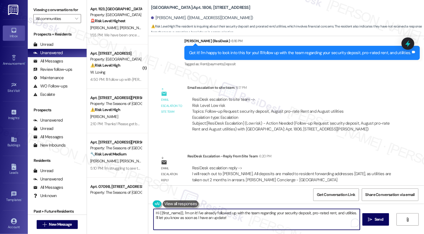
click at [183, 218] on textarea "Hi {{first_name}}, I'm on it! I've already followed up with the team regarding …" at bounding box center [257, 219] width 206 height 21
click at [206, 213] on textarea "Hi {{first_name}}, I'm on it! I've already followed up with the team regarding …" at bounding box center [257, 219] width 206 height 21
drag, startPoint x: 182, startPoint y: 212, endPoint x: 247, endPoint y: 226, distance: 66.2
click at [247, 226] on textarea "Hi {{first_name}}, I'm on it! I've already followed up with the team regarding …" at bounding box center [257, 219] width 206 height 21
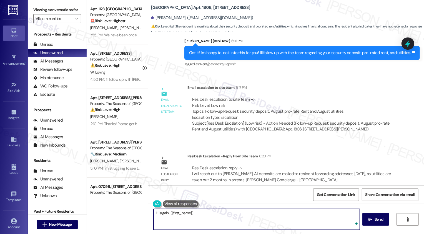
paste textarea "Caitlin"
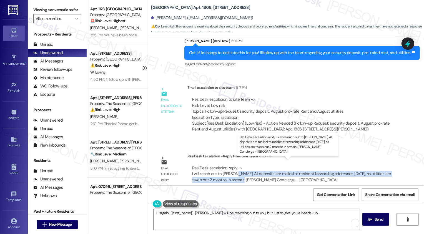
drag, startPoint x: 230, startPoint y: 168, endPoint x: 229, endPoint y: 173, distance: 5.3
click at [229, 173] on div "ResiDesk escalation reply -> I will reach out to [PERSON_NAME]. All deposits ar…" at bounding box center [291, 174] width 199 height 18
copy div "All deposits are mailed to resident forwarding addresses [DATE], as utilities a…"
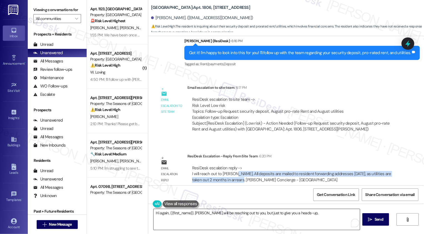
click at [306, 213] on textarea "Hi again, {{first_name}}. Caitlin will be reaching out to you, but just to give…" at bounding box center [257, 219] width 206 height 21
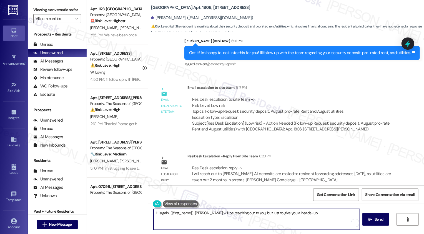
paste textarea "All deposits are mailed to resident forwarding addresses within 60 days, as uti…"
click at [299, 213] on textarea "Hi again, {{first_name}}. Caitlin will be reaching out to you, but just to give…" at bounding box center [257, 219] width 206 height 21
click at [299, 219] on textarea "Hi again, {{first_name}}. Caitlin will be reaching out to you, but just to give…" at bounding box center [257, 219] width 206 height 21
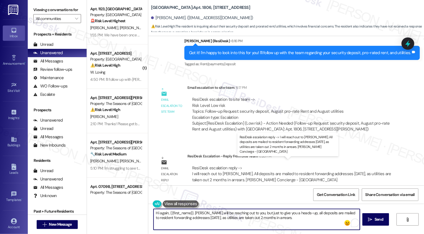
paste textarea "as a quick heads-up—all deposits are mailed to residents’ forwarding addresses …"
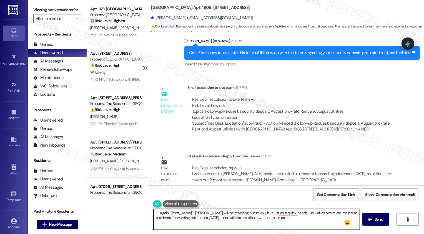
click at [241, 215] on textarea "Hi again, {{first_name}}. Caitlin will be reaching out to you, but just as a qu…" at bounding box center [257, 219] width 206 height 21
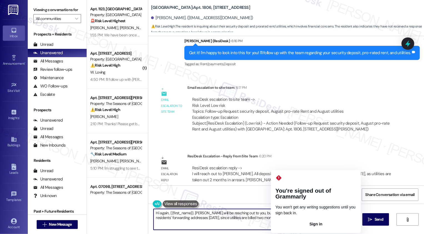
click at [282, 211] on textarea "Hi again, {{first_name}}. Caitlin will be reaching out to you, but just as a qu…" at bounding box center [257, 219] width 206 height 21
click at [288, 212] on textarea "Hi again, {{first_name}}. Caitlin will be reaching out to you, but just as a qu…" at bounding box center [257, 219] width 206 height 21
click at [294, 213] on textarea "Hi again, {{first_name}}. Caitlin will be reaching out to you, but just as a qu…" at bounding box center [257, 219] width 206 height 21
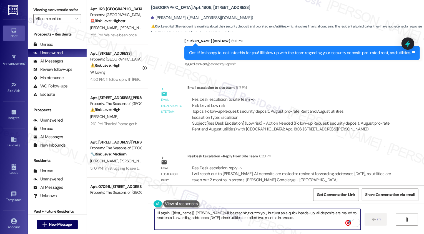
type textarea "Hi again, {{first_name}}. Caitlin will be reaching out to you, but just as a qu…"
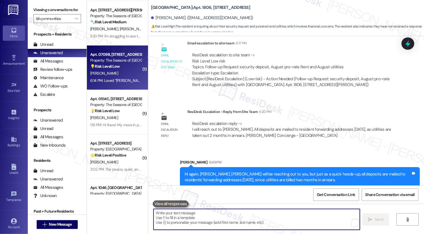
scroll to position [133, 0]
click at [114, 82] on div "6:14 PM: Loved “Sarah (The Seasons of Cherry Creek): Hi Elizabeth! Thanks for c…" at bounding box center [309, 80] width 439 height 5
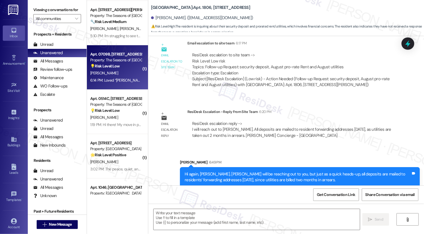
click at [114, 82] on div "6:14 PM: Loved “Sarah (The Seasons of Cherry Creek): Hi Elizabeth! Thanks for c…" at bounding box center [309, 80] width 439 height 5
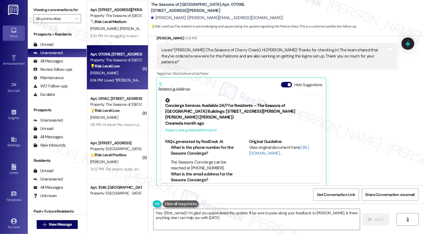
type textarea "Hey {{first_name}}! I'm glad you appreciated the update. I'll be sure to pass a…"
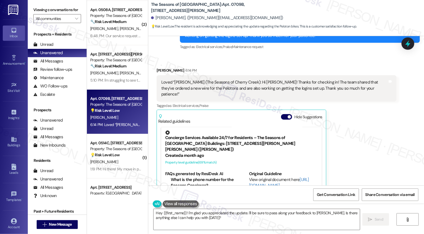
scroll to position [730, 0]
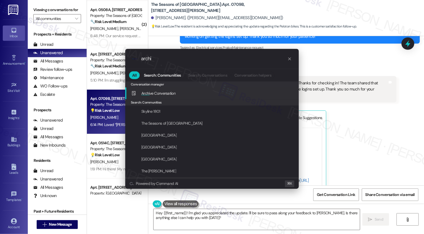
type input "arch"
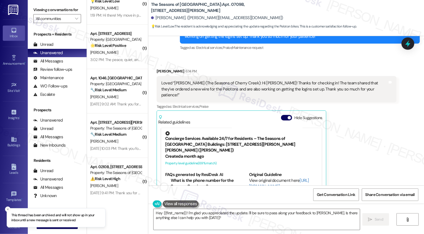
scroll to position [291, 0]
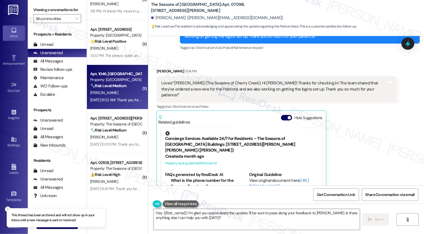
click at [120, 92] on div "M. Barkin" at bounding box center [116, 92] width 53 height 7
type textarea "Hey {{first_name}}! I'm glad you appreciated the update. I'll be sure to pass a…"
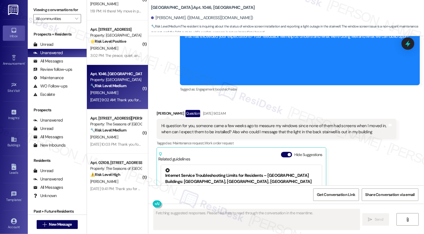
scroll to position [350, 0]
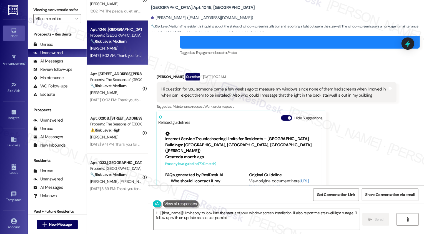
type textarea "Hi {{first_name}}! I'm happy to look into the status of your window screen inst…"
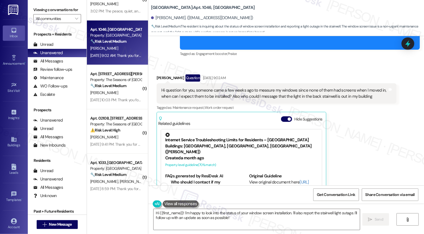
click at [346, 104] on div "Tagged as: Maintenance request , Click to highlight conversations about Mainten…" at bounding box center [277, 108] width 240 height 8
click at [253, 223] on textarea "Hi {{first_name}}! I'm happy to look into the status of your window screen inst…" at bounding box center [257, 219] width 206 height 21
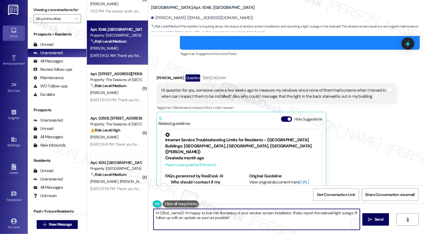
click at [362, 170] on div "Melissa Barkin Question Aug 22, 2025 at 9:02 AM Hi question for you, someone ca…" at bounding box center [277, 148] width 240 height 148
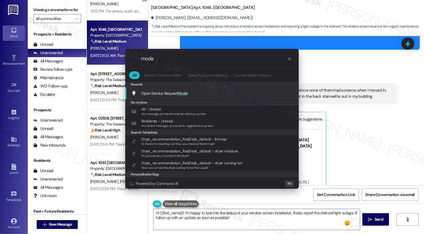
type input "modal"
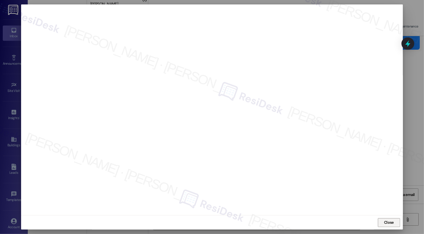
click at [383, 225] on span "Close" at bounding box center [389, 223] width 12 height 6
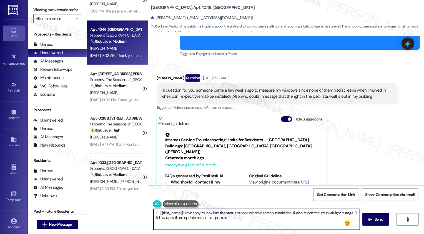
click at [260, 216] on textarea "Hi {{first_name}}! I'm happy to look into the status of your window screen inst…" at bounding box center [257, 219] width 206 height 21
drag, startPoint x: 352, startPoint y: 213, endPoint x: 357, endPoint y: 218, distance: 6.9
click at [357, 218] on textarea "Hi {{first_name}}! I'm happy to look into the status of your window screen inst…" at bounding box center [257, 219] width 206 height 21
type textarea "Hi {{first_name}}! I'm happy to look into the status of your window screen inst…"
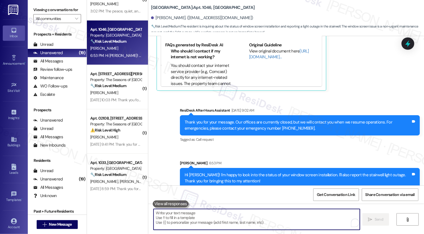
scroll to position [448, 0]
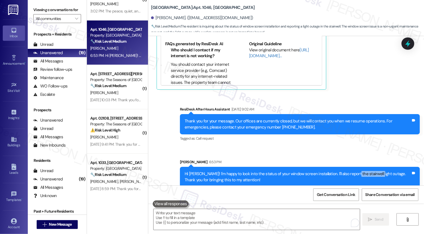
drag, startPoint x: 347, startPoint y: 168, endPoint x: 370, endPoint y: 167, distance: 23.1
click at [370, 171] on div "Hi Melissa! I'm happy to look into the status of your window screen installatio…" at bounding box center [298, 177] width 227 height 12
copy div "tairwell light o"
click at [366, 160] on div "Sarah 6:53 PM" at bounding box center [300, 163] width 240 height 8
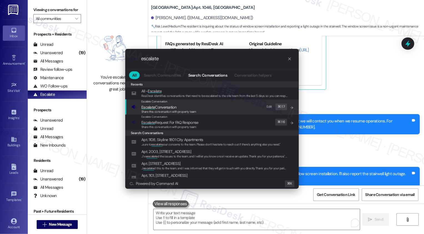
type input "escalate"
click at [206, 102] on div "Escalate Conversation Escalate Conversation Share this conversation with proper…" at bounding box center [212, 106] width 163 height 15
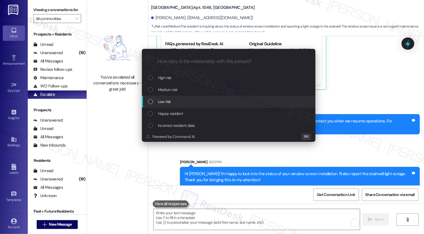
click at [160, 100] on span "Low risk" at bounding box center [164, 102] width 13 height 6
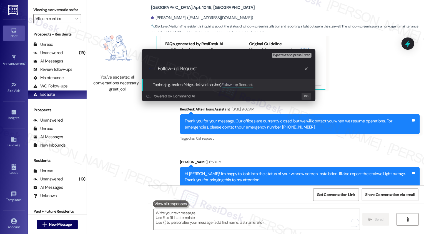
paste input "tairwell light o"
click at [198, 69] on input "Follow-up Request: tairwell light o" at bounding box center [231, 69] width 146 height 6
click at [293, 69] on input "Follow-up Request: window blinds installation and stairwell light o" at bounding box center [231, 69] width 146 height 6
type input "Follow-up Request: window blinds installation and stairwell light concern"
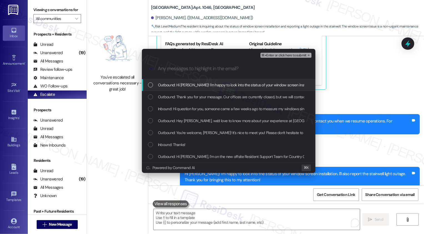
scroll to position [0, 0]
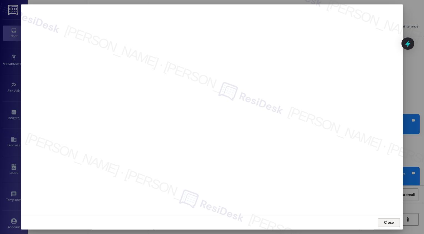
click at [385, 222] on button "Close" at bounding box center [389, 222] width 22 height 9
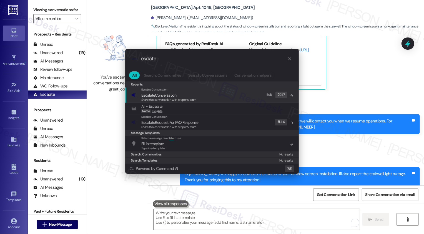
type input "esclate"
click at [186, 97] on span "Esc a late Conversation" at bounding box center [168, 95] width 55 height 6
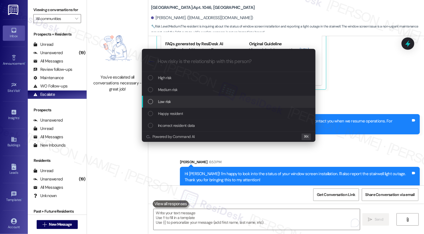
click at [169, 99] on span "Low risk" at bounding box center [164, 102] width 13 height 6
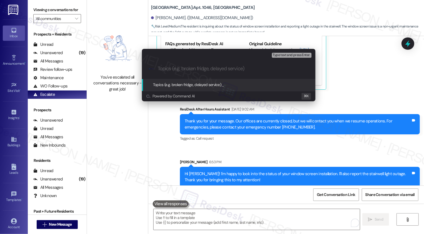
paste input "Follow-up Request: window blinds installation and stairwell light concern"
type input "Follow-up Request: window blinds installation and stairwell light concern"
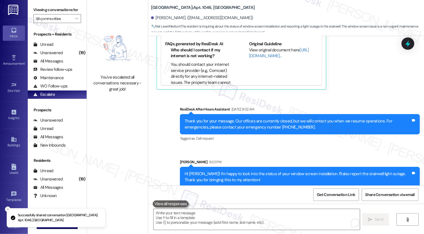
scroll to position [350, 0]
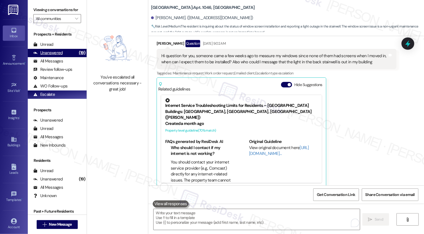
click at [78, 56] on div "(19)" at bounding box center [82, 53] width 9 height 9
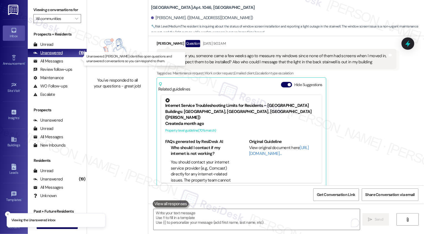
click at [78, 56] on div "(19)" at bounding box center [82, 53] width 9 height 9
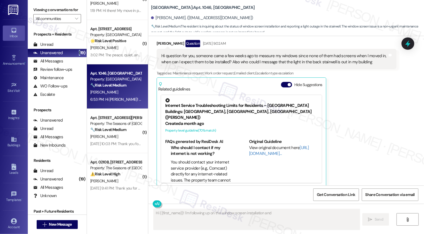
scroll to position [281, 0]
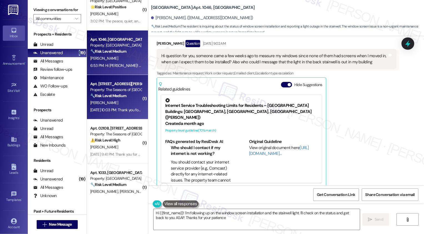
type textarea "Hi {{first_name}}! I'm following up on the window screen installation and the s…"
click at [119, 100] on div "B. Lozano" at bounding box center [116, 102] width 53 height 7
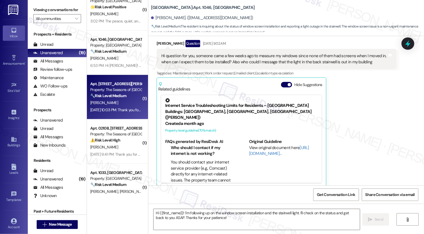
click at [119, 100] on div "B. Lozano" at bounding box center [116, 102] width 53 height 7
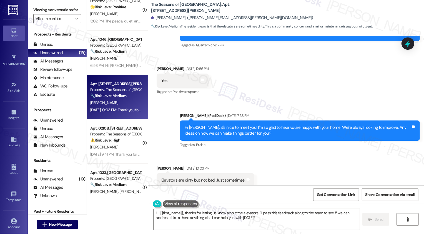
scroll to position [144, 0]
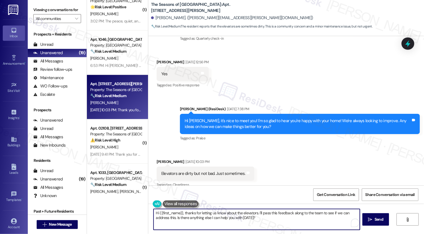
drag, startPoint x: 183, startPoint y: 212, endPoint x: 123, endPoint y: 208, distance: 60.2
click at [125, 210] on div "Apt. 0905B, 3498 Seasons E Ellsworth Ave Property: The Seasons of Cherry Creek …" at bounding box center [255, 117] width 337 height 234
click at [247, 216] on textarea "Thanks for letting us know about the elevators. I'll pass this feedback along t…" at bounding box center [257, 219] width 206 height 21
drag, startPoint x: 232, startPoint y: 214, endPoint x: 239, endPoint y: 214, distance: 7.8
click at [239, 214] on textarea "Thanks for letting us know about the elevators. I'll pass this feedback along t…" at bounding box center [257, 219] width 206 height 21
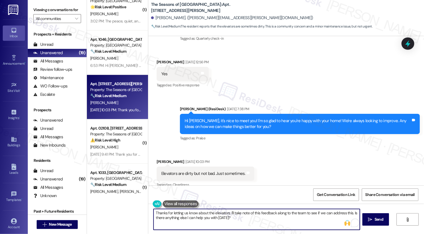
drag, startPoint x: 273, startPoint y: 213, endPoint x: 277, endPoint y: 223, distance: 10.1
click at [277, 223] on textarea "Thanks for letting us know about the elevators. I'll take note of this feedback…" at bounding box center [257, 219] width 206 height 21
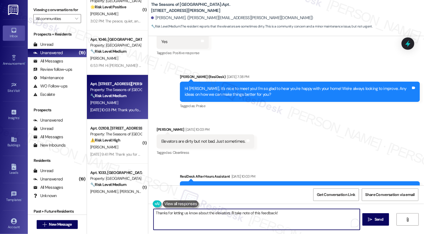
scroll to position [199, 0]
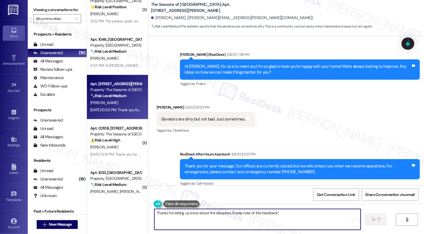
type textarea "Thanks for letting us know about the elevators. I'll take note of this feedback!"
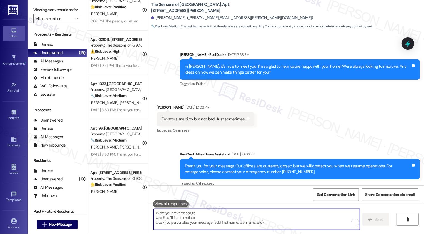
scroll to position [146, 0]
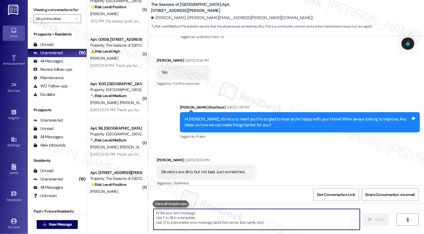
click at [210, 216] on textarea "To enrich screen reader interactions, please activate Accessibility in Grammarl…" at bounding box center [257, 219] width 206 height 21
paste textarea "If you have a minute, could I ask a quick favor? Would you mind leaving us a Go…"
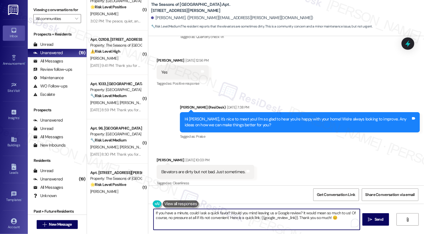
click at [161, 214] on textarea "If you have a minute, could I ask a quick favor? Would you mind leaving us a Go…" at bounding box center [257, 219] width 206 height 21
click at [352, 213] on textarea "If you also have a minute, could I ask a quick favor? Would you mind leaving us…" at bounding box center [257, 219] width 206 height 21
type textarea "If you also have a minute, could I ask a quick favor? Would you mind leaving us…"
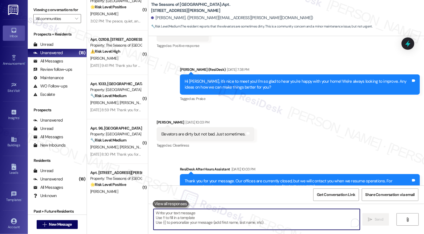
scroll to position [170, 0]
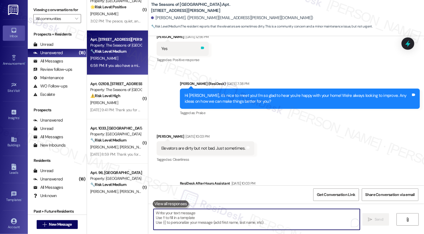
click at [205, 47] on icon at bounding box center [202, 48] width 3 height 3
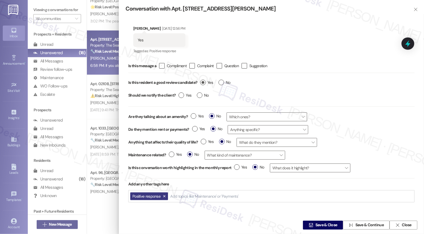
click at [206, 81] on span "Yes" at bounding box center [206, 83] width 13 height 6
click at [206, 81] on input "Yes" at bounding box center [206, 83] width 13 height 7
radio input "true"
click at [316, 224] on span "Save & Close" at bounding box center [327, 226] width 22 height 6
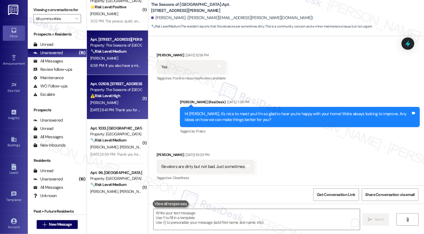
scroll to position [146, 0]
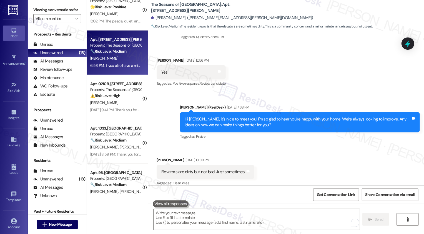
click at [128, 105] on div "L. Smith" at bounding box center [116, 102] width 53 height 7
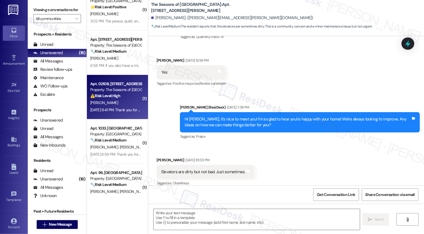
type textarea "Fetching suggested responses. Please feel free to read through the conversation…"
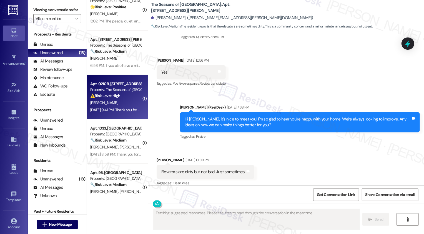
click at [128, 105] on div "L. Smith" at bounding box center [116, 102] width 53 height 7
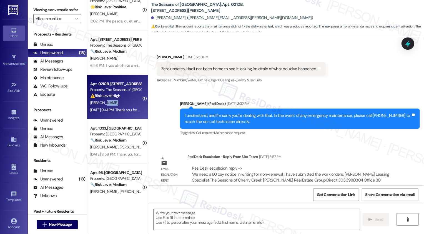
scroll to position [1064, 0]
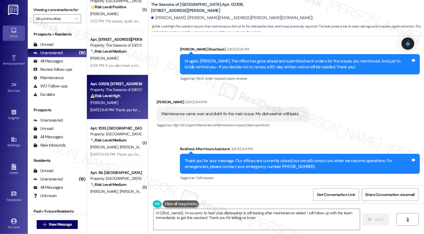
type textarea "Hi {{first_name}}, I'm so sorry to hear your dishwasher is still leaking after …"
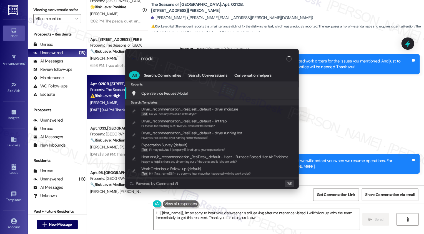
type input "modal"
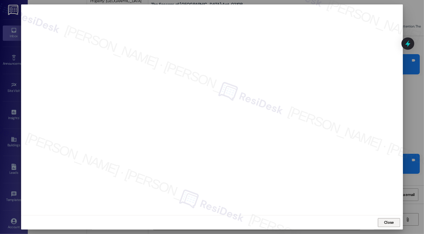
click at [389, 221] on span "Close" at bounding box center [389, 223] width 10 height 6
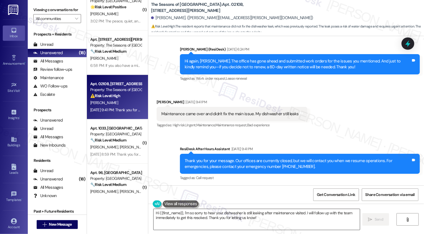
click at [193, 217] on textarea "Hi {{first_name}}, I'm so sorry to hear your dishwasher is still leaking after …" at bounding box center [257, 219] width 206 height 21
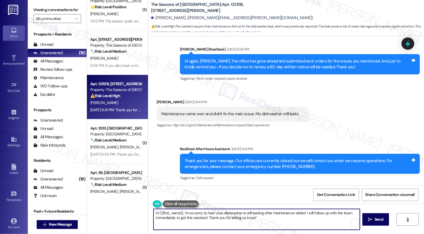
click at [302, 215] on textarea "Hi {{first_name}}, I'm so sorry to hear your dishwasher is still leaking after …" at bounding box center [257, 219] width 206 height 21
drag, startPoint x: 305, startPoint y: 213, endPoint x: 315, endPoint y: 227, distance: 18.1
click at [315, 227] on textarea "Hi {{first_name}}, I'm so sorry to hear your dishwasher is still leaking after …" at bounding box center [257, 219] width 206 height 21
paste textarea "’m so sorry to hear your dishwasher is still leaking after maintenance visited.…"
click at [255, 214] on textarea "Hi {{first_name}}, I’m so sorry to hear your dishwasher is still leaking after …" at bounding box center [257, 219] width 206 height 21
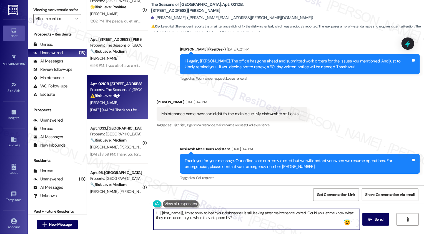
click at [255, 222] on textarea "Hi {{first_name}}, I’m so sorry to hear your dishwasher is still leaking after …" at bounding box center [257, 219] width 206 height 21
click at [279, 218] on textarea "Hi {{first_name}}, I’m so sorry to hear your dishwasher is still leaking after …" at bounding box center [257, 219] width 206 height 21
type textarea "Hi {{first_name}}, I’m so sorry to hear your dishwasher is still leaking after …"
click at [377, 222] on span "Send" at bounding box center [379, 220] width 9 height 6
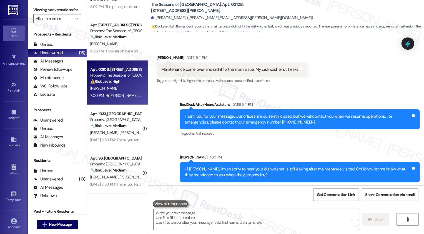
scroll to position [297, 0]
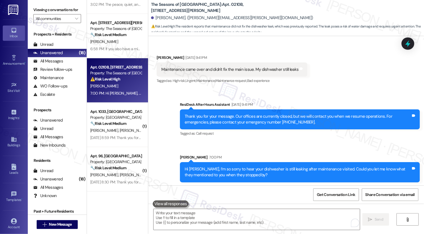
click at [111, 123] on strong "🔧 Risk Level: Medium" at bounding box center [108, 123] width 36 height 5
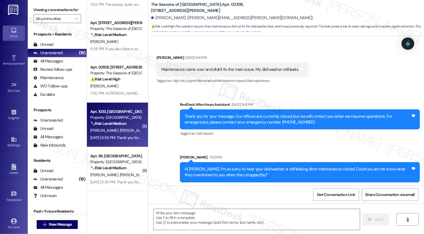
click at [111, 123] on strong "🔧 Risk Level: Medium" at bounding box center [108, 123] width 36 height 5
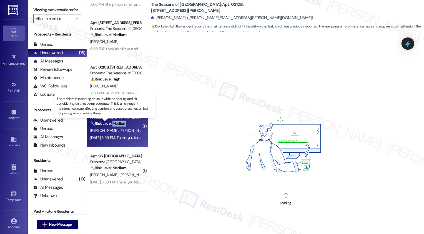
click at [111, 123] on strong "🔧 Risk Level: Medium" at bounding box center [108, 123] width 36 height 5
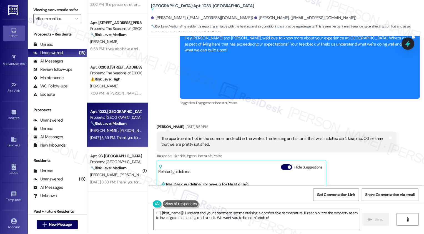
scroll to position [691, 0]
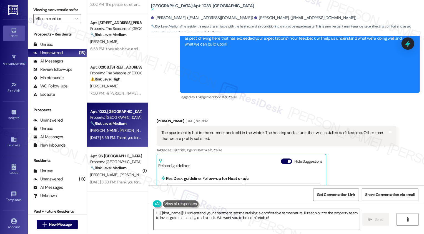
click at [181, 216] on textarea "Hi {{first_name}}! I understand your apartment isn't maintaining a comfortable …" at bounding box center [257, 219] width 206 height 21
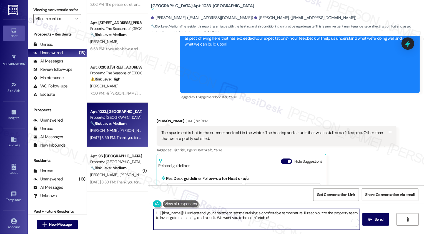
click at [287, 217] on textarea "Hi {{first_name}}! I understand your apartment isn't maintaining a comfortable …" at bounding box center [257, 219] width 206 height 21
click at [182, 213] on textarea "Hi {{first_name}}! I understand your apartment isn't maintaining a comfortable …" at bounding box center [257, 219] width 206 height 21
type textarea "I hope you're having a great afternoon, Jesse! Thank you for your feedback abou…"
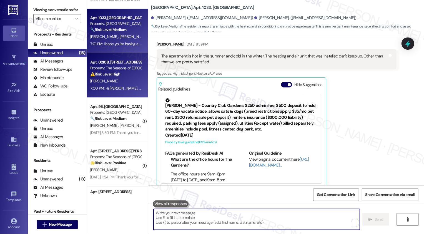
scroll to position [354, 0]
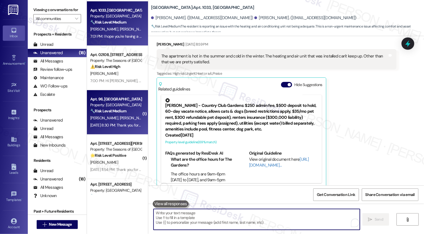
click at [122, 106] on div "Property: [GEOGRAPHIC_DATA]" at bounding box center [115, 105] width 51 height 6
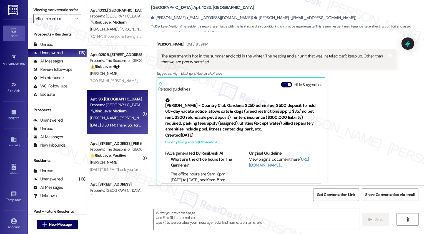
click at [122, 106] on div "Property: [GEOGRAPHIC_DATA]" at bounding box center [115, 105] width 51 height 6
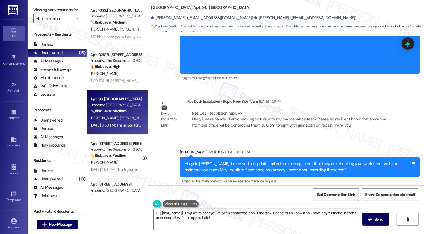
scroll to position [789, 0]
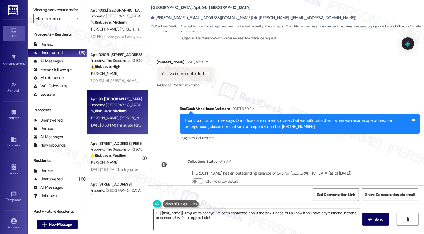
click at [186, 217] on textarea "Hi {{first_name}}! I'm glad to hear you've been contacted about the sink. Pleas…" at bounding box center [257, 219] width 206 height 21
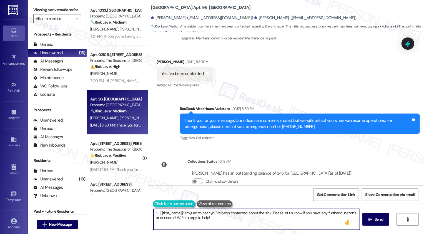
drag, startPoint x: 269, startPoint y: 213, endPoint x: 151, endPoint y: 205, distance: 118.7
click at [151, 209] on div "Hi {{first_name}}! I'm glad to hear you've been contacted about the sink. Pleas…" at bounding box center [254, 219] width 207 height 21
click at [261, 214] on textarea "Hi Brooke, thanks for confirming! Please let us know if you have any further qu…" at bounding box center [257, 219] width 206 height 21
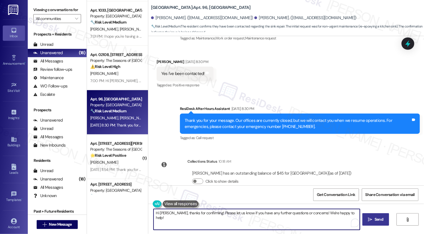
type textarea "Hi Brooke, thanks for confirming! Please let us know if you have any further qu…"
click at [365, 218] on button " Send" at bounding box center [376, 219] width 27 height 13
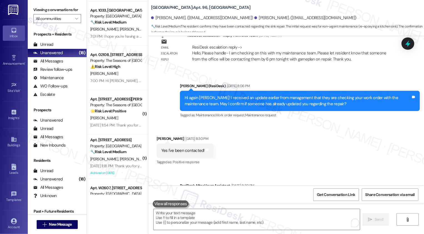
scroll to position [828, 0]
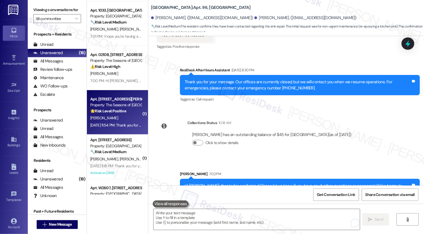
click at [113, 113] on strong "🌟 Risk Level: Positive" at bounding box center [108, 111] width 36 height 5
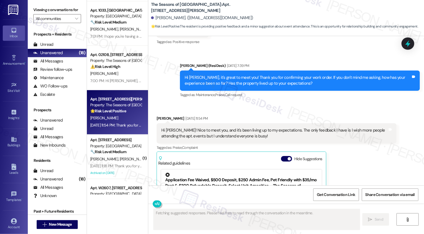
scroll to position [186, 0]
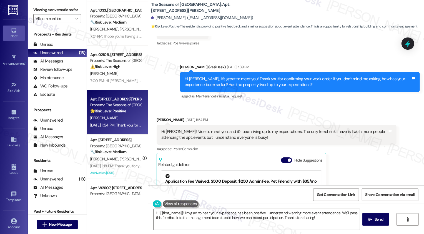
click at [192, 133] on div "Hi Sarah! Nice to meet you, and it's been living up to my expectations. The onl…" at bounding box center [274, 135] width 227 height 12
click at [228, 134] on div "Hi Sarah! Nice to meet you, and it's been living up to my expectations. The onl…" at bounding box center [274, 135] width 227 height 12
click at [191, 128] on div "Hi Sarah! Nice to meet you, and it's been living up to my expectations. The onl…" at bounding box center [277, 135] width 240 height 20
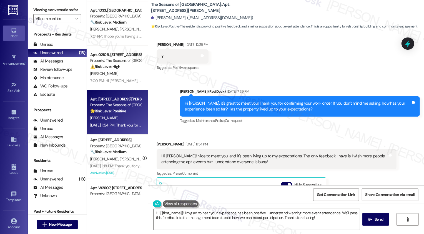
scroll to position [160, 0]
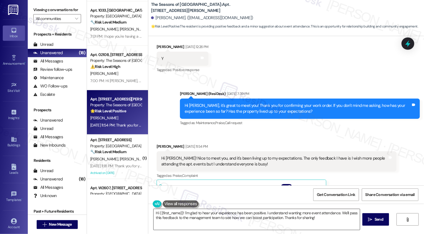
click at [190, 212] on textarea "Hi {{first_name}}! I'm glad to hear your experience has been positive. I unders…" at bounding box center [257, 219] width 206 height 21
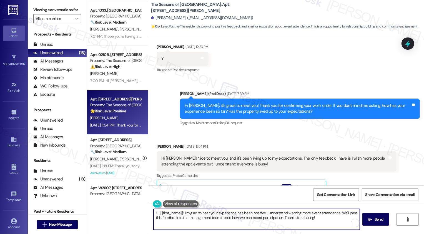
click at [180, 213] on textarea "Hi {{first_name}}! I'm glad to hear your experience has been positive. I unders…" at bounding box center [257, 219] width 206 height 21
click at [154, 214] on textarea "Hi {{first_name}}! I'm glad to hear your experience has been positive. I unders…" at bounding box center [257, 219] width 206 height 21
click at [199, 220] on textarea "I hope you're having a great afternoon, {{first_name}}! I'm glad to hear your e…" at bounding box center [257, 219] width 206 height 21
click at [261, 227] on textarea "I hope you're having a great afternoon, {{first_name}}! I'm glad to hear your e…" at bounding box center [257, 219] width 206 height 21
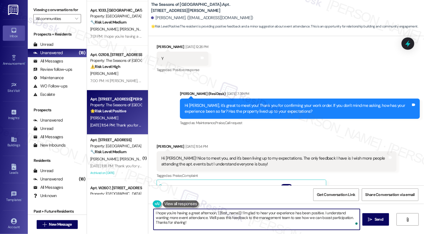
click at [264, 225] on textarea "I hope you're having a great afternoon, {{first_name}}! I'm glad to hear your e…" at bounding box center [257, 219] width 206 height 21
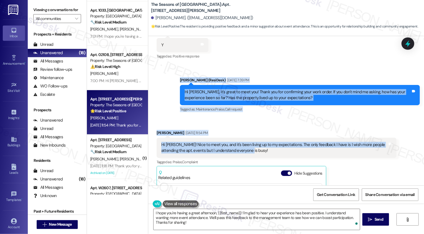
drag, startPoint x: 177, startPoint y: 78, endPoint x: 258, endPoint y: 148, distance: 107.1
click at [260, 150] on div "Lease started Jul 10, 2025 at 8:00 PM Survey, sent via SMS Residesk Automated S…" at bounding box center [286, 111] width 276 height 150
copy div "Sarah (ResiDesk) Aug 20, 2025 at 7:39 PM Hi Katherine, it's great to meet you! …"
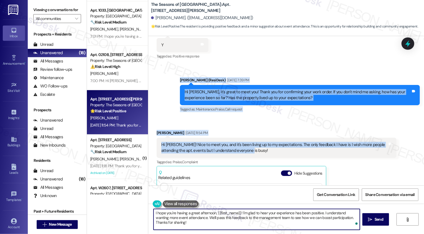
click at [181, 229] on textarea "I hope you're having a great afternoon, {{first_name}}! I'm glad to hear your e…" at bounding box center [257, 219] width 206 height 21
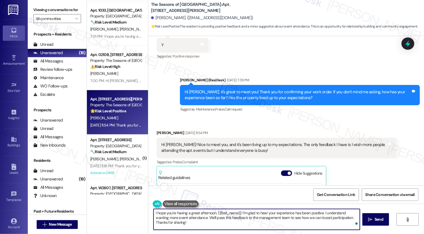
paste textarea "Hi Katherine, I’m so glad to hear your experience has been living up to your ex…"
click at [183, 218] on textarea "Hi Katherine, I’m so glad to hear your experience has been living up to your ex…" at bounding box center [257, 219] width 206 height 21
type textarea "Hi Katherine, I’m so glad to hear your experience has been living up to your ex…"
click at [373, 220] on span " Send" at bounding box center [376, 220] width 18 height 6
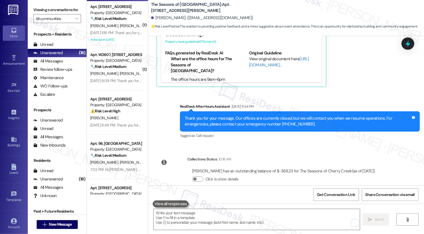
scroll to position [403, 0]
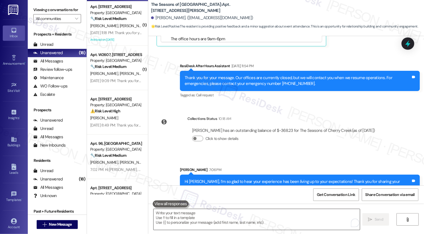
click at [213, 216] on textarea "To enrich screen reader interactions, please activate Accessibility in Grammarl…" at bounding box center [257, 219] width 206 height 21
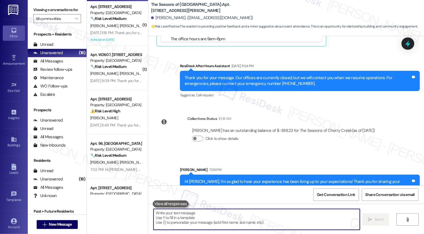
paste textarea "If you have a minute, could I ask a quick favor? Would you mind leaving us a Go…"
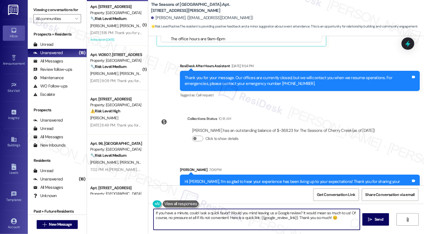
click at [187, 221] on textarea "If you have a minute, could I ask a quick favor? Would you mind leaving us a Go…" at bounding box center [257, 219] width 206 height 21
click at [160, 214] on textarea "If you have a minute, could I ask a quick favor? Would you mind leaving us a Go…" at bounding box center [257, 219] width 206 height 21
type textarea "If you also have a minute, could I ask a quick favor? Would you mind leaving us…"
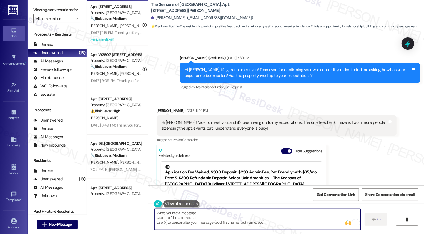
scroll to position [195, 0]
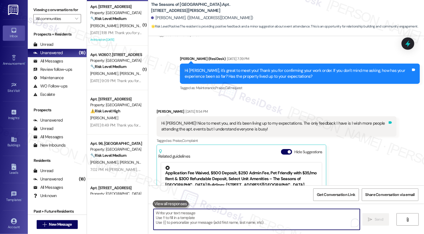
click at [389, 123] on icon at bounding box center [390, 122] width 3 height 3
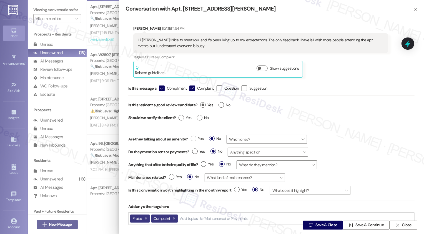
click at [209, 103] on span "Yes" at bounding box center [206, 105] width 13 height 6
click at [209, 103] on input "Yes" at bounding box center [206, 105] width 13 height 7
radio input "true"
click at [324, 225] on span "Save & Close" at bounding box center [327, 226] width 22 height 6
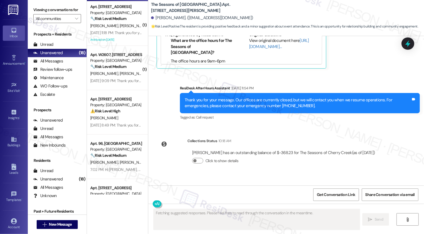
scroll to position [488, 0]
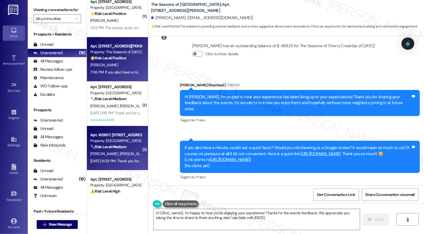
type textarea "Hi {{first_name}}, I'm happy to hear you're enjoying your experience! Thanks fo…"
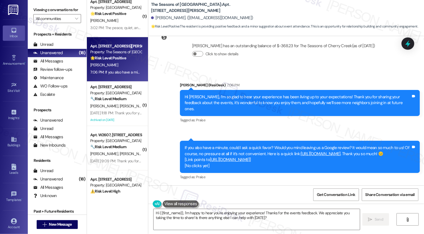
scroll to position [254, 0]
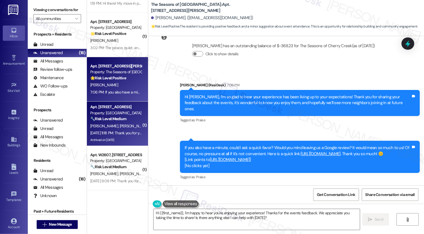
click at [123, 108] on div "Apt. W3005, 1101 East Bayaud Avenue" at bounding box center [115, 107] width 51 height 6
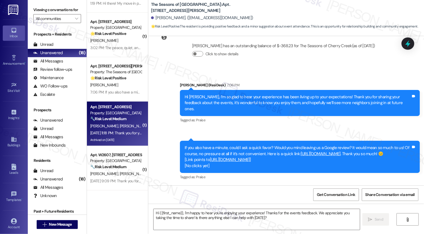
type textarea "Fetching suggested responses. Please feel free to read through the conversation…"
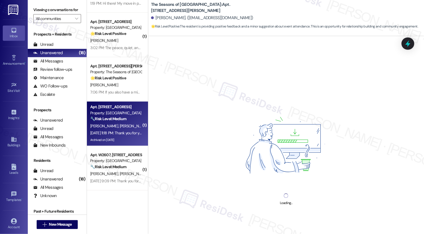
click at [123, 114] on div "Property: Country Club Towers" at bounding box center [115, 113] width 51 height 6
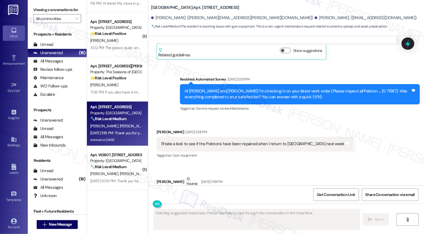
scroll to position [2793, 0]
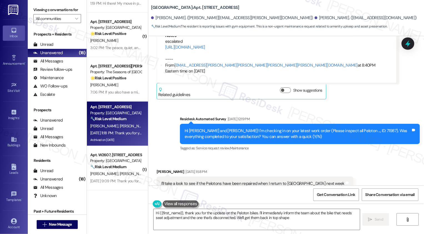
type textarea "Hi {{first_name}}, thank you for the update on the Peloton bikes. I'll immediat…"
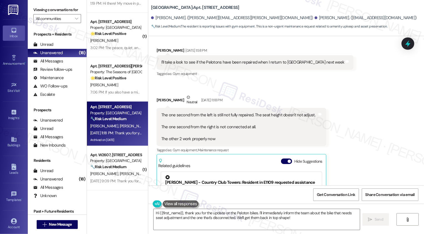
scroll to position [2941, 0]
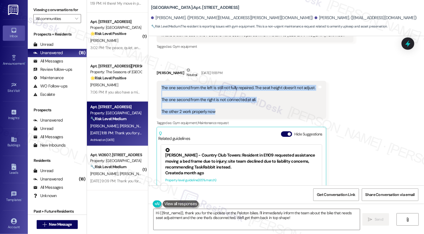
drag, startPoint x: 157, startPoint y: 66, endPoint x: 221, endPoint y: 93, distance: 69.6
click at [222, 94] on div "The one second from the left is still not fully repaired. The seat height doesn…" at bounding box center [238, 100] width 155 height 30
copy div "The one second from the left is still not fully repaired. The seat height doesn…"
click at [337, 100] on div "Received via SMS Alex Greer Aug 13, 2025 at 1:58 PM I'll take a look to see if …" at bounding box center [286, 125] width 276 height 234
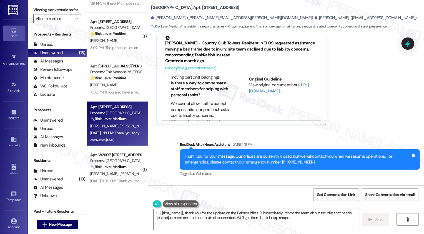
scroll to position [3081, 0]
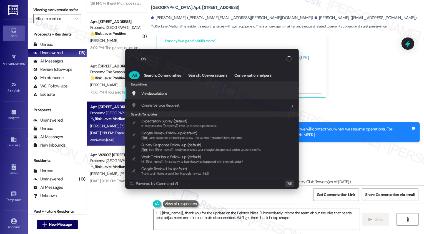
type input "e"
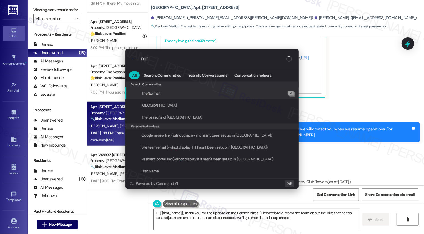
type input "note"
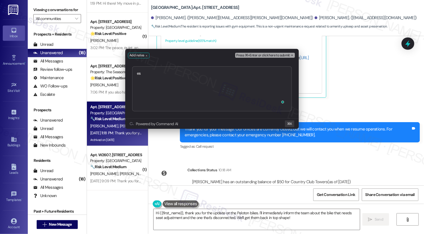
type textarea "e"
type textarea "forwarded https://residesk.slack.com/archives/C094PQXJKKP/p1756163289349509?thr…"
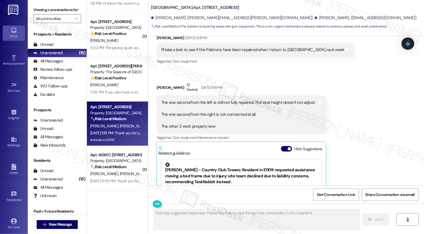
scroll to position [2906, 0]
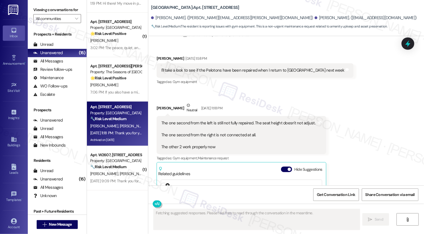
click at [157, 103] on div "Alex Greer Neutral Aug 20, 2025 at 11:18 PM" at bounding box center [242, 110] width 170 height 14
copy div "Alex"
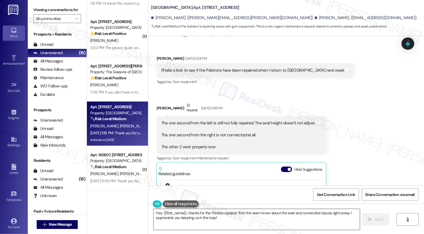
click at [185, 221] on textarea "Hey {{first_name}}, thanks for the Peloton update! I'll let the team know about…" at bounding box center [257, 219] width 206 height 21
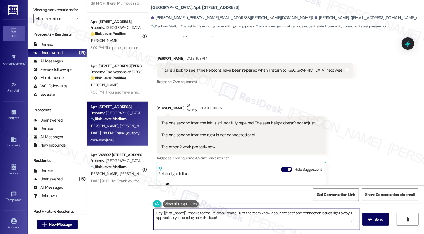
click at [155, 212] on textarea "Hey {{first_name}}, thanks for the Peloton update! I'll let the team know about…" at bounding box center [257, 219] width 206 height 21
drag, startPoint x: 230, startPoint y: 212, endPoint x: 235, endPoint y: 220, distance: 9.7
click at [235, 220] on textarea "Hi {{first_name}}, thanks for the Peloton update! I'll let the team know about …" at bounding box center [257, 219] width 206 height 21
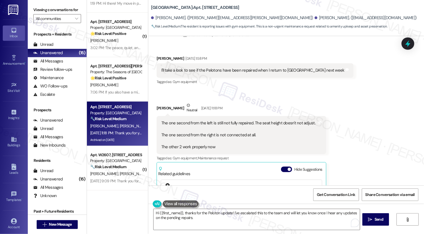
click at [157, 103] on div "Alex Greer Neutral Aug 20, 2025 at 11:18 PM" at bounding box center [242, 110] width 170 height 14
copy div "Alex"
click at [175, 212] on textarea "Hi {{first_name}}, thanks for the Peloton update! I've escalated this to the te…" at bounding box center [257, 219] width 206 height 21
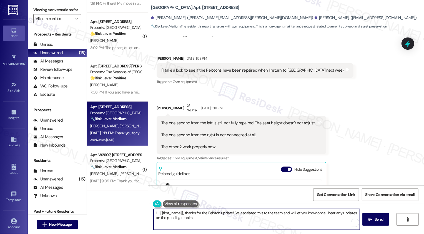
click at [175, 212] on textarea "Hi {{first_name}}, thanks for the Peloton update! I've escalated this to the te…" at bounding box center [257, 219] width 206 height 21
paste textarea "Alex"
paste textarea "you for the Peloton update! I’ve escalated this to the team and will keep you p…"
type textarea "Hi Alex, thank you for the Peloton update! I’ve escalated this to the team and …"
click at [369, 221] on icon "" at bounding box center [371, 220] width 4 height 4
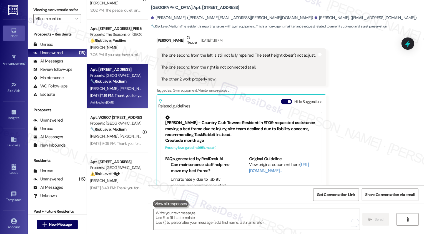
scroll to position [2977, 0]
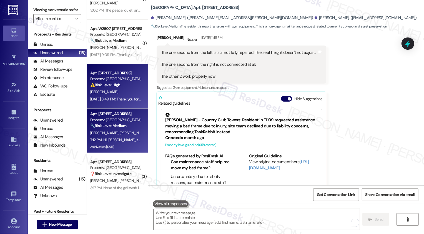
click at [114, 94] on div "M. Adams" at bounding box center [116, 92] width 53 height 7
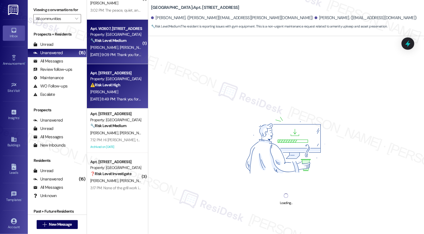
click at [108, 50] on div "C. Brophy S. Jennings" at bounding box center [116, 47] width 53 height 7
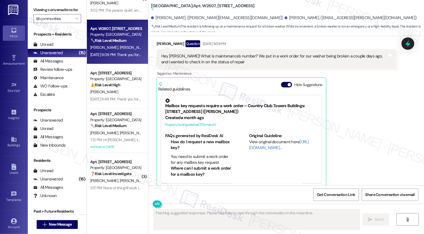
scroll to position [1173, 0]
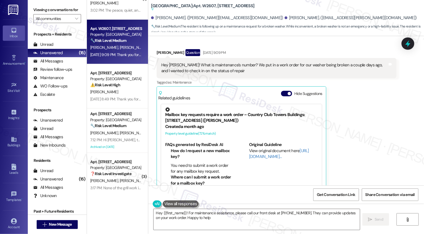
type textarea "Hey {{first_name}}! For maintenance assistance, please call our front desk at (…"
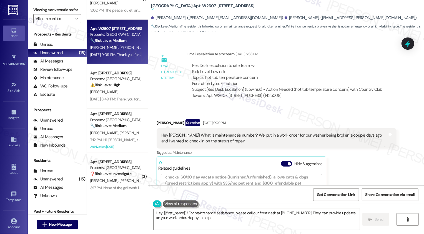
scroll to position [1103, 0]
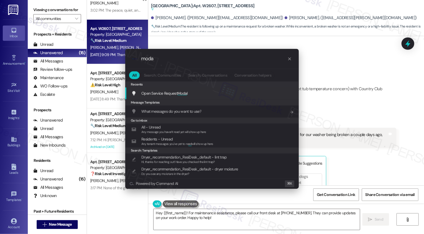
type input "modal"
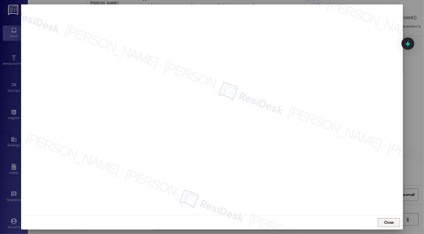
click at [386, 221] on span "Close" at bounding box center [389, 223] width 10 height 6
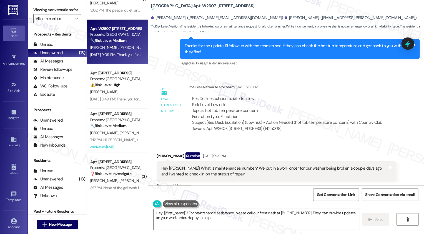
scroll to position [1057, 0]
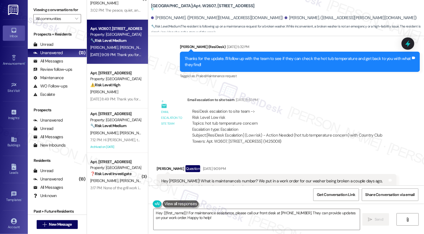
click at [160, 165] on div "Stephen Jennings Question Aug 20, 2025 at 9:09 PM" at bounding box center [277, 169] width 240 height 9
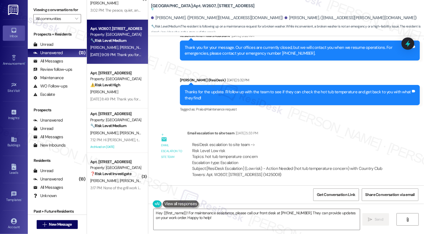
scroll to position [1082, 0]
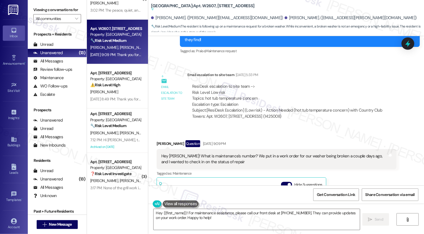
click at [157, 140] on div "Stephen Jennings Question Aug 20, 2025 at 9:09 PM" at bounding box center [277, 144] width 240 height 9
copy div "Stephen"
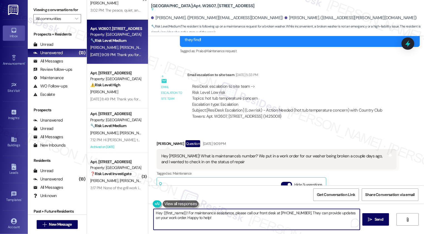
drag, startPoint x: 160, startPoint y: 214, endPoint x: 207, endPoint y: 222, distance: 47.4
click at [207, 222] on textarea "Hey {{first_name}}! For maintenance assistance, please call our front desk at (…" at bounding box center [257, 219] width 206 height 21
paste textarea "Stephen"
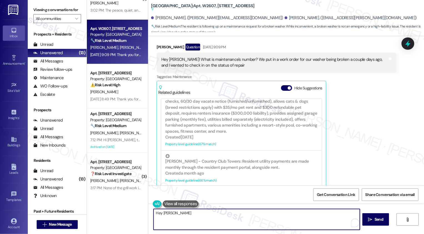
scroll to position [1137, 0]
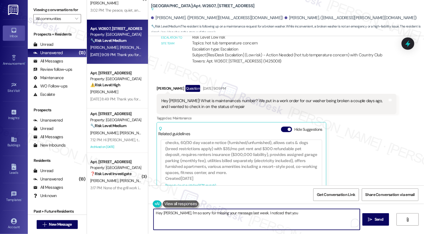
drag, startPoint x: 235, startPoint y: 214, endPoint x: 327, endPoint y: 217, distance: 91.8
click at [327, 218] on textarea "Hey Stephen, I'm so sorry for missing your message last week. I noticed that you" at bounding box center [257, 219] width 206 height 21
click at [222, 213] on textarea "Hey Stephen, I'm so sorry for missing your message" at bounding box center [257, 219] width 206 height 21
click at [249, 214] on textarea "Hey Stephen, I'm so sorry for missing your last message" at bounding box center [257, 219] width 206 height 21
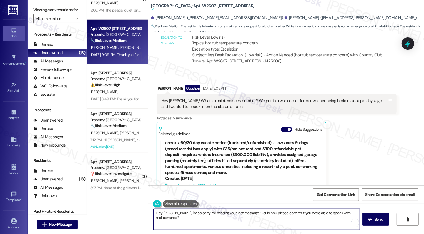
paste textarea "’m so sorry I missed your last message. Could you confirm if you were able to c…"
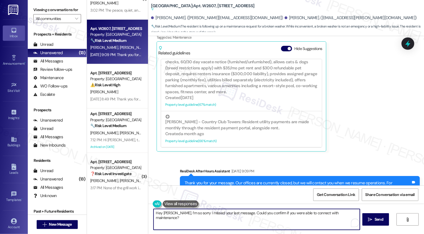
scroll to position [1235, 0]
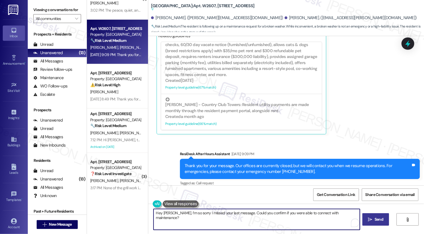
type textarea "Hey Stephen, I’m so sorry I missed your last message. Could you confirm if you …"
click at [370, 218] on icon "" at bounding box center [371, 220] width 4 height 4
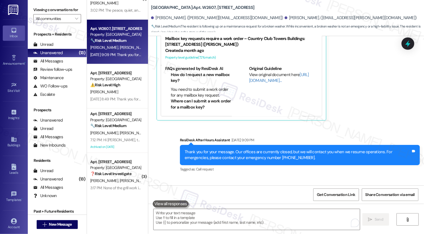
scroll to position [1274, 0]
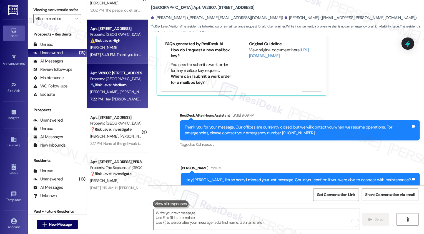
click at [119, 48] on div "M. Adams" at bounding box center [116, 47] width 53 height 7
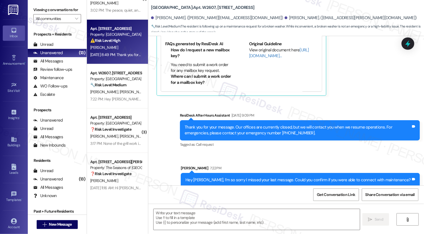
click at [119, 48] on div "M. Adams" at bounding box center [116, 47] width 53 height 7
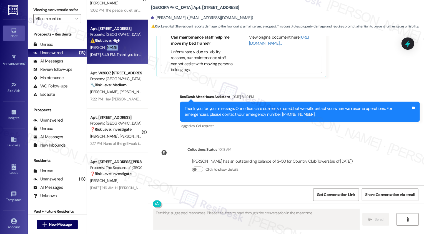
scroll to position [600, 0]
click at [119, 48] on div "M. Adams" at bounding box center [116, 47] width 53 height 7
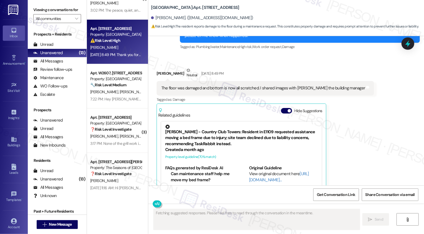
scroll to position [443, 0]
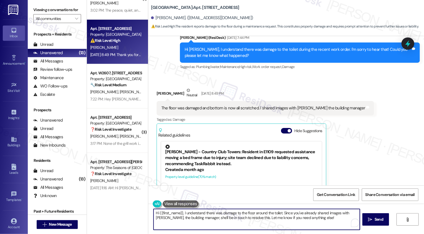
drag, startPoint x: 181, startPoint y: 212, endPoint x: 131, endPoint y: 213, distance: 49.8
click at [131, 213] on div "Apt. 0905B, 3498 Seasons E Ellsworth Ave Property: The Seasons of Cherry Creek …" at bounding box center [255, 117] width 337 height 234
click at [218, 219] on textarea "Thanks for letting me know, Matthew! I understand there was damage to the floor…" at bounding box center [257, 219] width 206 height 21
click at [251, 219] on textarea "Thanks for letting me know, Matthew! I understand there was damage to the floor…" at bounding box center [257, 219] width 206 height 21
click at [312, 212] on textarea "Thanks for letting me know, Matthew! I understand there was damage to the floor…" at bounding box center [257, 219] width 206 height 21
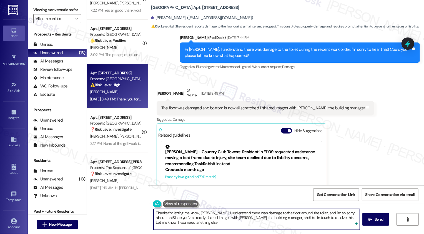
drag, startPoint x: 213, startPoint y: 213, endPoint x: 242, endPoint y: 211, distance: 29.0
click at [242, 212] on textarea "Thanks for letting me know, Matthew! I understand there was damage to the floor…" at bounding box center [257, 219] width 206 height 21
drag, startPoint x: 308, startPoint y: 213, endPoint x: 160, endPoint y: 217, distance: 148.2
click at [160, 217] on textarea "Thanks for letting me know, Matthew! I'm so sorry about the damage to the floor…" at bounding box center [257, 219] width 206 height 21
click at [247, 218] on textarea "Thanks for letting me know, Matthew! I'm so sorry about the damage to the floor…" at bounding box center [257, 219] width 206 height 21
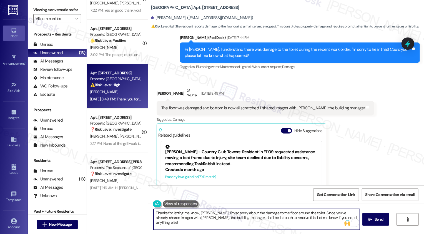
click at [302, 218] on textarea "Thanks for letting me know, Matthew! I'm so sorry about the damage to the floor…" at bounding box center [257, 219] width 206 height 21
click at [181, 220] on textarea "Thanks for letting me know, Matthew! I'm so sorry about the damage to the floor…" at bounding box center [257, 219] width 206 height 21
click at [266, 218] on textarea "Thanks for letting me know, Matthew! I'm so sorry about the damage to the floor…" at bounding box center [257, 219] width 206 height 21
type textarea "Thanks for letting me know, Matthew! I'm so sorry about the damage to the floor…"
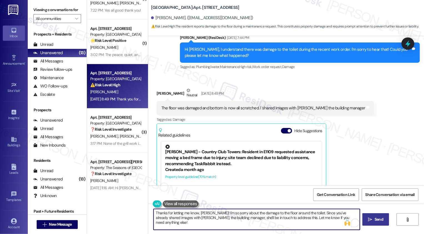
click at [374, 220] on span "Send" at bounding box center [379, 220] width 11 height 6
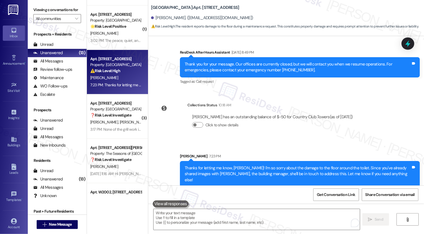
scroll to position [325, 0]
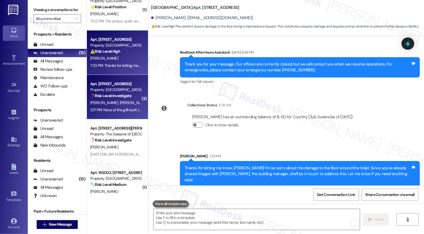
click at [122, 98] on strong "❓ Risk Level: Investigate" at bounding box center [110, 95] width 41 height 5
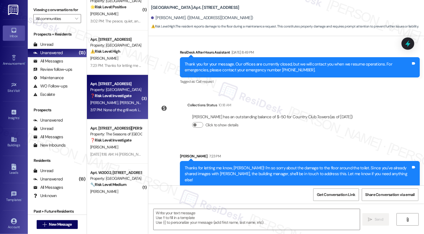
click at [122, 98] on strong "❓ Risk Level: Investigate" at bounding box center [110, 95] width 41 height 5
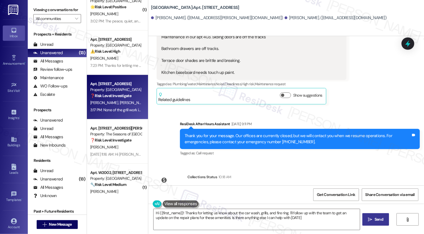
type textarea "Hi {{first_name}}! Thanks for letting us know about the car wash, grills, and f…"
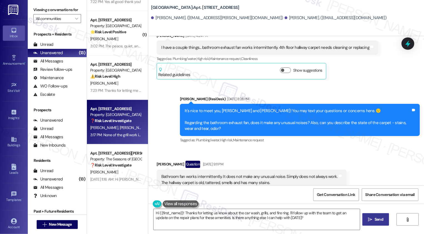
scroll to position [319, 0]
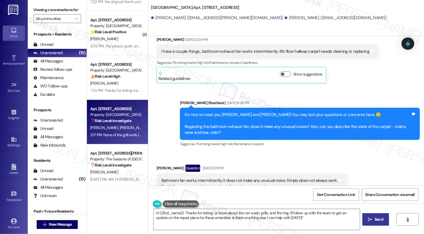
click at [188, 10] on b "Bayaud Tower: Apt. 403, 1001 E. Bayaud Ave" at bounding box center [195, 8] width 88 height 6
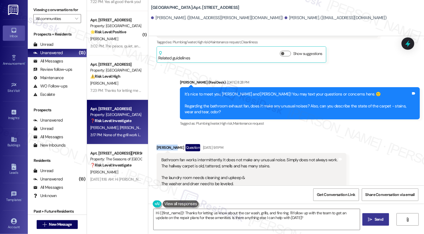
drag, startPoint x: 154, startPoint y: 141, endPoint x: 171, endPoint y: 143, distance: 17.3
click at [171, 144] on div "Marsi Beck Question Aug 21, 2025 at 9:11 PM" at bounding box center [252, 148] width 190 height 9
copy div "Marsi Beck"
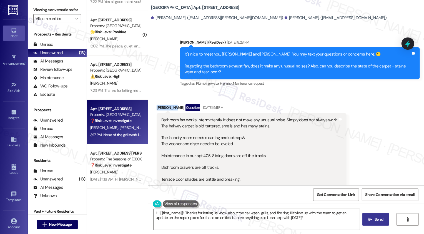
scroll to position [381, 0]
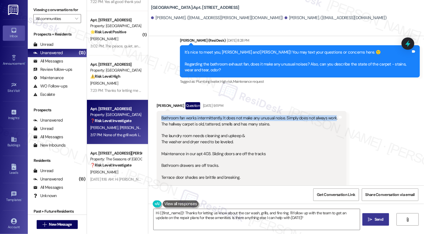
drag, startPoint x: 157, startPoint y: 111, endPoint x: 329, endPoint y: 114, distance: 172.6
click at [329, 114] on div "Bathroom fan works intermittently. It does not make any unusual noise. Simply d…" at bounding box center [252, 154] width 190 height 86
copy div "Bathroom fan works intermittently. It does not make any unusual noise. Simply d…"
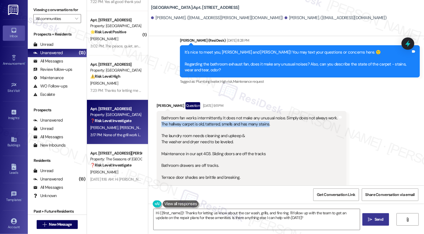
drag, startPoint x: 158, startPoint y: 118, endPoint x: 264, endPoint y: 119, distance: 105.9
click at [264, 120] on div "Bathroom fan works intermittently. It does not make any unusual noise. Simply d…" at bounding box center [249, 153] width 176 height 77
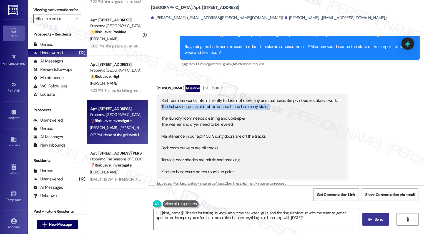
scroll to position [401, 0]
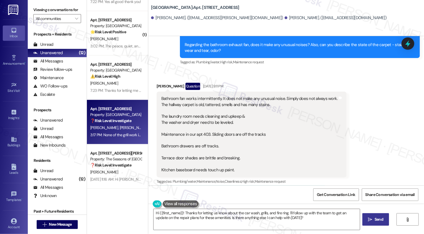
click at [161, 127] on div "Bathroom fan works intermittently. It does not make any unusual noise. Simply d…" at bounding box center [250, 134] width 178 height 77
drag, startPoint x: 208, startPoint y: 128, endPoint x: 264, endPoint y: 126, distance: 56.7
click at [265, 127] on div "Bathroom fan works intermittently. It does not make any unusual noise. Simply d…" at bounding box center [249, 134] width 176 height 77
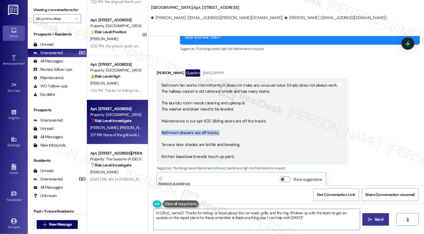
drag, startPoint x: 156, startPoint y: 127, endPoint x: 219, endPoint y: 130, distance: 63.1
click at [219, 130] on div "Bathroom fan works intermittently. It does not make any unusual noise. Simply d…" at bounding box center [252, 121] width 190 height 86
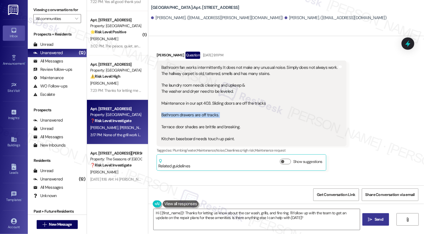
scroll to position [434, 0]
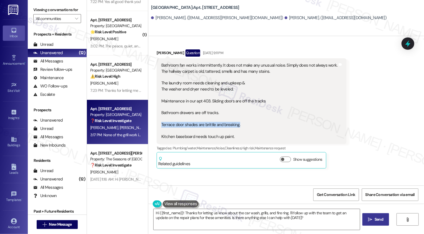
drag, startPoint x: 158, startPoint y: 119, endPoint x: 236, endPoint y: 120, distance: 77.8
click at [236, 120] on div "Bathroom fan works intermittently. It does not make any unusual noise. Simply d…" at bounding box center [249, 101] width 176 height 77
click at [168, 131] on div "Bathroom fan works intermittently. It does not make any unusual noise. Simply d…" at bounding box center [249, 101] width 176 height 77
drag, startPoint x: 158, startPoint y: 118, endPoint x: 230, endPoint y: 130, distance: 73.2
click at [230, 131] on div "Bathroom fan works intermittently. It does not make any unusual noise. Simply d…" at bounding box center [249, 101] width 176 height 77
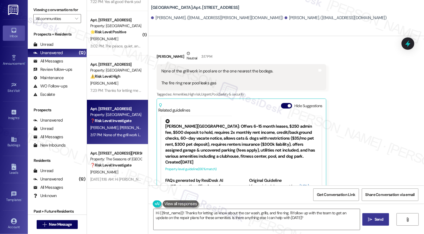
scroll to position [747, 0]
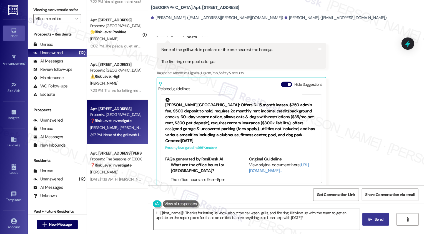
click at [198, 213] on textarea "Hi {{first_name}}! Thanks for letting us know about the car wash, grills, and f…" at bounding box center [257, 219] width 206 height 21
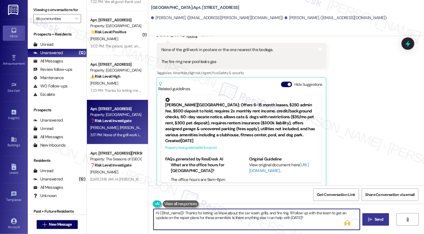
click at [241, 213] on textarea "Hi {{first_name}}! Thanks for letting us know about the car wash, grills, and f…" at bounding box center [257, 219] width 206 height 21
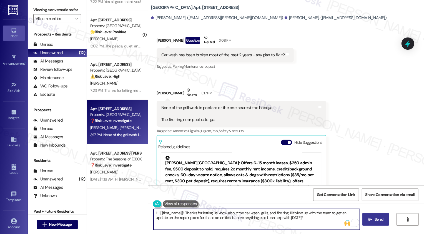
click at [158, 88] on div "Marsi Beck Neutral 3:17 PM" at bounding box center [242, 94] width 170 height 14
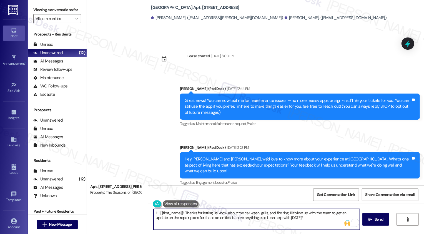
scroll to position [689, 0]
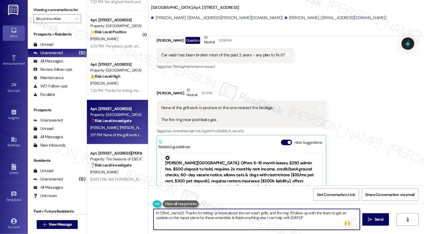
click at [280, 233] on div "Hi {{first_name}}! Thanks for letting us know about the car wash, grills, and f…" at bounding box center [286, 225] width 276 height 42
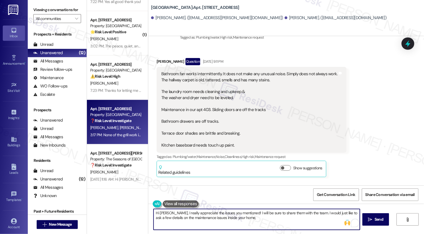
scroll to position [403, 0]
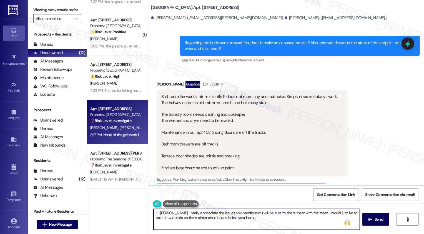
type textarea "Hi [PERSON_NAME], I really appreciate the issues you mentioned! I will be sure …"
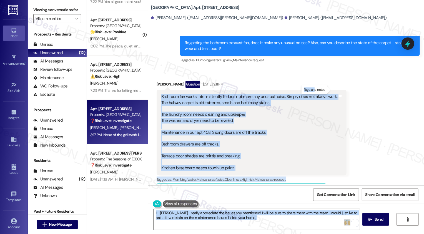
drag, startPoint x: 158, startPoint y: 92, endPoint x: 312, endPoint y: 89, distance: 154.0
click at [313, 89] on body "Inbox Go to Inbox Announcement • Send A Text Announcement Site Visit • Go to Si…" at bounding box center [212, 117] width 424 height 234
click at [259, 108] on div "Bathroom fan works intermittently. It does not make any unusual noise. Simply d…" at bounding box center [249, 132] width 176 height 77
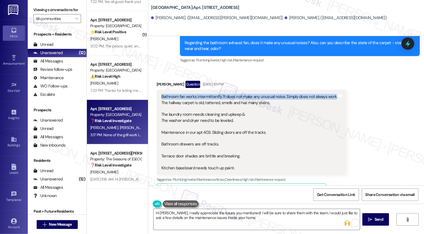
drag, startPoint x: 157, startPoint y: 91, endPoint x: 328, endPoint y: 92, distance: 170.4
click at [329, 94] on div "Bathroom fan works intermittently. It does not make any unusual noise. Simply d…" at bounding box center [250, 132] width 178 height 77
copy div "Bathroom fan works intermittently. It does not make any unusual noise. Simply d…"
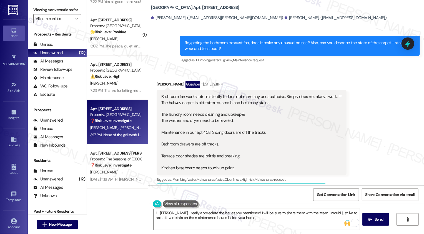
click at [326, 107] on div "Bathroom fan works intermittently. It does not make any unusual noise. Simply d…" at bounding box center [249, 132] width 176 height 77
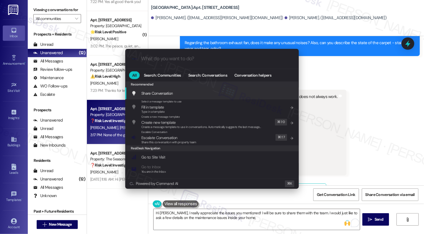
click at [255, 70] on div "All Search: Communities Search: Conversations Conversation helpers" at bounding box center [212, 75] width 174 height 12
click at [253, 80] on div "All Search: Communities Search: Conversations Conversation helpers" at bounding box center [212, 75] width 174 height 12
click at [250, 79] on div "All Search: Communities Search: Conversations Conversation helpers" at bounding box center [212, 75] width 174 height 12
click at [246, 76] on span "Conversation helpers" at bounding box center [253, 75] width 37 height 4
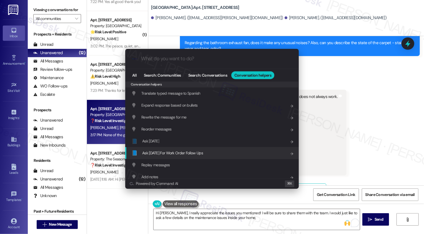
click at [194, 154] on span "Ask Friday For Work Order Follow Ups" at bounding box center [172, 153] width 61 height 5
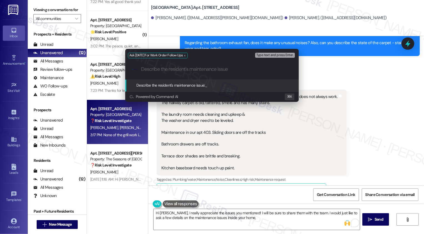
paste input "Bathroom fan works intermittently. It does not make any unusual noise. Simply d…"
type input "Bathroom fan works intermittently. It does not make any unusual noise. Simply d…"
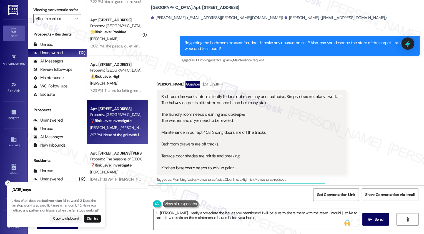
click at [7, 183] on icon "Close toast" at bounding box center [7, 183] width 3 height 3
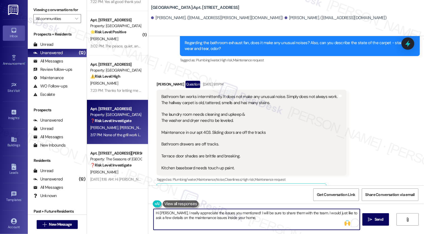
drag, startPoint x: 153, startPoint y: 218, endPoint x: 163, endPoint y: 219, distance: 10.3
click at [163, 219] on textarea "Hi Marsi, I really appreciate the issues you mentioned! I will be sure to share…" at bounding box center [257, 219] width 206 height 21
click at [247, 218] on textarea "Hi Marsi, I really appreciate the issues you mentioned! I will be sure to share…" at bounding box center [257, 219] width 206 height 21
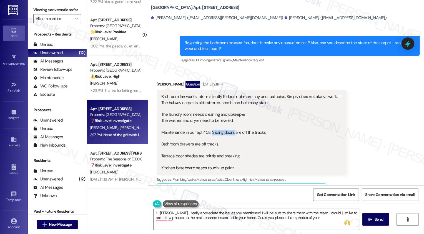
drag, startPoint x: 208, startPoint y: 126, endPoint x: 231, endPoint y: 127, distance: 22.5
click at [231, 127] on div "Bathroom fan works intermittently. It does not make any unusual noise. Simply d…" at bounding box center [249, 132] width 176 height 77
copy div "Sliding doors"
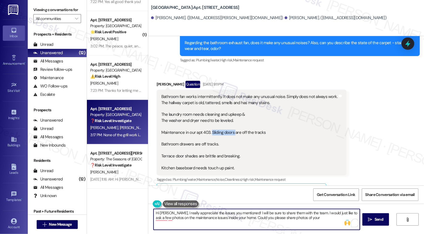
click at [310, 218] on textarea "Hi Marsi, I really appreciate the issues you mentioned! I will be sure to share…" at bounding box center [257, 219] width 206 height 21
paste textarea "Sliding doors"
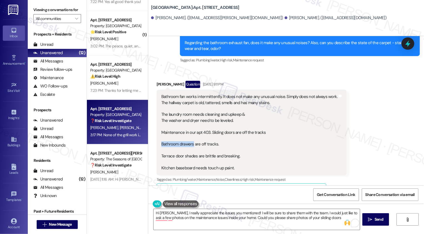
drag, startPoint x: 157, startPoint y: 138, endPoint x: 190, endPoint y: 140, distance: 32.9
click at [190, 140] on div "Bathroom fan works intermittently. It does not make any unusual noise. Simply d…" at bounding box center [250, 132] width 178 height 77
copy div "Bathroom drawers"
click at [326, 222] on textarea "Hi Marsi, I really appreciate the issues you mentioned! I will be sure to share…" at bounding box center [257, 219] width 206 height 21
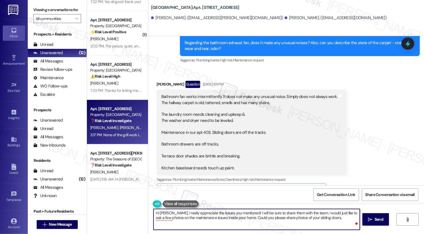
paste textarea "Bathroom drawers"
click at [325, 217] on textarea "Hi Marsi, I really appreciate the issues you mentioned! I will be sure to share…" at bounding box center [257, 219] width 206 height 21
click at [354, 218] on textarea "Hi Marsi, I really appreciate the issues you mentioned! I will be sure to share…" at bounding box center [257, 219] width 206 height 21
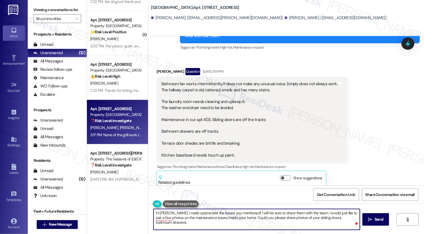
scroll to position [433, 0]
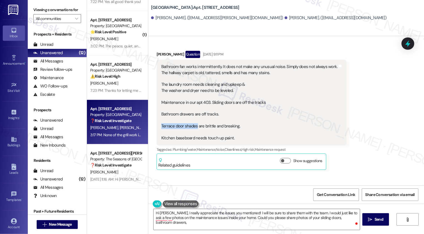
drag, startPoint x: 158, startPoint y: 119, endPoint x: 193, endPoint y: 121, distance: 35.1
click at [193, 121] on div "Bathroom fan works intermittently. It does not make any unusual noise. Simply d…" at bounding box center [249, 102] width 176 height 77
copy div "Terrace door shades"
click at [357, 220] on textarea "Hi Marsi, I really appreciate the issues you mentioned! I will be sure to share…" at bounding box center [257, 219] width 206 height 21
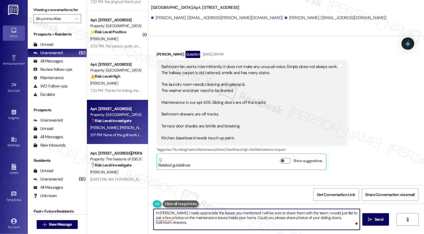
paste textarea "Terrace door shades"
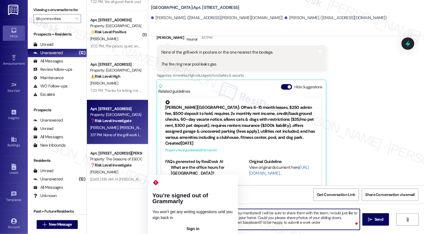
scroll to position [294, 0]
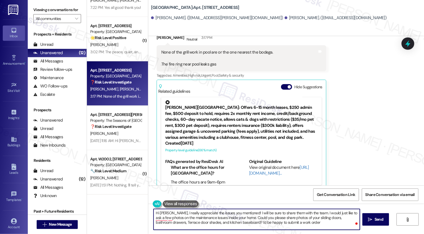
paste textarea "thank you for sharing the issues you mentioned—I really appreciate it! I’ll be …"
click at [245, 213] on textarea "Hi Marsi, thank you for sharing the issues you mentioned—I really appreciate it…" at bounding box center [257, 219] width 206 height 21
click at [175, 226] on textarea "Hi Marsi, thank you for sharing the issues you mentioned. I really appreciate i…" at bounding box center [257, 219] width 206 height 21
click at [200, 222] on textarea "Hi Marsi, thank you for sharing the issues you mentioned. I really appreciate i…" at bounding box center [257, 219] width 206 height 21
click at [216, 221] on textarea "Hi Marsi, thank you for sharing the issues you mentioned. I really appreciate i…" at bounding box center [257, 219] width 206 height 21
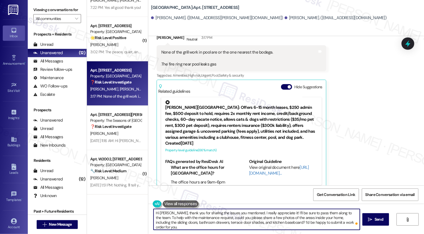
click at [260, 220] on textarea "Hi Marsi, thank you for sharing the issues you mentioned. I really appreciate i…" at bounding box center [257, 219] width 206 height 21
type textarea "Hi Marsi, thank you for sharing the issues you mentioned. I really appreciate i…"
click at [375, 222] on span "Send" at bounding box center [379, 220] width 9 height 6
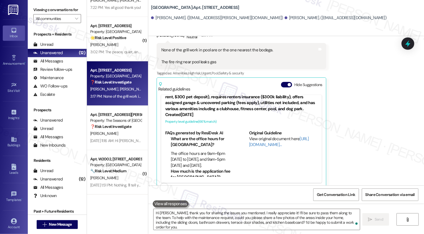
scroll to position [798, 0]
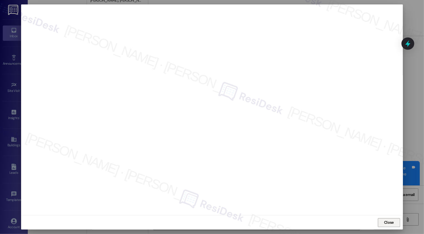
click at [384, 220] on span "Close" at bounding box center [389, 223] width 12 height 8
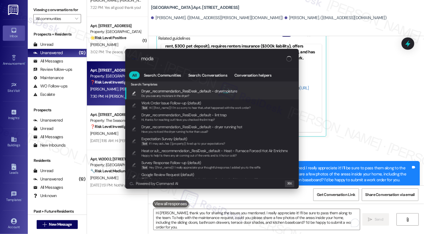
type input "modal"
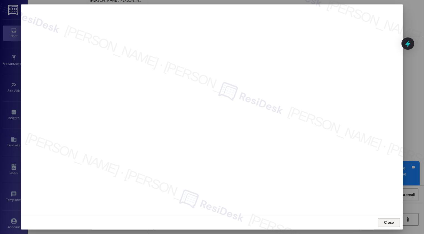
click at [394, 223] on span "Close" at bounding box center [389, 223] width 12 height 6
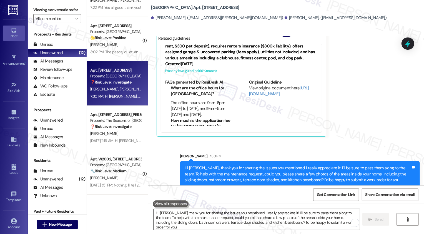
click at [243, 212] on textarea "Hi Marsi, thank you for sharing the issues you mentioned. I really appreciate i…" at bounding box center [257, 219] width 206 height 21
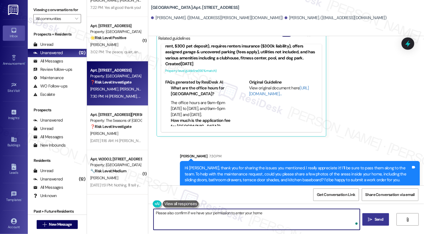
type textarea "Please also confirm if we have your permission to enter your home."
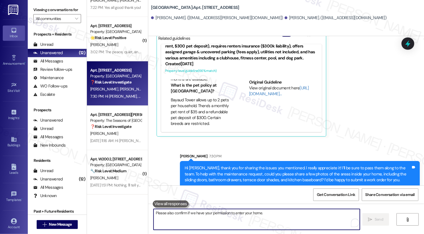
scroll to position [113, 0]
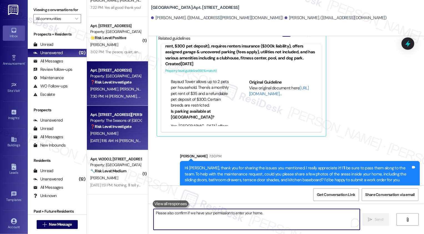
click at [115, 121] on div "Property: The Seasons of [GEOGRAPHIC_DATA]" at bounding box center [115, 121] width 51 height 6
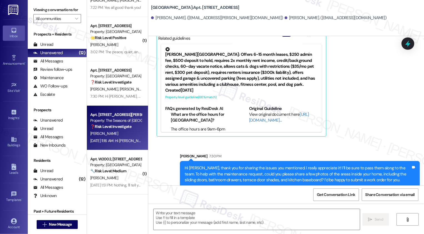
click at [115, 121] on div "Property: The Seasons of [GEOGRAPHIC_DATA]" at bounding box center [115, 121] width 51 height 6
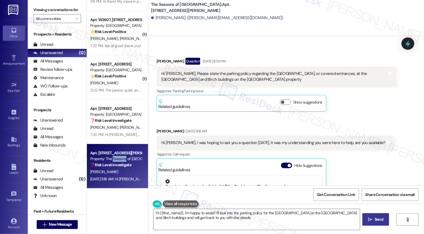
scroll to position [0, 0]
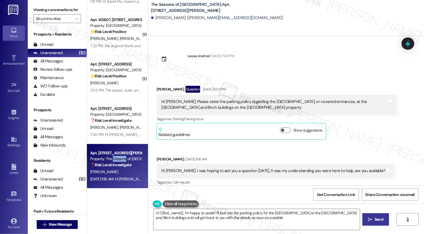
type textarea "Hi {{first_name}}, I'm happy to assist! I'll look into the parking policy for t…"
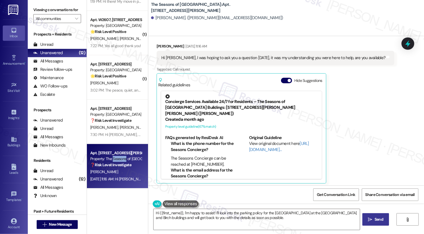
scroll to position [9, 0]
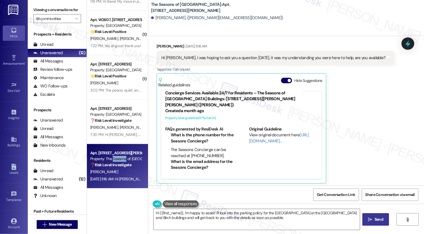
click at [352, 138] on div "Andrew Sykes Aug 20, 2025 at 11:16 AM Hi Sarah, I was hoping to ask you a quest…" at bounding box center [276, 113] width 238 height 140
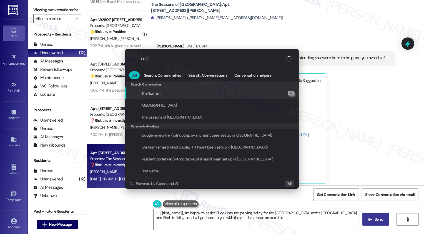
type input "note"
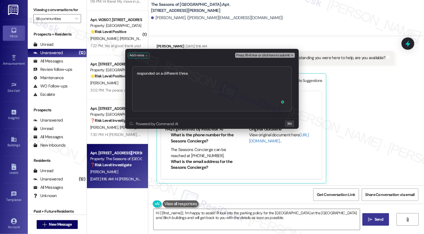
type textarea "responded on a different thread"
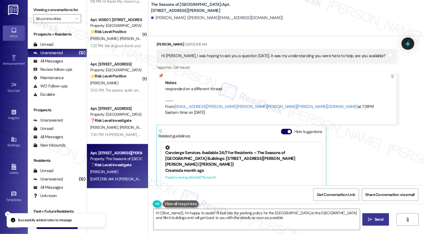
type textarea "Hi {{first_name}}, I'm happy to assist! I'll look into the parking policy for t…"
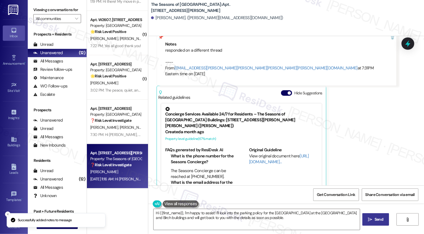
scroll to position [162, 0]
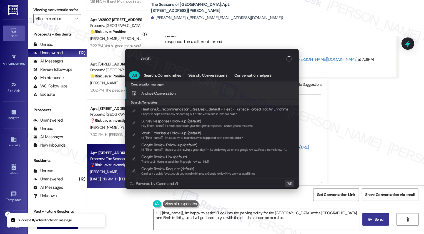
type input "archi"
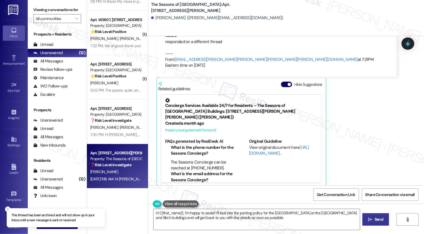
scroll to position [294, 0]
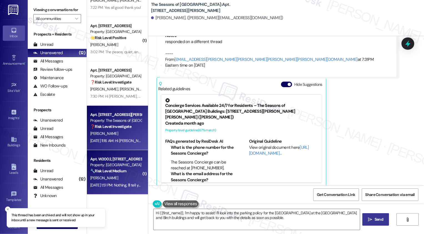
click at [110, 166] on div "Property: Country Club Towers" at bounding box center [115, 165] width 51 height 6
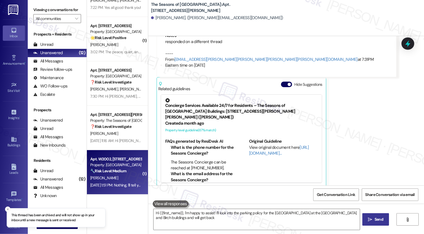
click at [110, 166] on div "Property: Country Club Towers" at bounding box center [115, 165] width 51 height 6
type textarea "Hi {{first_name}}, I'm happy to assist! I'll look into the parking policy for t…"
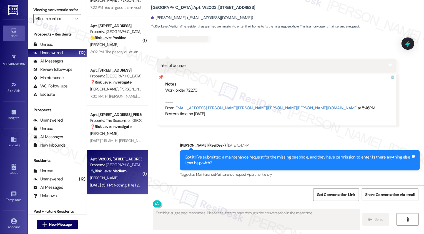
scroll to position [250, 0]
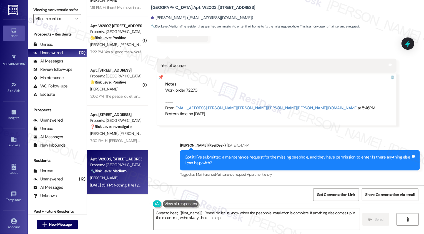
type textarea "Great to hear, {{first_name}}! Please do let us know when the peephole installa…"
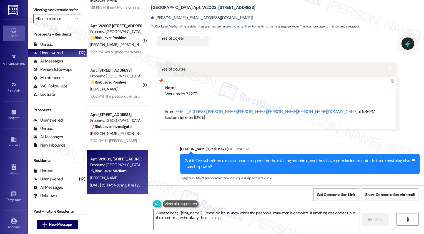
scroll to position [832, 0]
click at [243, 220] on textarea "Great to hear, {{first_name}}! Please do let us know when the peephole installa…" at bounding box center [257, 219] width 206 height 21
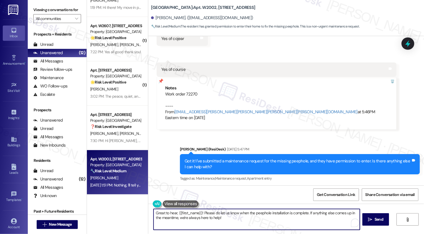
click at [337, 220] on textarea "Great to hear, {{first_name}}! Please do let us know when the peephole installa…" at bounding box center [257, 219] width 206 height 21
click at [371, 222] on icon "" at bounding box center [371, 220] width 4 height 4
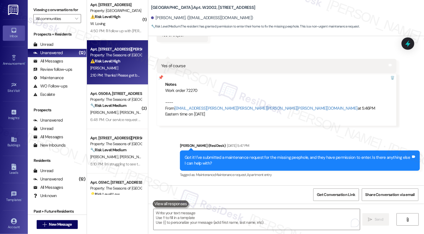
scroll to position [53, 0]
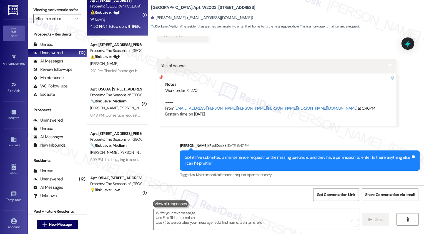
click at [121, 34] on div "Apt. 702, 1001 E. Bayaud Ave Property: Bayaud Tower ⚠️ Risk Level: High The res…" at bounding box center [117, 13] width 61 height 44
type textarea "Fetching suggested responses. Please feel free to read through the conversation…"
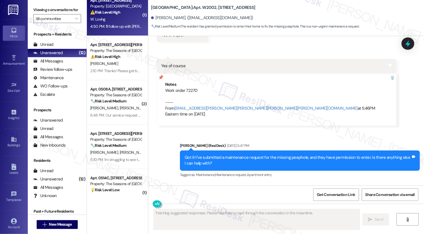
click at [121, 34] on div "Apt. 702, 1001 E. Bayaud Ave Property: Bayaud Tower ⚠️ Risk Level: High The res…" at bounding box center [117, 13] width 61 height 44
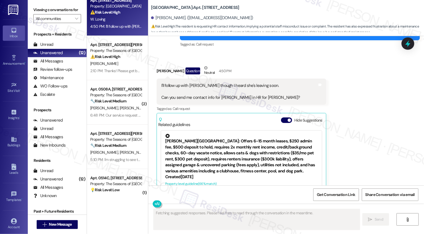
scroll to position [1494, 0]
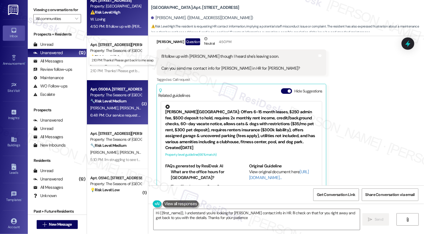
type textarea "Hi {{first_name}}, I understand you're looking for Stacey Bledsoe's contact inf…"
click at [124, 109] on div "G. Lee A. Liebgott" at bounding box center [116, 108] width 53 height 7
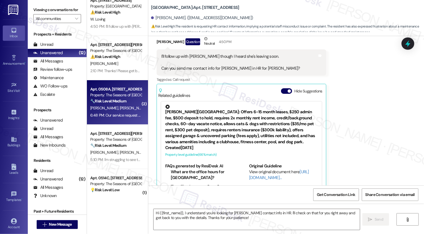
click at [124, 109] on div "G. Lee A. Liebgott" at bounding box center [116, 108] width 53 height 7
type textarea "Fetching suggested responses. Please feel free to read through the conversation…"
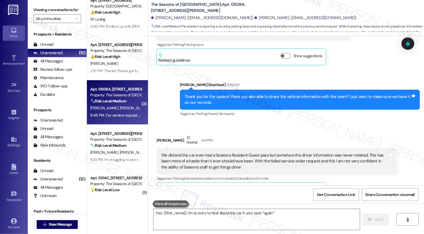
click at [124, 109] on div "G. Lee A. Liebgott" at bounding box center [116, 108] width 53 height 7
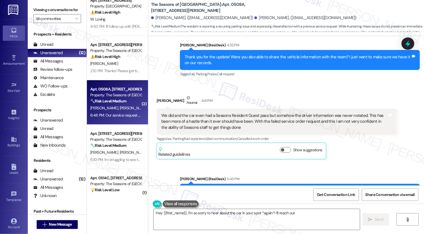
scroll to position [523, 0]
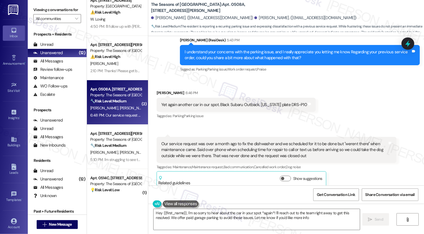
type textarea "Hey {{first_name}}, I'm so sorry to hear about the car in your spot *again*! I'…"
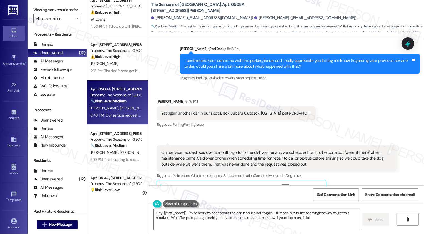
scroll to position [523, 0]
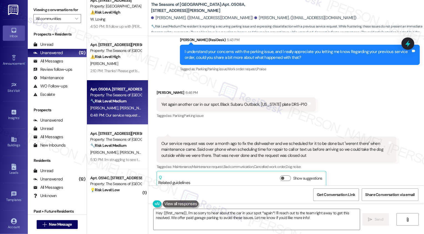
click at [257, 141] on div "Our service request was over a month ago to fix the dishwasher and we scheduled…" at bounding box center [274, 150] width 227 height 18
click at [254, 141] on div "Our service request was over a month ago to fix the dishwasher and we scheduled…" at bounding box center [274, 150] width 227 height 18
copy div "dishwasher"
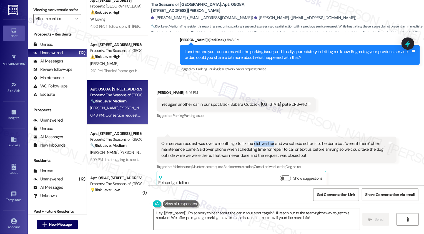
click at [266, 123] on div "Received via SMS Garrett Lee 6:46 PM Yet again another car in our spot. Black S…" at bounding box center [286, 134] width 276 height 115
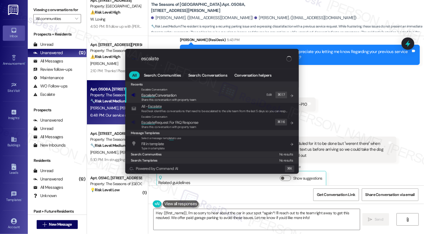
type input "escalate"
click at [145, 97] on span "Escalate" at bounding box center [148, 95] width 14 height 5
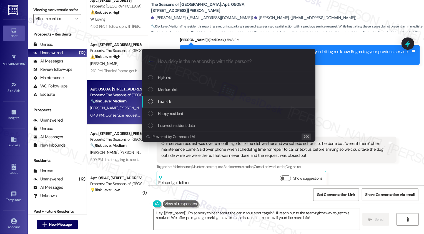
click at [170, 100] on span "Low risk" at bounding box center [164, 102] width 13 height 6
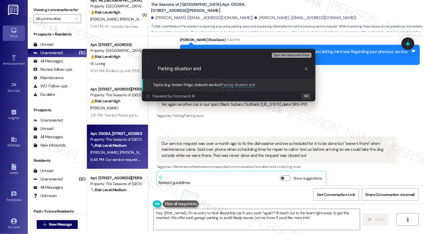
paste input "dishwasher"
type input "Parking situation and dishwasher work order was not completed"
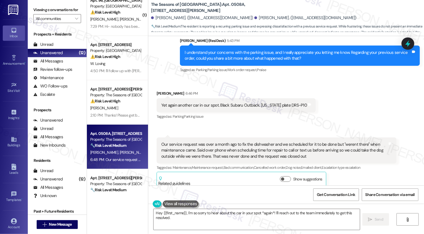
scroll to position [523, 0]
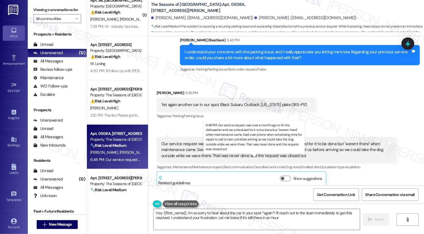
type textarea "Hey {{first_name}}, I'm so sorry to hear about the car in your spot *again*! I'…"
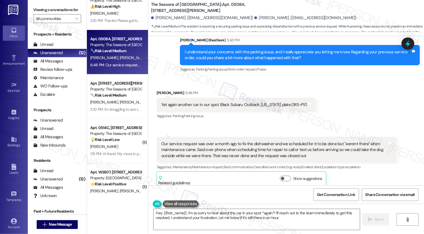
scroll to position [150, 0]
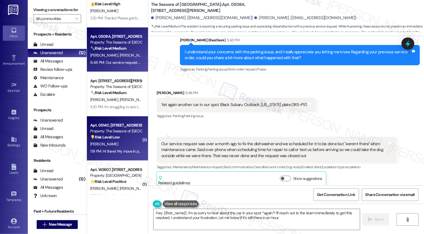
click at [121, 136] on div "💡 Risk Level: Low The resident is responding positively to a move-in experience…" at bounding box center [115, 138] width 51 height 6
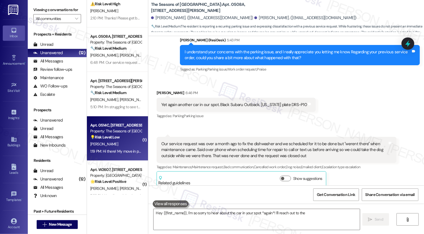
type textarea "Hey {{first_name}}, I'm so sorry to hear about the car in your spot *again*! I'…"
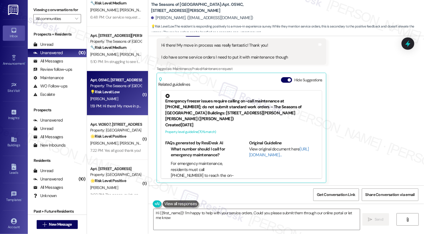
scroll to position [116, 0]
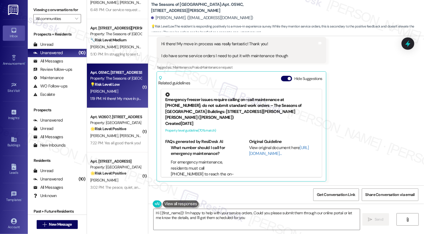
type textarea "Hi {{first_name}}! I'm happy to help with your service orders. Could you please…"
click at [117, 133] on div "C. Brophy S. Jennings" at bounding box center [116, 136] width 53 height 7
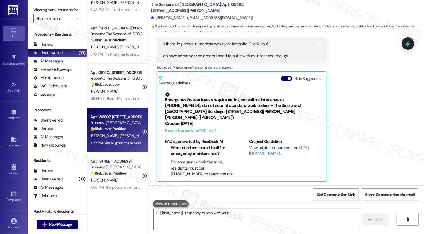
click at [117, 133] on div "C. Brophy S. Jennings" at bounding box center [116, 136] width 53 height 7
type textarea "Hi {{first_name}}! I'm happy to help with your service orders. Could"
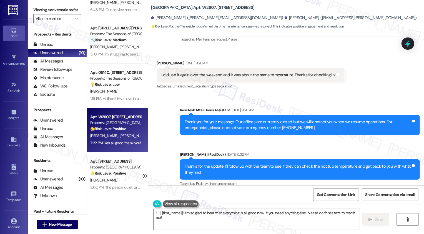
scroll to position [1074, 0]
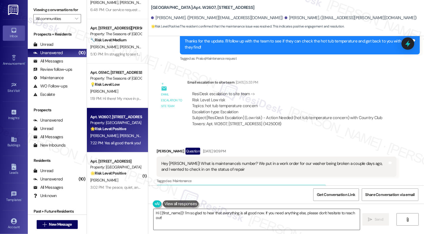
click at [168, 218] on textarea "Hi {{first_name}}! I'm so glad to hear that everything is all good now. If you …" at bounding box center [257, 219] width 206 height 21
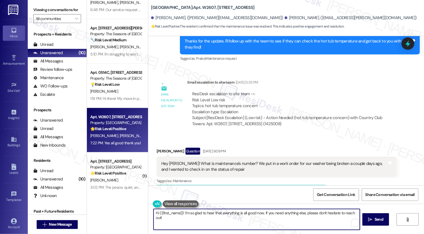
click at [218, 218] on textarea "Hi {{first_name}}! I'm so glad to hear that everything is all good now. If you …" at bounding box center [257, 219] width 206 height 21
drag, startPoint x: 260, startPoint y: 213, endPoint x: 120, endPoint y: 209, distance: 139.6
click at [120, 209] on div "Apt. 702, 1001 E. Bayaud Ave Property: Bayaud Tower ⚠️ Risk Level: High The res…" at bounding box center [255, 117] width 337 height 234
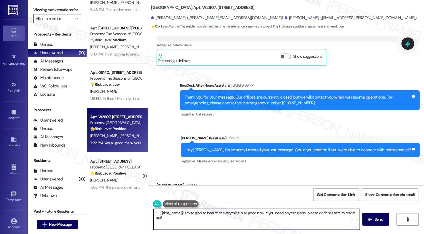
scroll to position [1235, 0]
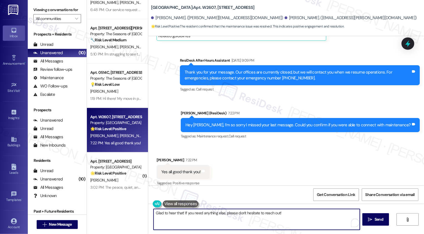
type textarea "Glad to hear that! If you need anything else, please don't hesitate to reach ou…"
click at [280, 209] on div "Glad to hear that! If you need anything else, please don't hesitate to reach ou…" at bounding box center [256, 219] width 207 height 21
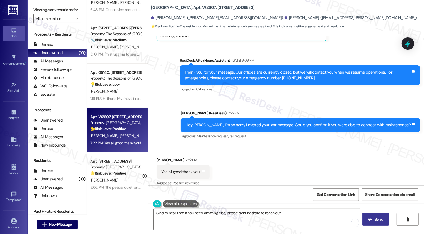
click at [373, 224] on button " Send" at bounding box center [376, 219] width 27 height 13
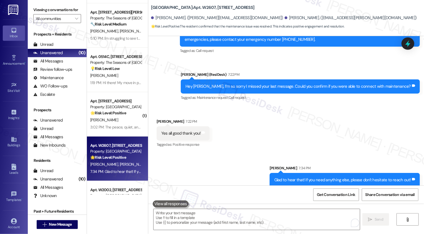
scroll to position [231, 0]
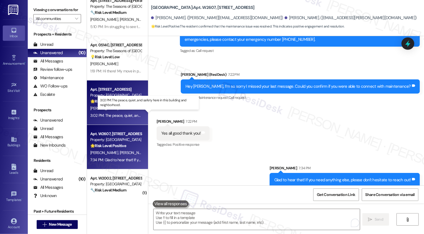
click at [111, 115] on div "3:02 PM: The peace, quiet, and safety here in this building and neighborhood. 3…" at bounding box center [152, 115] width 125 height 5
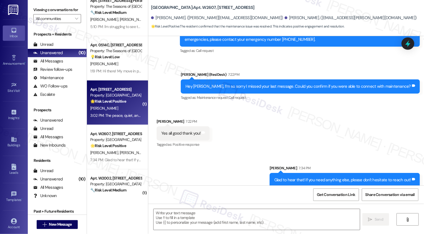
click at [111, 115] on div "3:02 PM: The peace, quiet, and safety here in this building and neighborhood. 3…" at bounding box center [152, 115] width 125 height 5
type textarea "Fetching suggested responses. Please feel free to read through the conversation…"
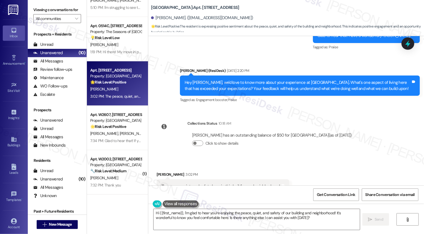
scroll to position [721, 0]
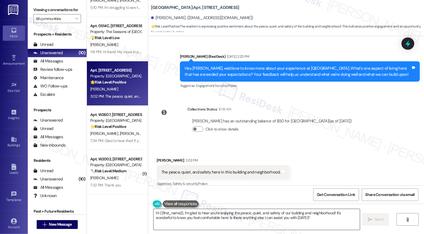
click at [220, 219] on textarea "Hi {{first_name}}, I'm glad to hear you're enjoying the peace, quiet, and safet…" at bounding box center [257, 219] width 206 height 21
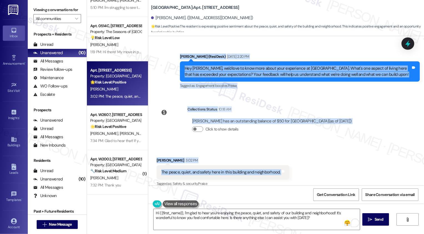
drag, startPoint x: 176, startPoint y: 49, endPoint x: 276, endPoint y: 161, distance: 150.0
click at [276, 161] on div "Lease started Aug 13, 2024 at 8:00 PM Announcement, sent via SMS Sarah (ResiDes…" at bounding box center [286, 111] width 276 height 150
copy div "Sarah (ResiDesk) Aug 20, 2025 at 2:20 PM Hey Joseph, we'd love to know more abo…"
click at [177, 221] on textarea "Hi {{first_name}}, I'm glad to hear you're enjoying the peace, quiet, and safet…" at bounding box center [257, 219] width 206 height 21
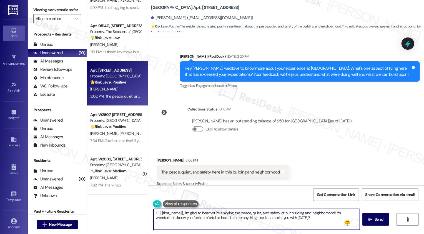
paste textarea "Joseph, thank you for sharing that! It’s great to hear you’re enjoying the peac…"
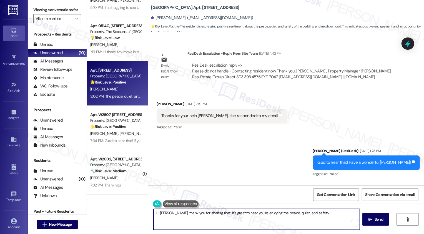
scroll to position [579, 0]
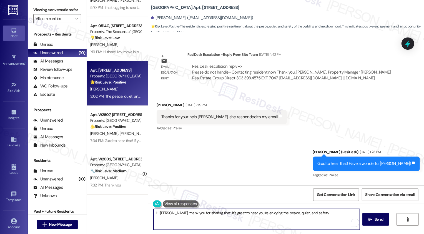
paste textarea "We're always looking to improve. Any ideas on how we can make things better for…"
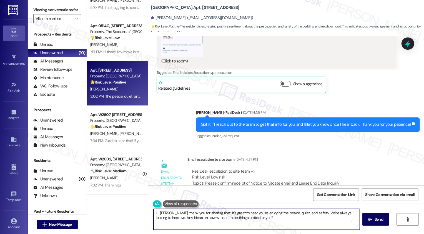
scroll to position [313, 0]
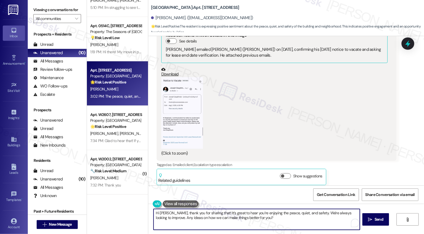
click at [177, 125] on button "Zoom image" at bounding box center [182, 113] width 42 height 72
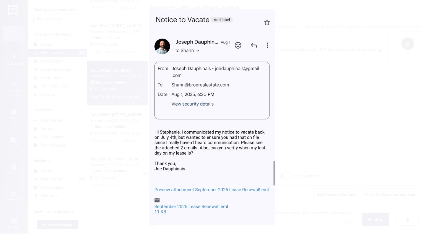
click at [327, 139] on button "Unzoom image" at bounding box center [212, 117] width 424 height 234
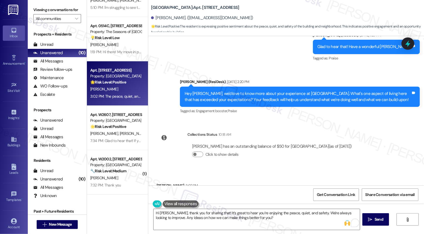
scroll to position [721, 0]
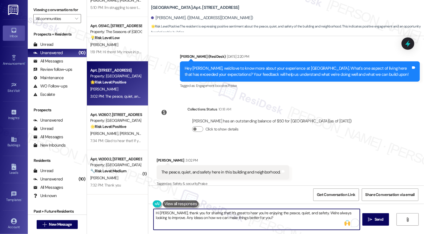
drag, startPoint x: 310, startPoint y: 213, endPoint x: 315, endPoint y: 221, distance: 9.7
click at [315, 222] on textarea "Hi Joseph, thank you for sharing that! It’s great to hear you’re enjoying the p…" at bounding box center [257, 219] width 206 height 21
type textarea "Hi Joseph, thank you for sharing that! It’s great to hear you’re enjoying the p…"
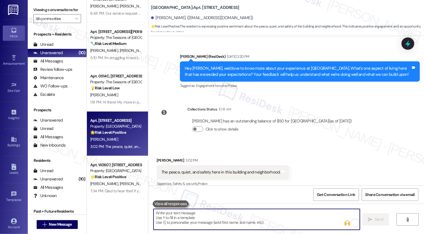
scroll to position [721, 0]
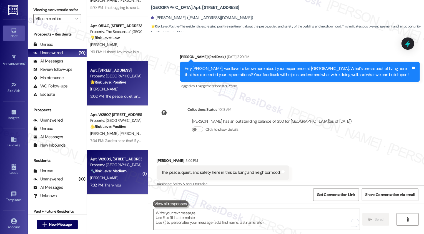
click at [116, 170] on strong "🔧 Risk Level: Medium" at bounding box center [108, 171] width 36 height 5
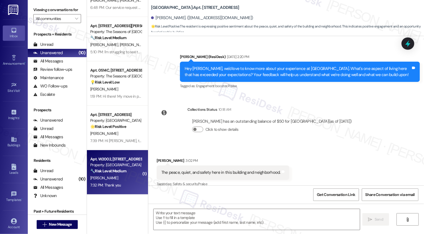
click at [116, 170] on strong "🔧 Risk Level: Medium" at bounding box center [108, 171] width 36 height 5
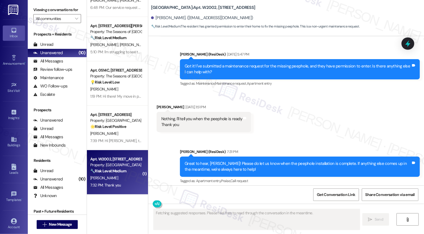
scroll to position [928, 0]
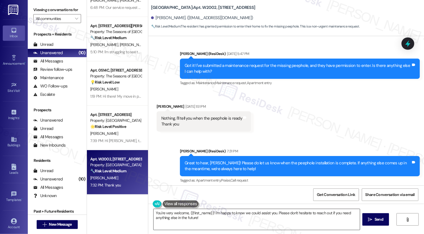
click at [198, 216] on textarea "You're very welcome, {{first_name}}! I'm happy to know we could assist you. Ple…" at bounding box center [257, 219] width 206 height 21
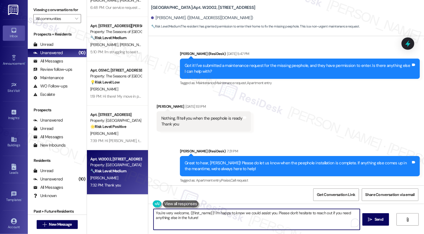
drag, startPoint x: 211, startPoint y: 211, endPoint x: 222, endPoint y: 223, distance: 15.5
click at [222, 223] on textarea "You're very welcome, {{first_name}}! I'm happy to know we could assist you. Ple…" at bounding box center [257, 219] width 206 height 21
type textarea "You're very welcome, {{first_name}}!"
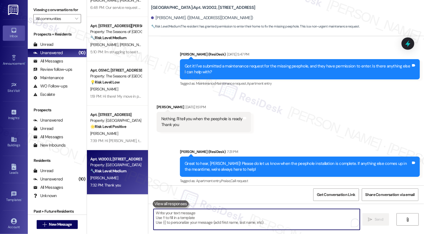
scroll to position [966, 0]
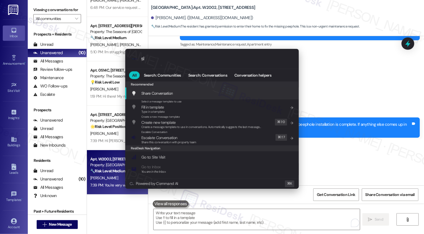
type input "sla"
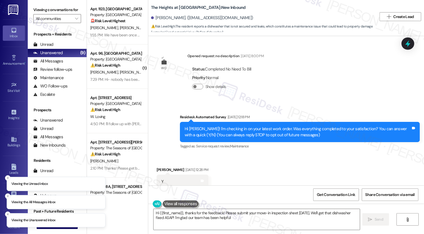
type textarea "Hi {{first_name}}, thanks for the feedback! Please submit your move-in inspecti…"
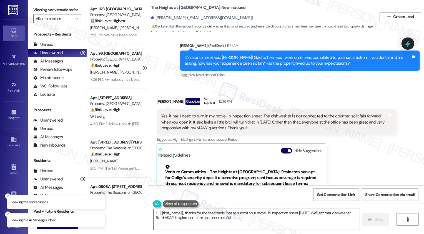
scroll to position [243, 0]
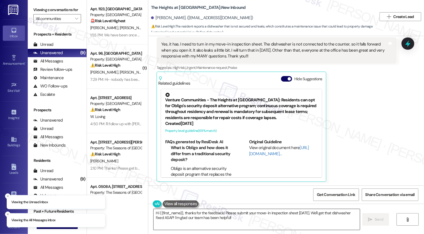
click at [188, 220] on textarea "Hi {{first_name}}, thanks for the feedback! Please submit your move-in inspecti…" at bounding box center [257, 219] width 206 height 21
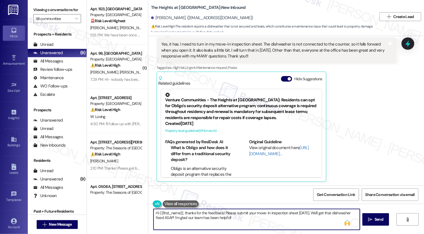
scroll to position [244, 0]
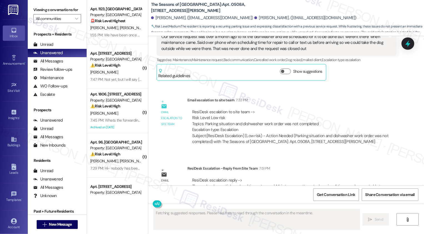
scroll to position [642, 0]
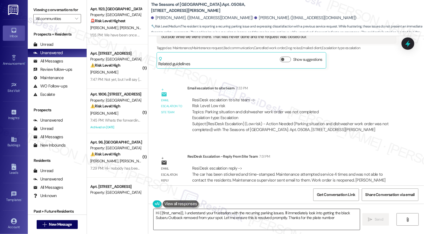
click at [191, 220] on textarea "Hi {{first_name}}, I understand your frustration with the recurring parking iss…" at bounding box center [257, 219] width 206 height 21
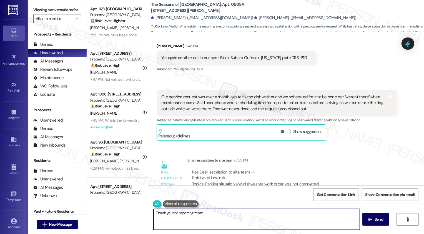
scroll to position [543, 0]
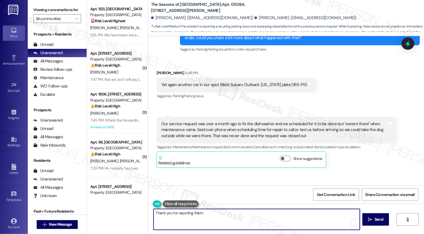
click at [159, 70] on div "[PERSON_NAME] 6:46 PM" at bounding box center [236, 74] width 159 height 8
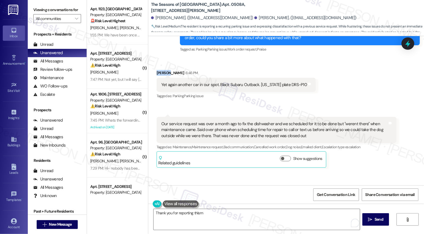
copy div "[PERSON_NAME]"
click at [217, 216] on textarea "Thank you for reporting thism" at bounding box center [257, 219] width 206 height 21
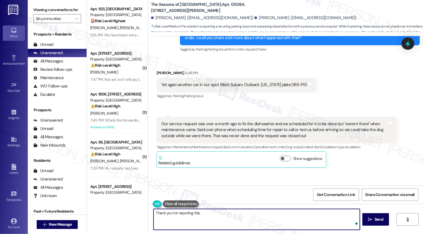
paste textarea "[PERSON_NAME]"
paste textarea "The car has been stickered and time-stamped. Maintenance attempted service 4 ti…"
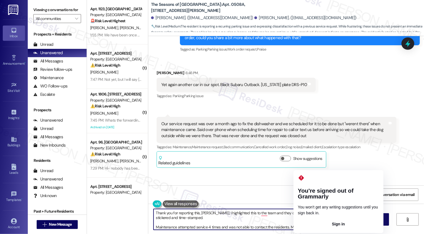
click at [300, 213] on textarea "Thank you for reporting this, [PERSON_NAME]. I highlighted this to the team and…" at bounding box center [257, 219] width 206 height 21
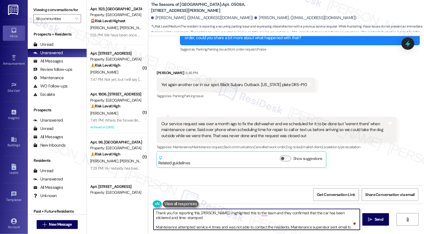
click at [175, 225] on textarea "Thank you for reporting this, [PERSON_NAME]. I highlighted this to the team and…" at bounding box center [257, 219] width 206 height 21
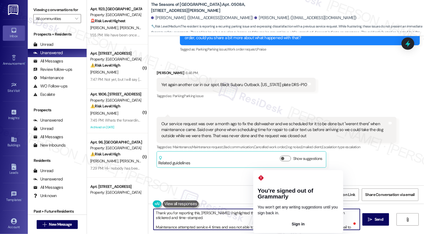
click at [259, 214] on textarea "Thank you for reporting this, [PERSON_NAME]. I highlighted this to the team and…" at bounding box center [257, 219] width 206 height 21
click at [258, 214] on textarea "Thank you for reporting this, [PERSON_NAME]. I highlighted this to the team and…" at bounding box center [257, 219] width 206 height 21
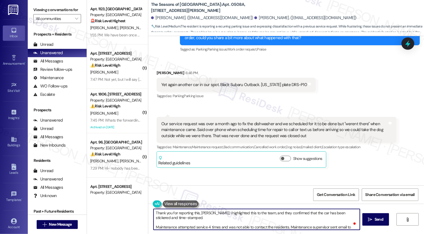
click at [259, 218] on textarea "Thank you for reporting this, [PERSON_NAME]. I highlighted this to the team, an…" at bounding box center [257, 219] width 206 height 21
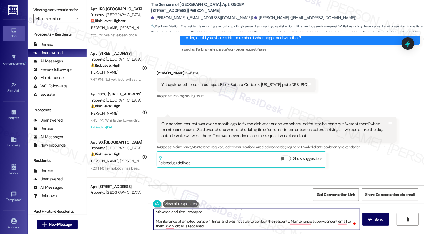
click at [187, 222] on textarea "Thank you for reporting this, [PERSON_NAME]. I highlighted this to the team, an…" at bounding box center [257, 219] width 206 height 21
click at [155, 221] on textarea "Thank you for reporting this, [PERSON_NAME]. I highlighted this to the team, an…" at bounding box center [257, 219] width 206 height 21
click at [251, 220] on textarea "Thank you for reporting this, [PERSON_NAME]. I highlighted this to the team, an…" at bounding box center [257, 219] width 206 height 21
click at [300, 222] on textarea "Thank you for reporting this, [PERSON_NAME]. I highlighted this to the team, an…" at bounding box center [257, 219] width 206 height 21
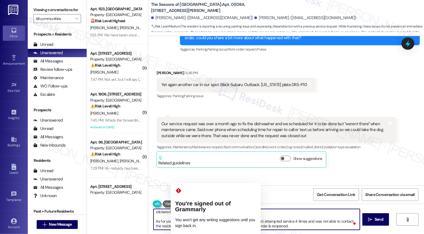
click at [164, 226] on textarea "Thank you for reporting this, [PERSON_NAME]. I highlighted this to the team, an…" at bounding box center [257, 219] width 206 height 21
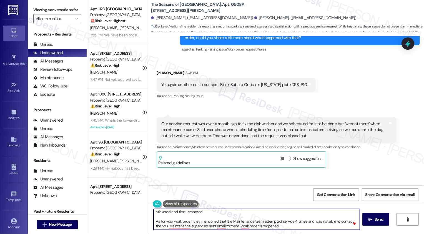
click at [154, 225] on textarea "Thank you for reporting this, [PERSON_NAME]. I highlighted this to the team, an…" at bounding box center [257, 219] width 206 height 21
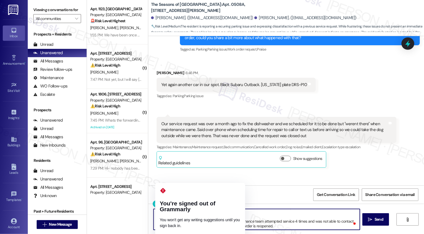
click at [167, 226] on textarea "Thank you for reporting this, [PERSON_NAME]. I highlighted this to the team, an…" at bounding box center [257, 219] width 206 height 21
click at [160, 226] on textarea "Thank you for reporting this, [PERSON_NAME]. I highlighted this to the team, an…" at bounding box center [257, 219] width 206 height 21
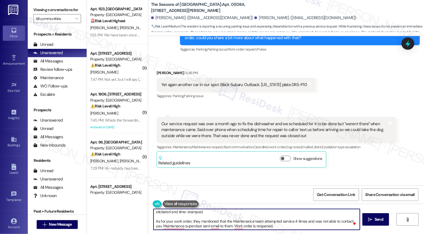
click at [226, 226] on textarea "Thank you for reporting this, [PERSON_NAME]. I highlighted this to the team, an…" at bounding box center [257, 219] width 206 height 21
click at [269, 225] on textarea "Thank you for reporting this, [PERSON_NAME]. I highlighted this to the team, an…" at bounding box center [257, 219] width 206 height 21
click at [302, 226] on textarea "Thank you for reporting this, [PERSON_NAME]. I highlighted this to the team, an…" at bounding box center [257, 219] width 206 height 21
paste textarea "shared it with the team, and they confirmed that the car has been stickered and…"
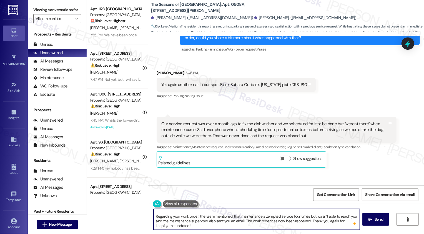
scroll to position [11, 0]
click at [209, 221] on textarea "Thank you for reporting this, [PERSON_NAME]. I shared it with the team, and the…" at bounding box center [257, 219] width 206 height 21
click at [210, 223] on textarea "Thank you for reporting this, [PERSON_NAME]. I shared it with the team, and the…" at bounding box center [257, 219] width 206 height 21
type textarea "Thank you for reporting this, [PERSON_NAME]. I shared it with the team, and the…"
click at [374, 220] on span "Send" at bounding box center [379, 220] width 11 height 6
